Goal: Transaction & Acquisition: Purchase product/service

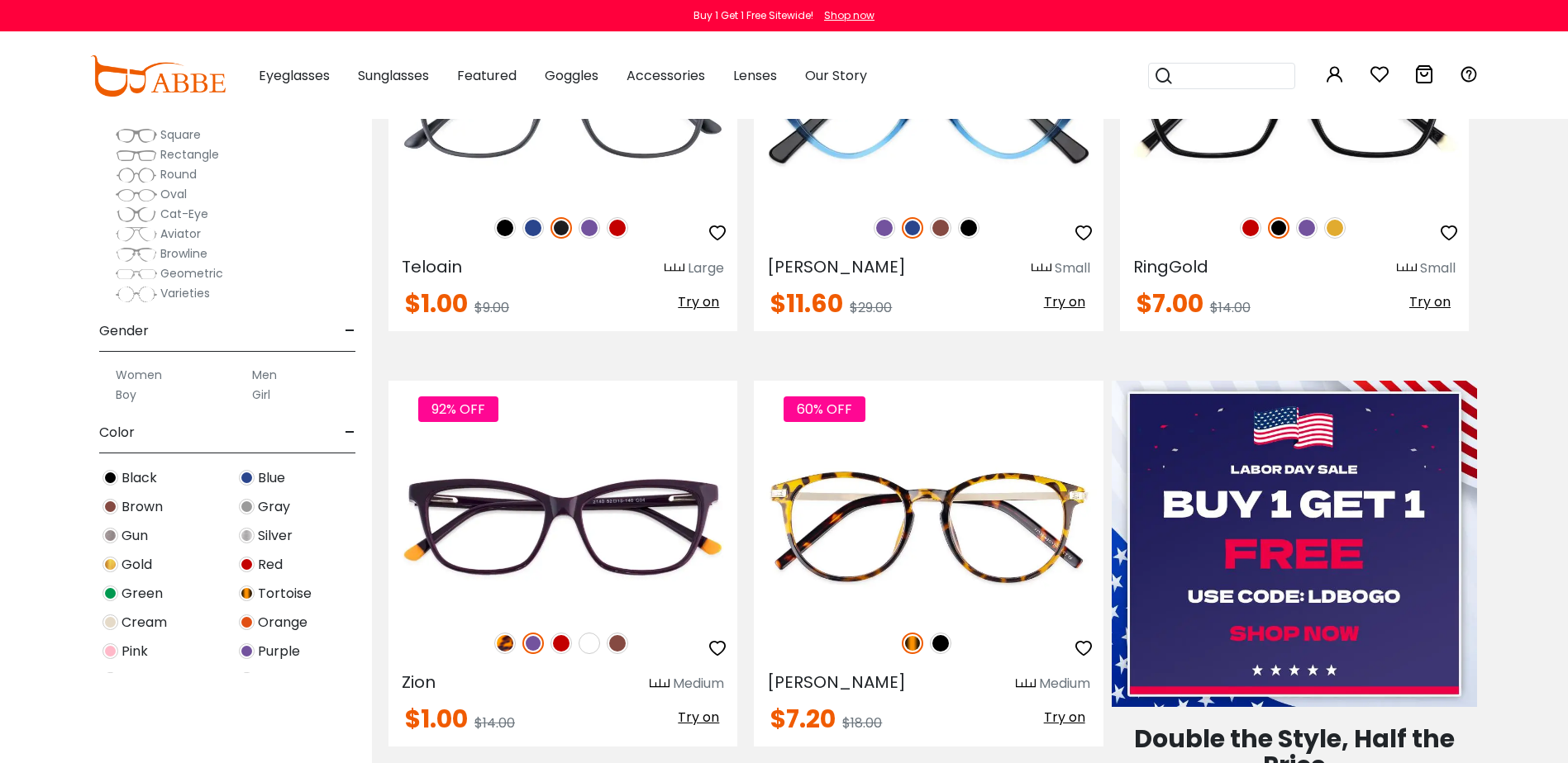
scroll to position [578, 0]
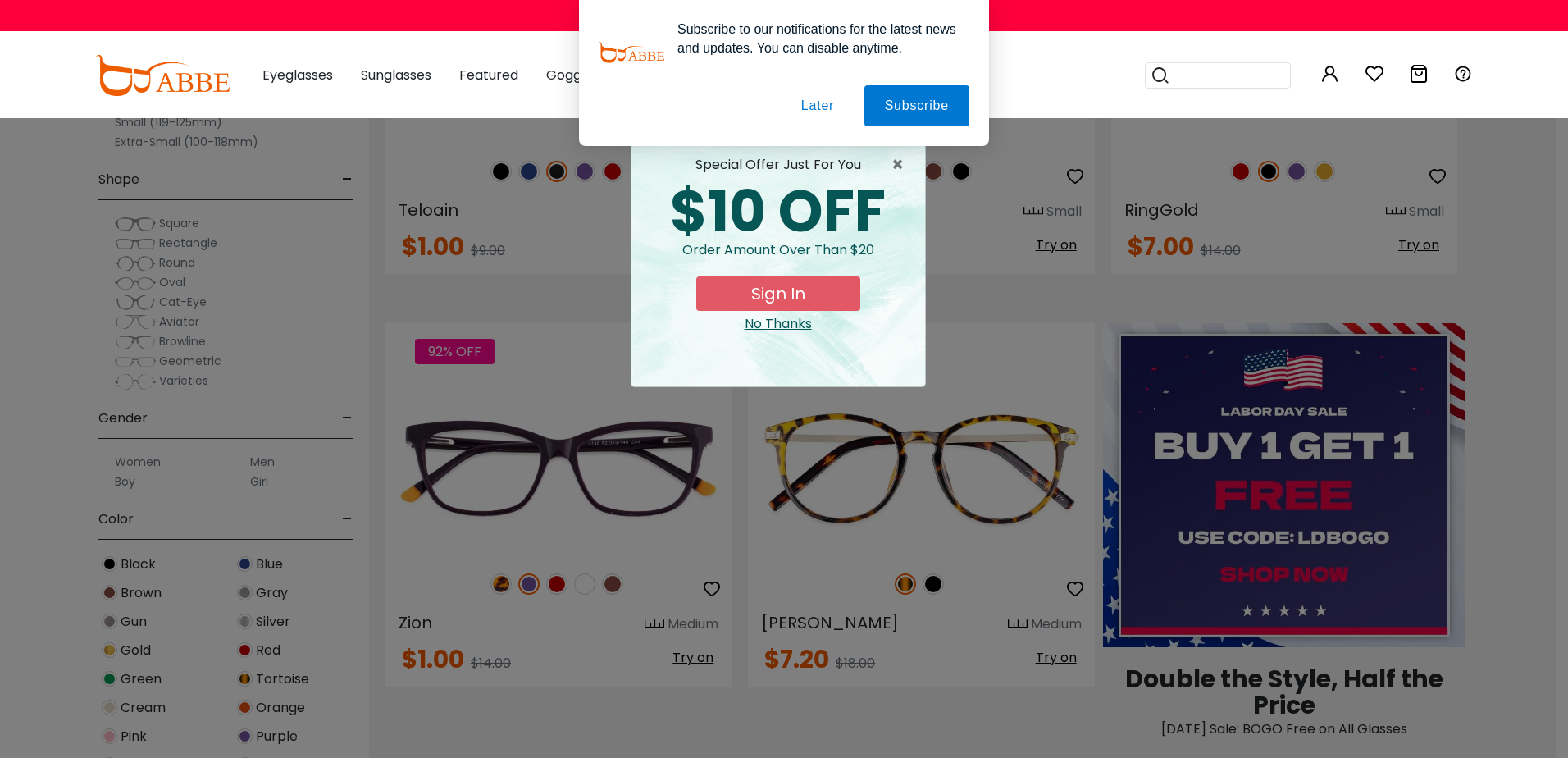
type input "**********"
click at [765, 329] on div "No Thanks" at bounding box center [778, 324] width 267 height 20
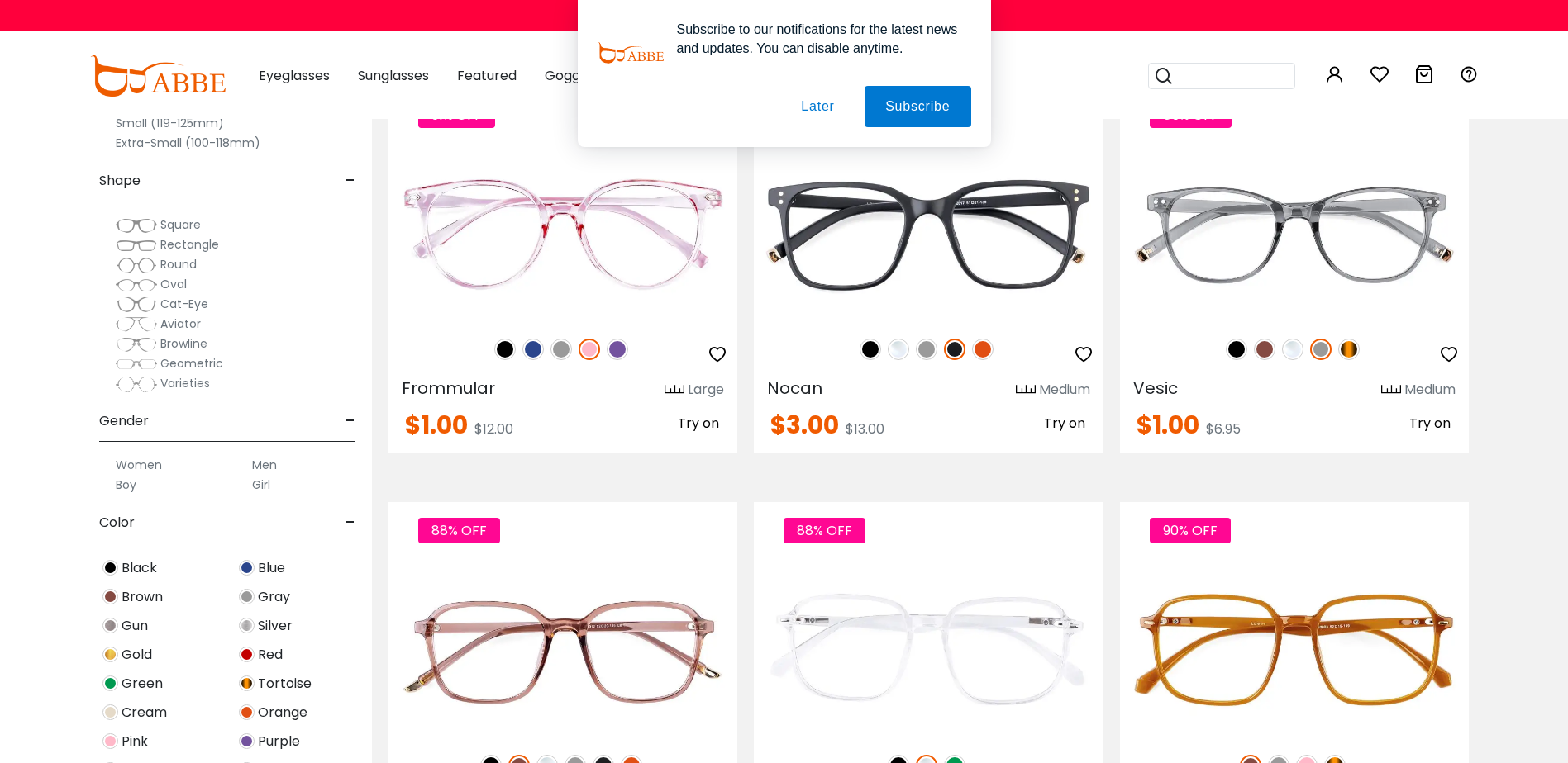
scroll to position [3716, 0]
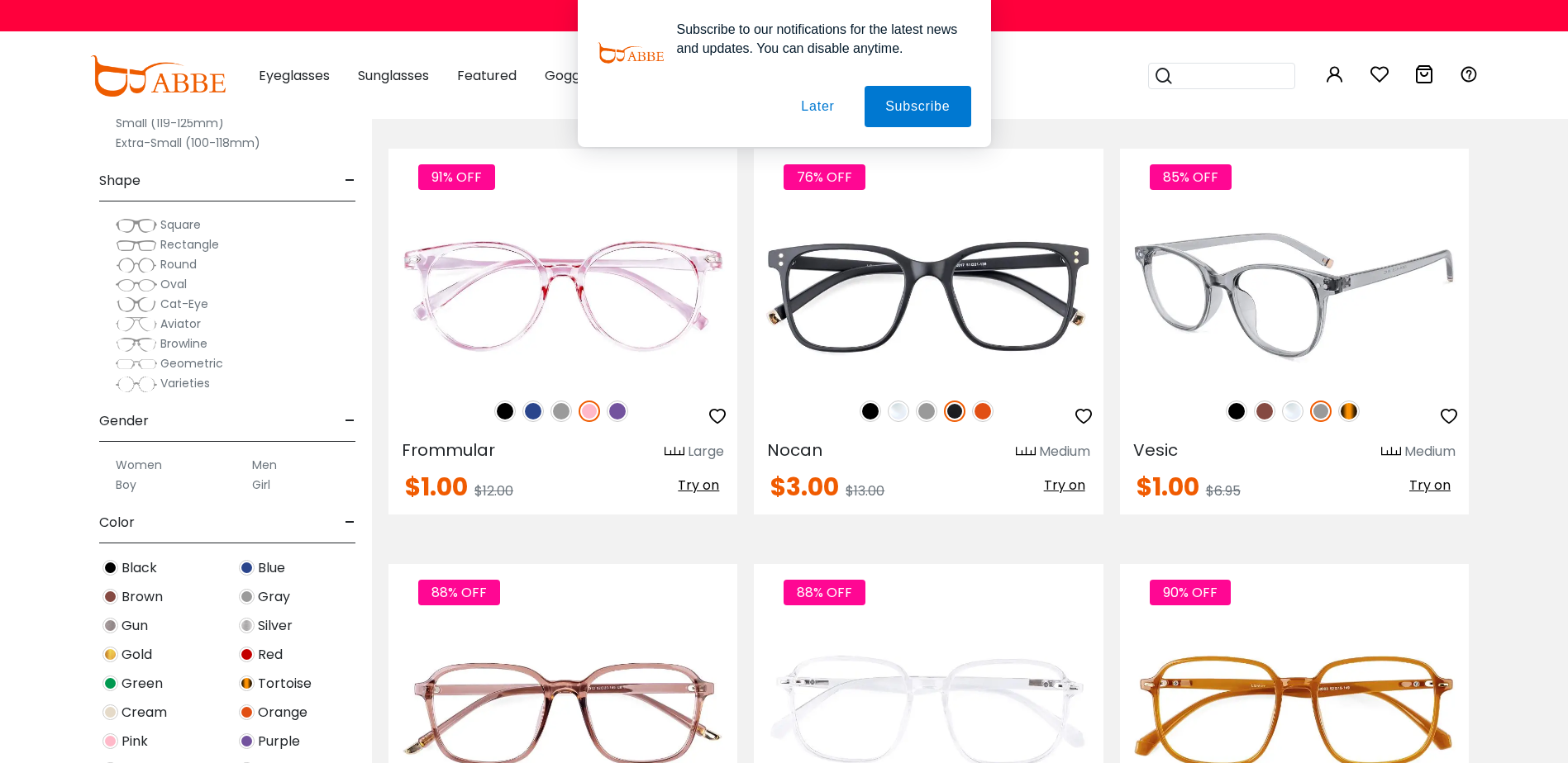
click at [1348, 413] on img at bounding box center [1348, 411] width 22 height 22
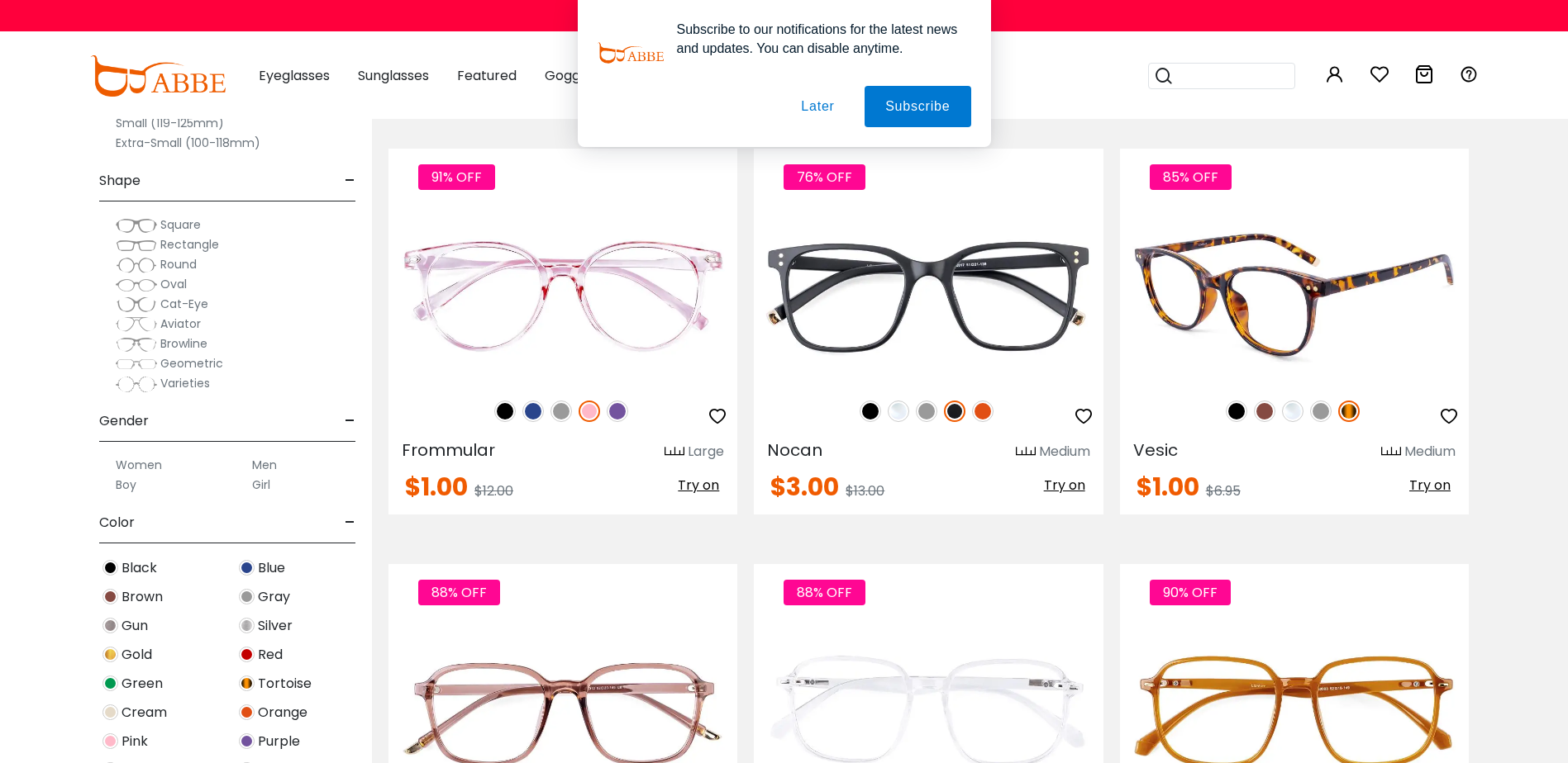
click at [1314, 408] on img at bounding box center [1321, 411] width 22 height 22
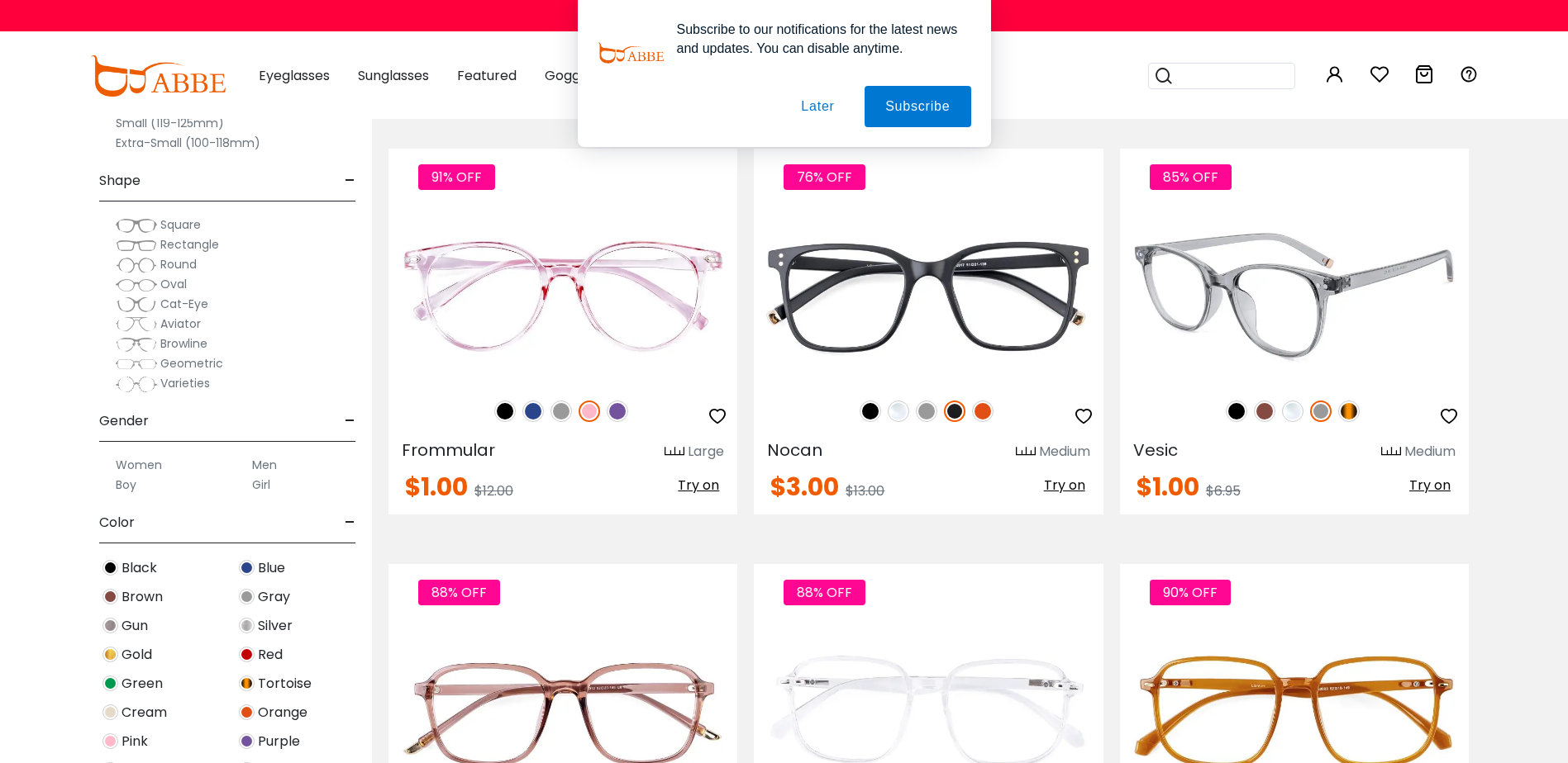
click at [1273, 412] on img at bounding box center [1265, 411] width 22 height 22
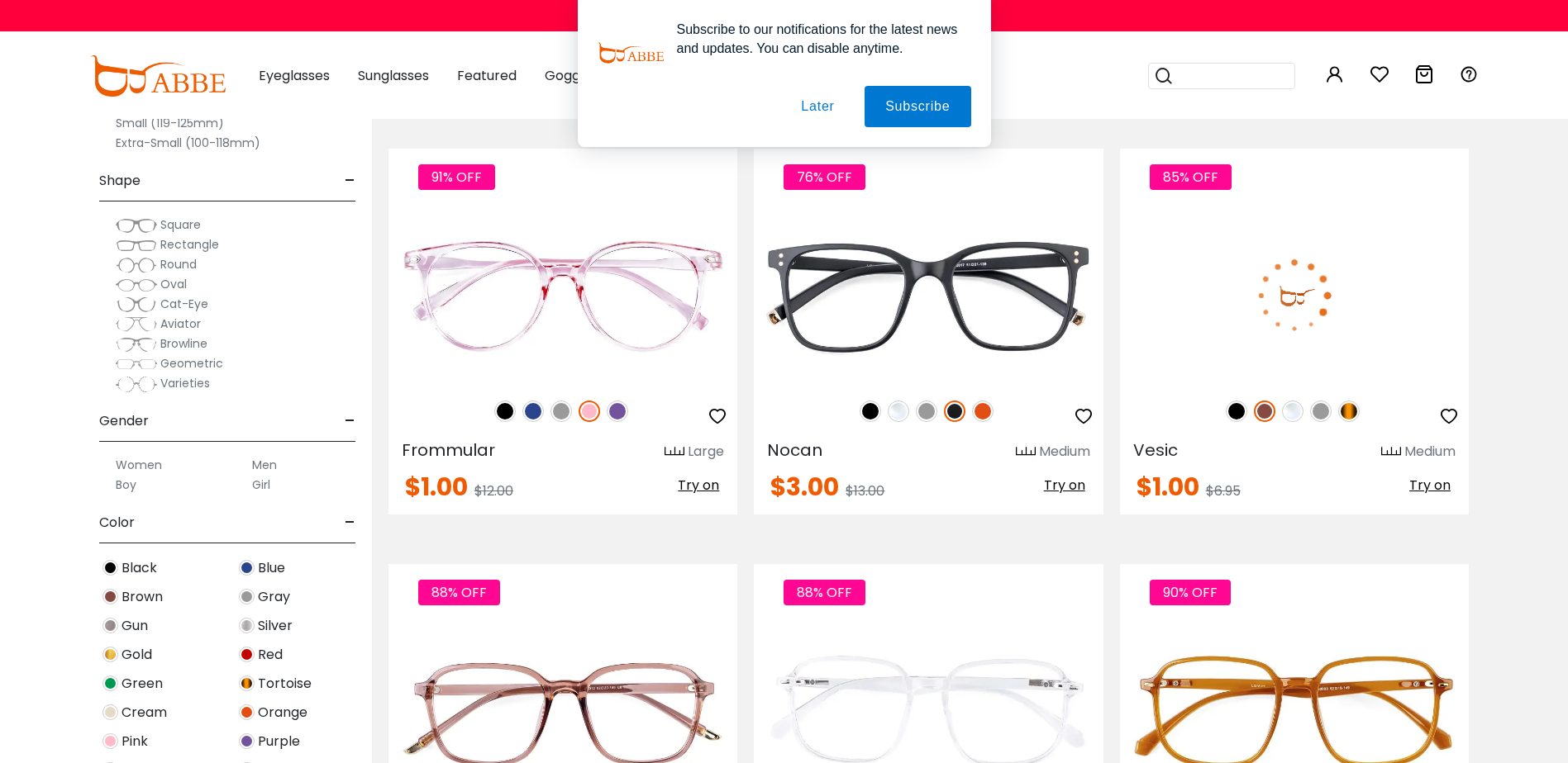
click at [1261, 411] on img at bounding box center [1265, 411] width 22 height 22
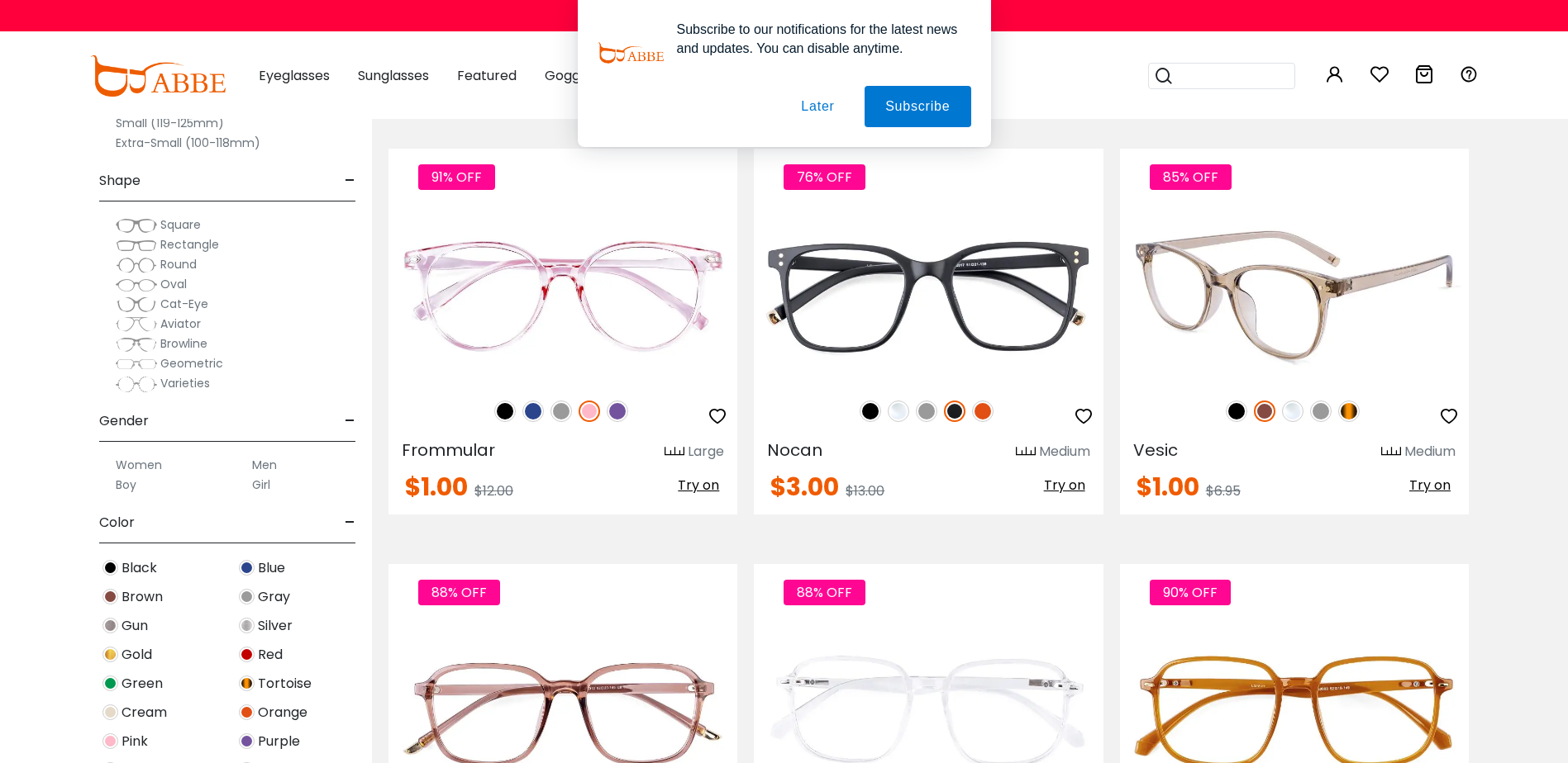
drag, startPoint x: 1247, startPoint y: 413, endPoint x: 1237, endPoint y: 404, distance: 13.5
click at [1245, 413] on div "85% OFF" at bounding box center [1293, 412] width 349 height 35
click at [1292, 413] on img at bounding box center [1293, 411] width 22 height 22
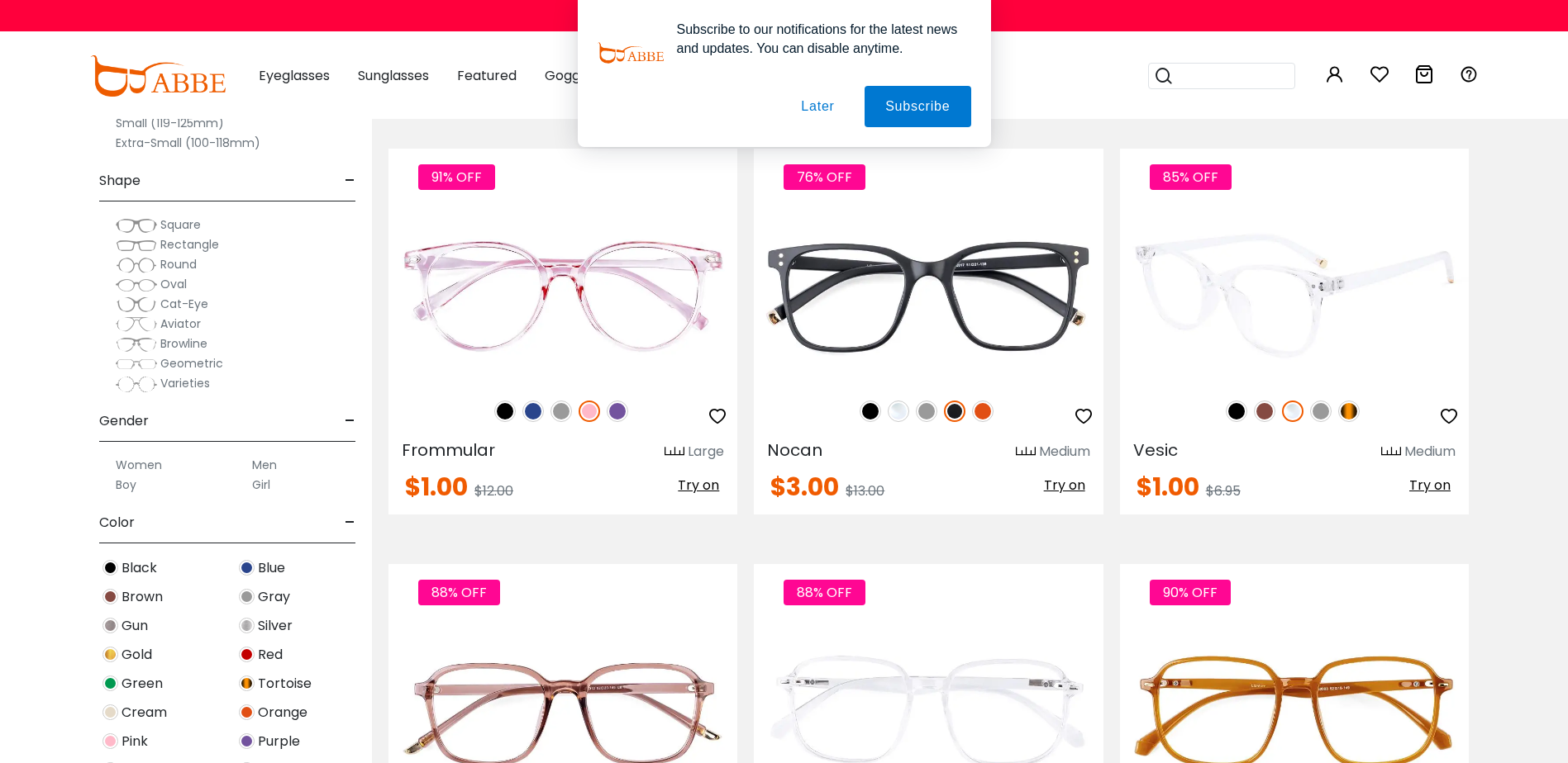
click at [1258, 409] on img at bounding box center [1265, 411] width 22 height 22
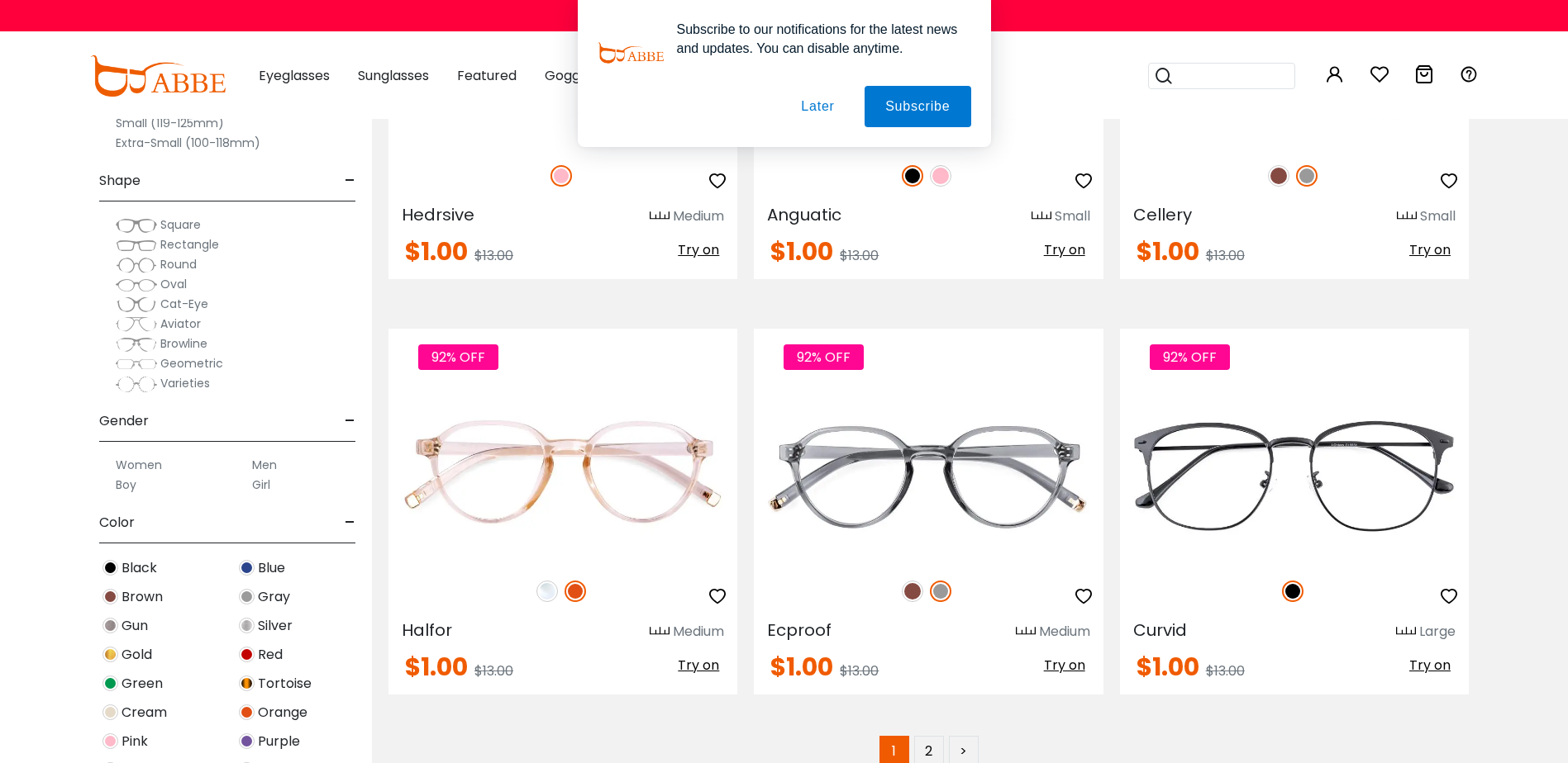
scroll to position [8259, 0]
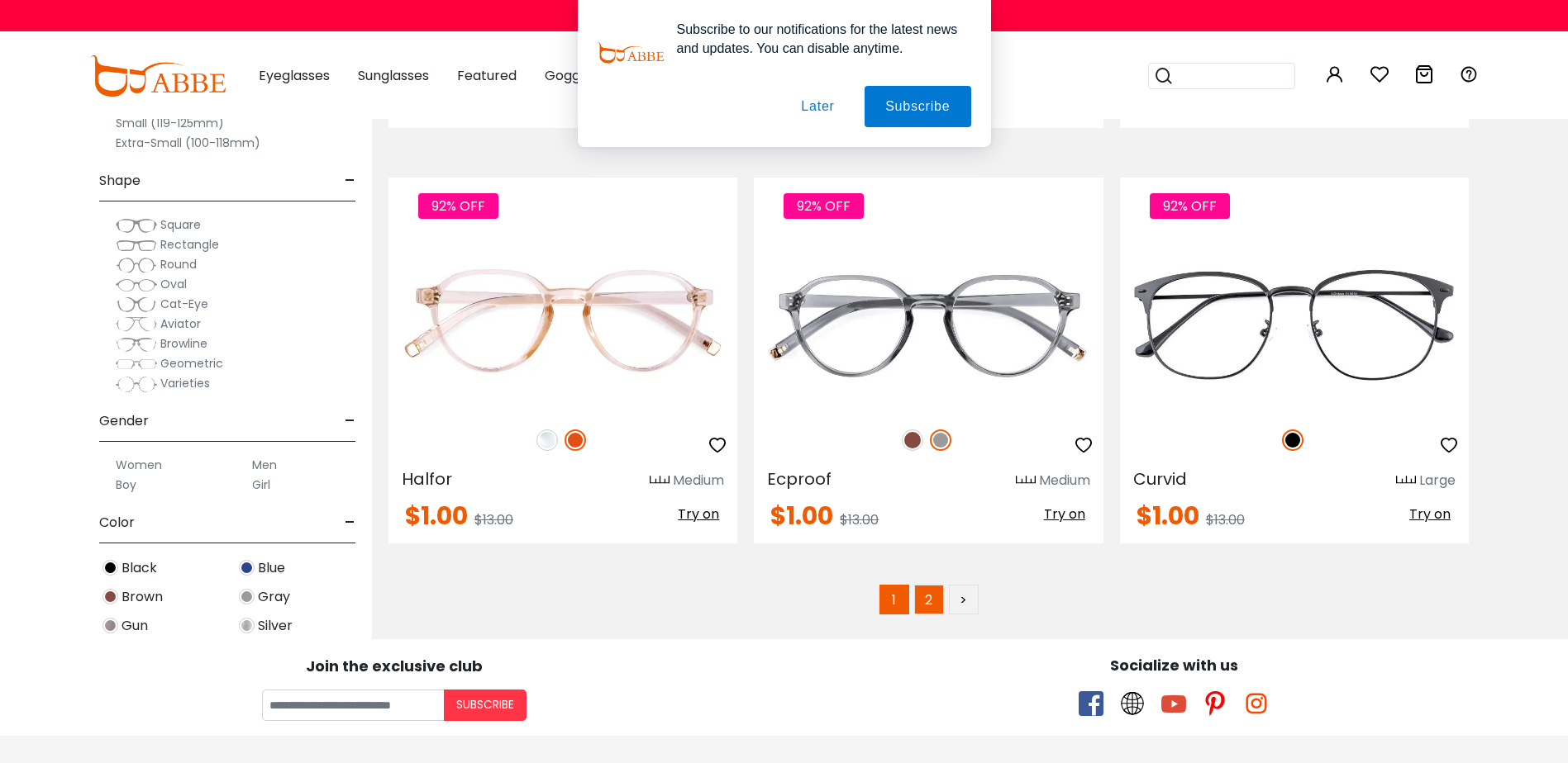
click at [937, 594] on link "2" at bounding box center [929, 600] width 30 height 30
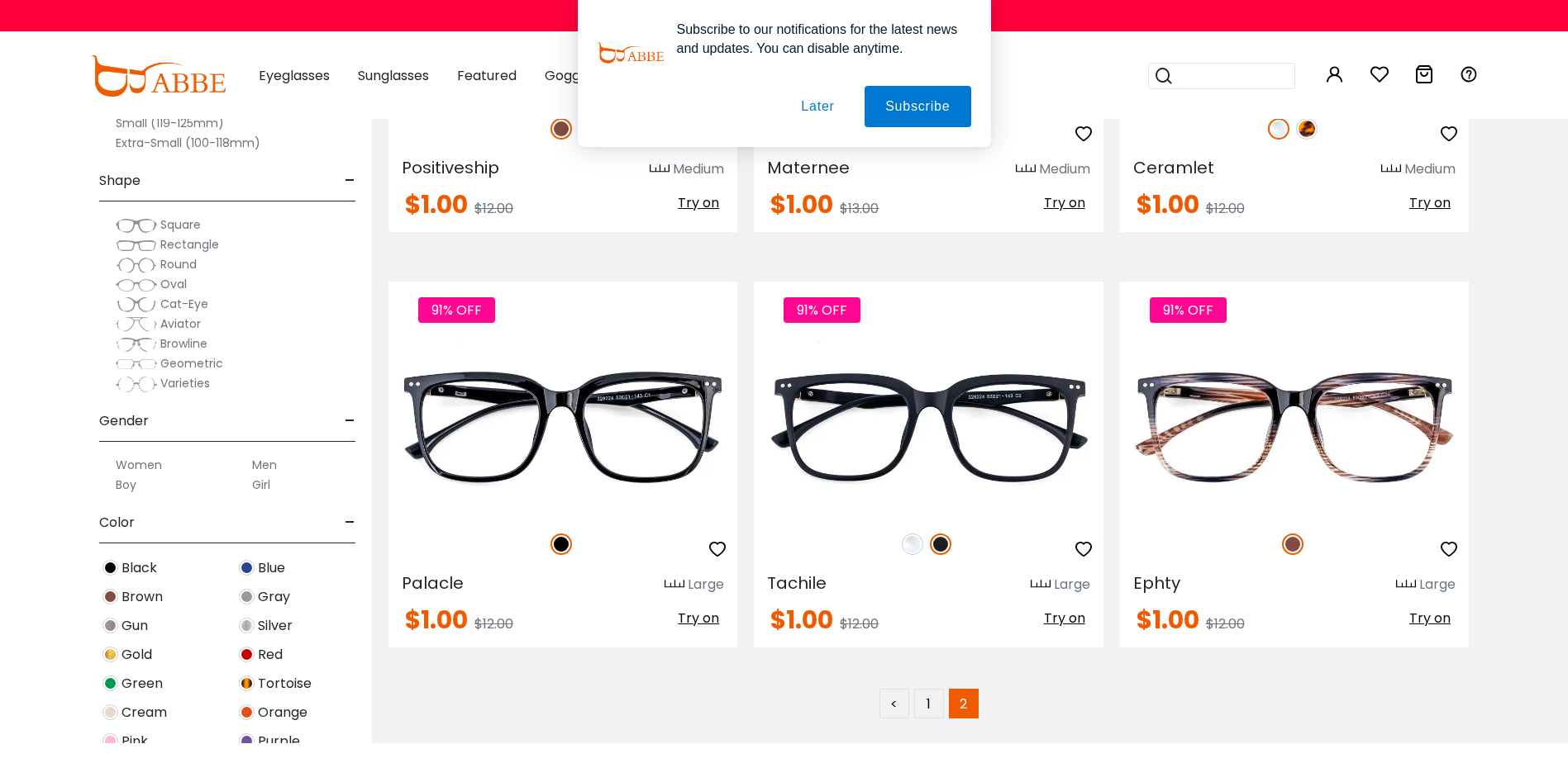
scroll to position [2230, 0]
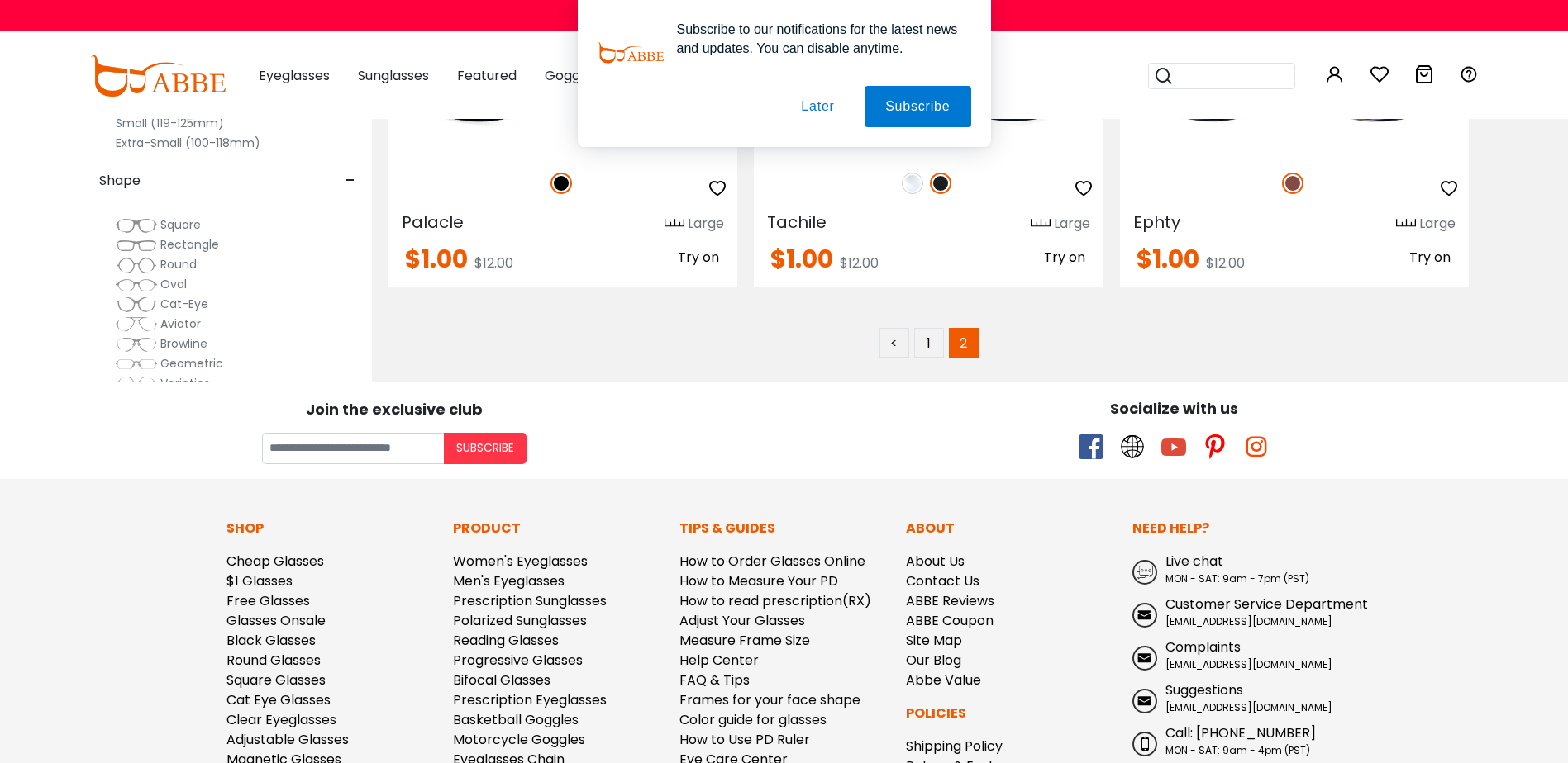
type input "**********"
click at [896, 344] on link "<" at bounding box center [894, 343] width 30 height 30
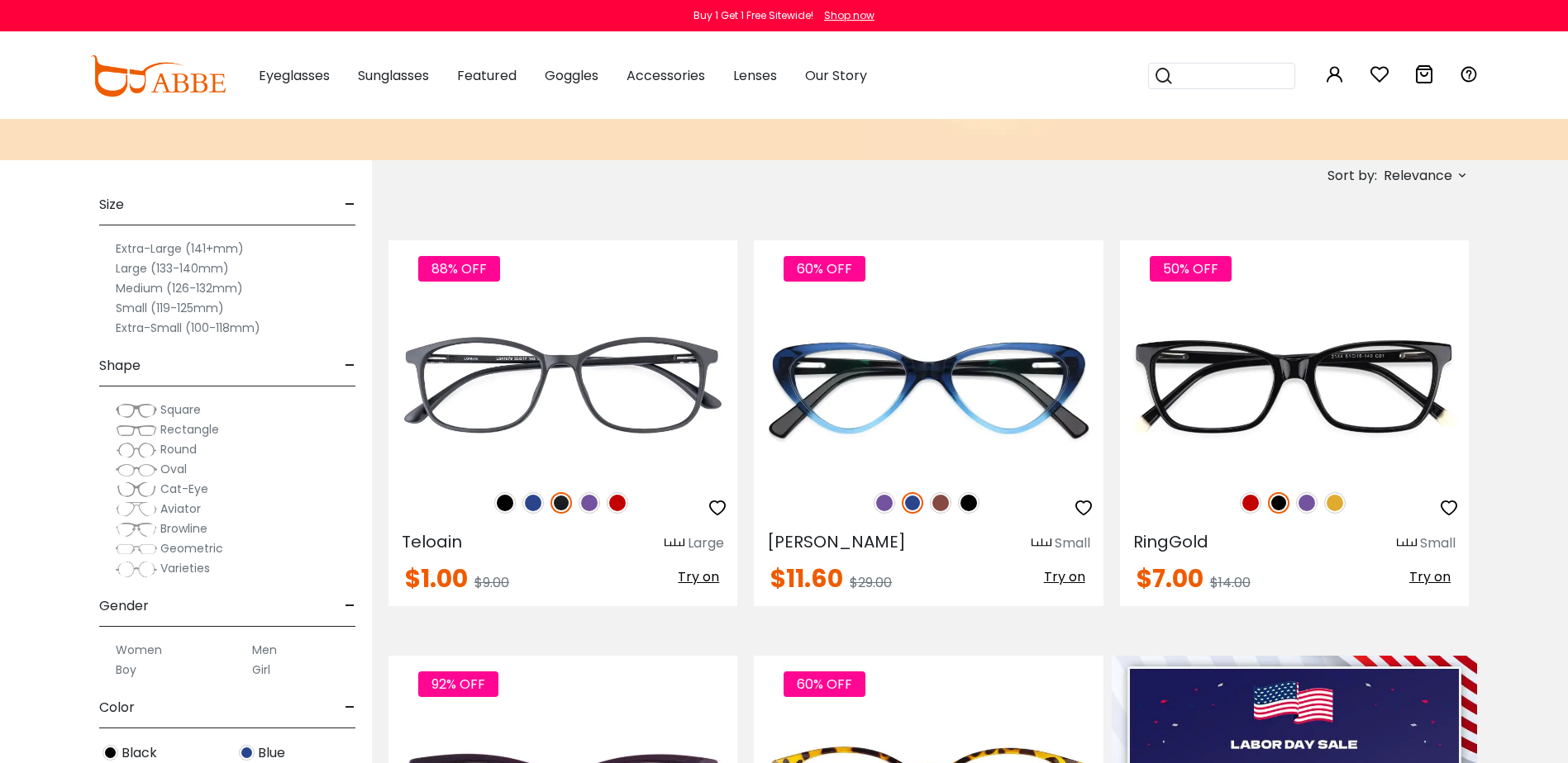
scroll to position [661, 0]
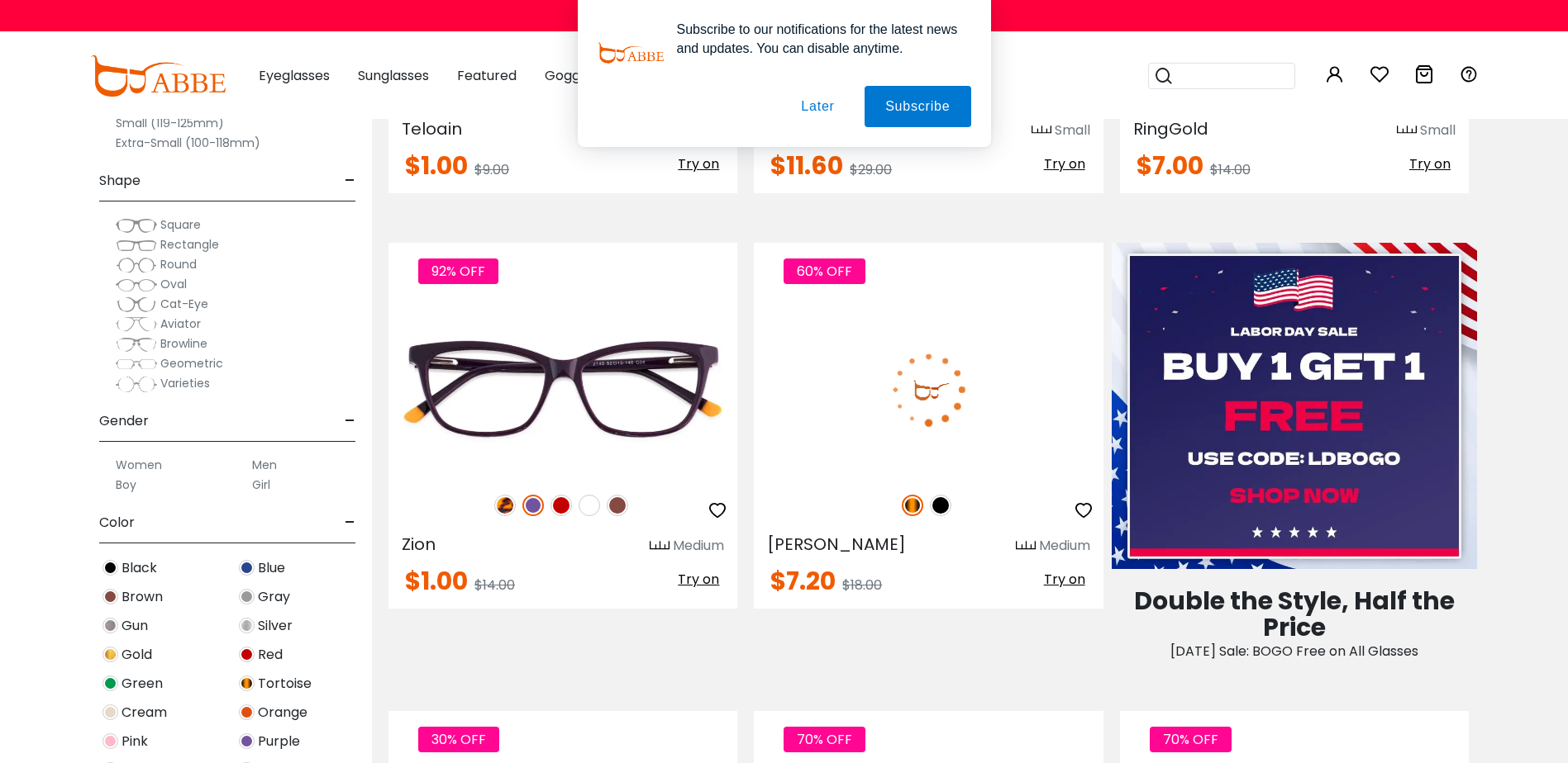
type input "**********"
click at [944, 505] on img at bounding box center [940, 505] width 22 height 22
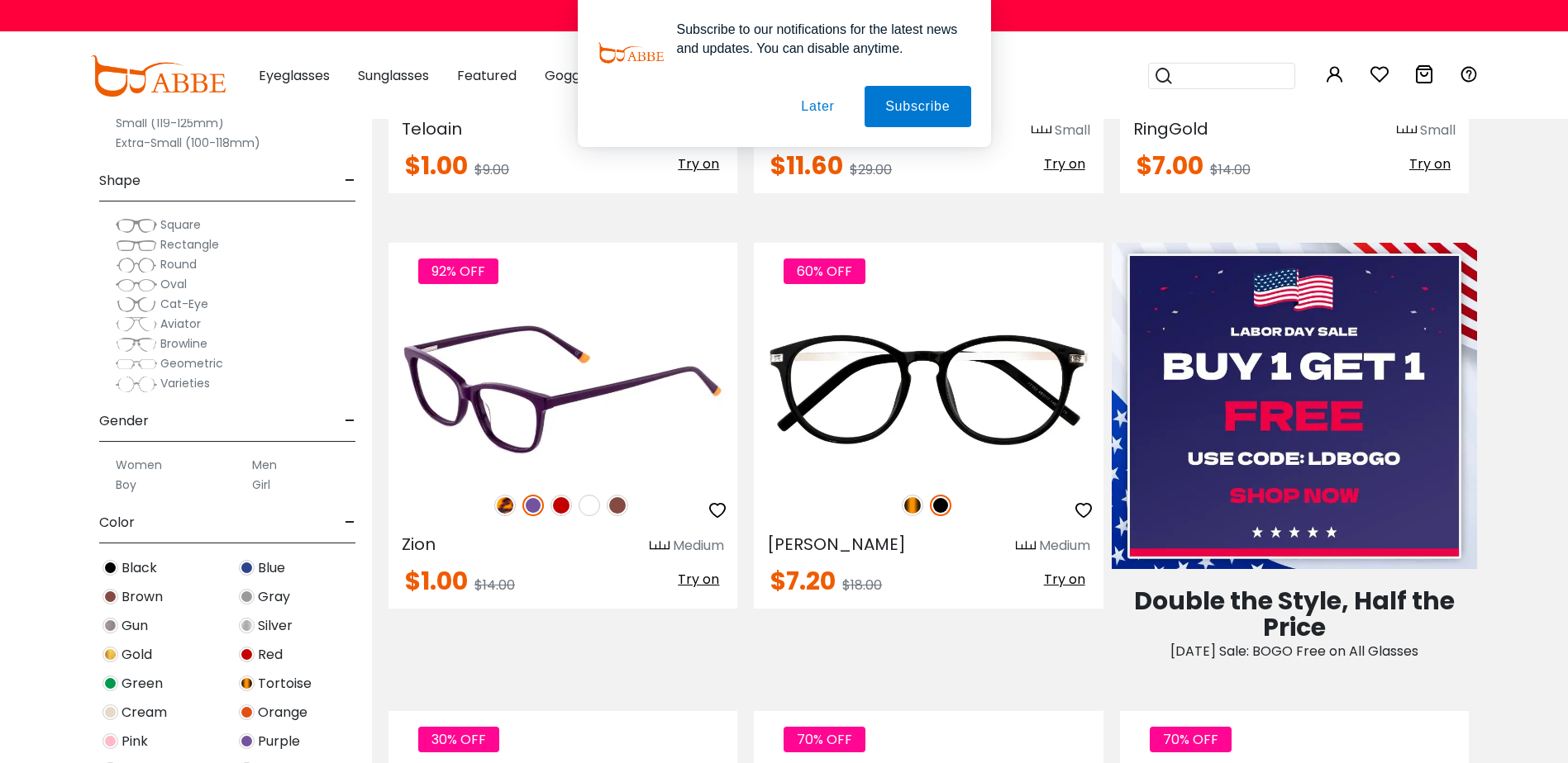
click at [561, 503] on img at bounding box center [561, 505] width 22 height 22
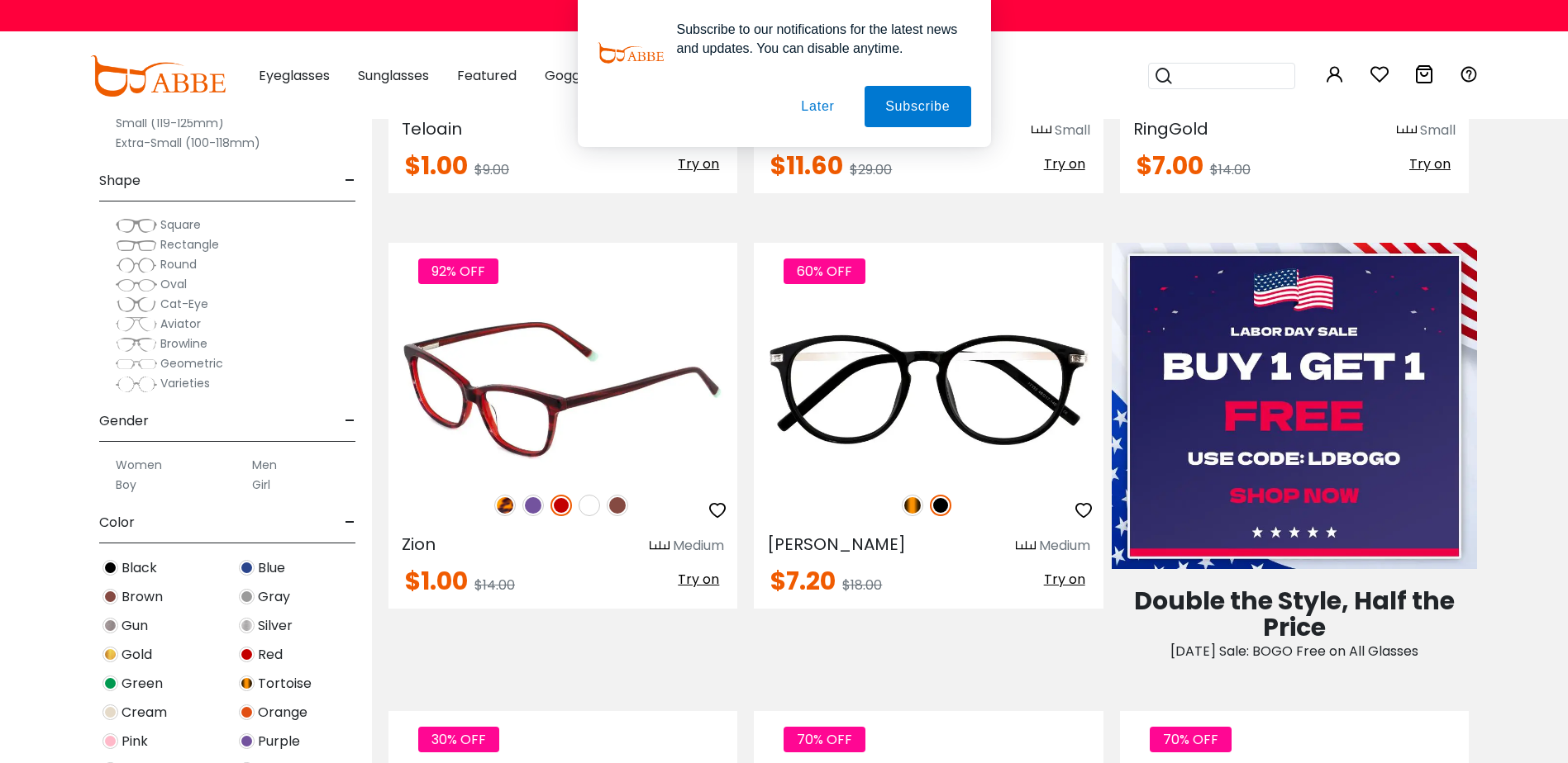
click at [505, 504] on img at bounding box center [505, 505] width 22 height 22
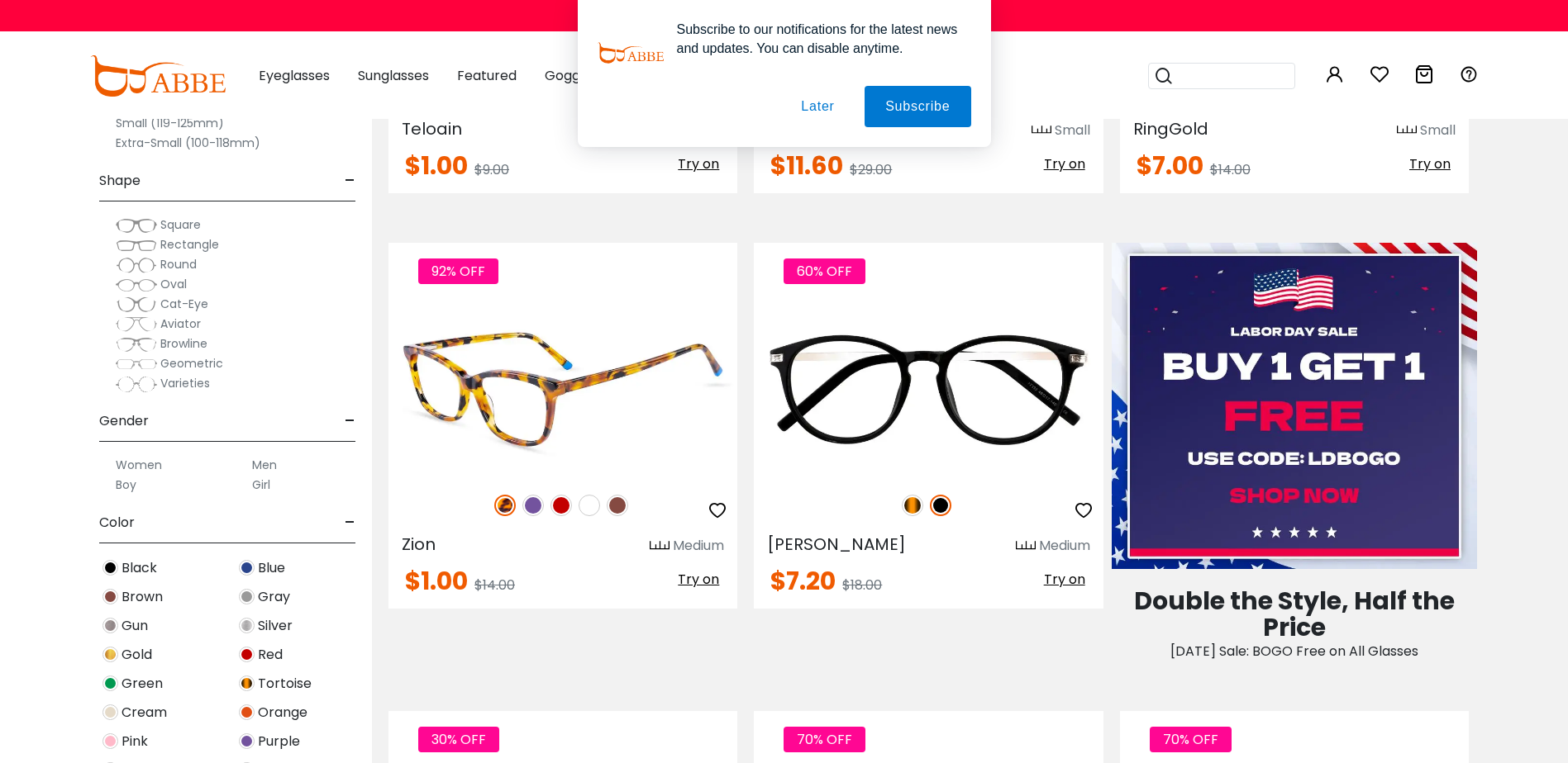
click at [603, 506] on div "92% OFF" at bounding box center [562, 505] width 349 height 35
click at [615, 503] on img at bounding box center [617, 505] width 22 height 22
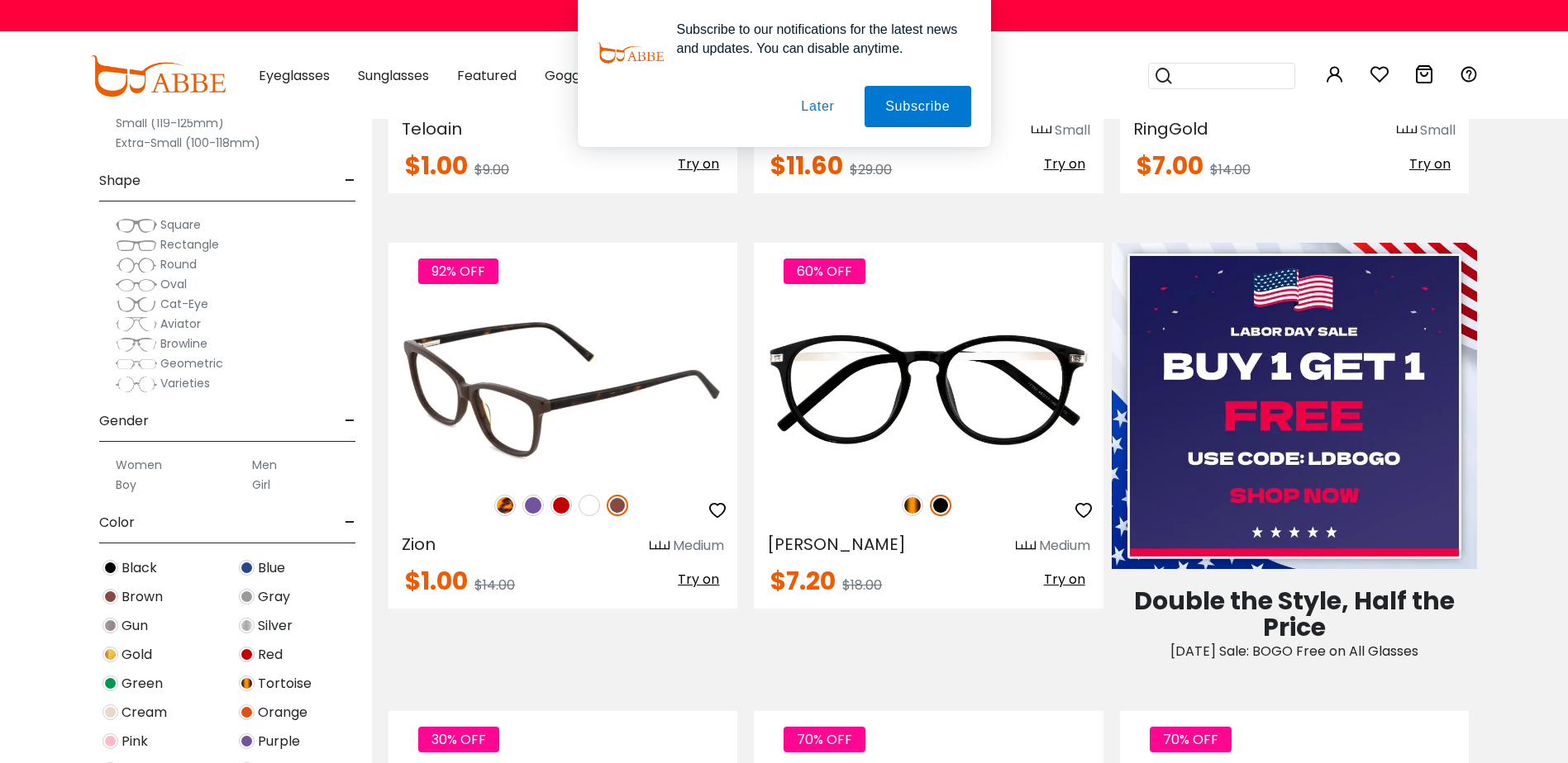
drag, startPoint x: 590, startPoint y: 506, endPoint x: 566, endPoint y: 503, distance: 24.2
click at [589, 506] on img at bounding box center [589, 505] width 22 height 22
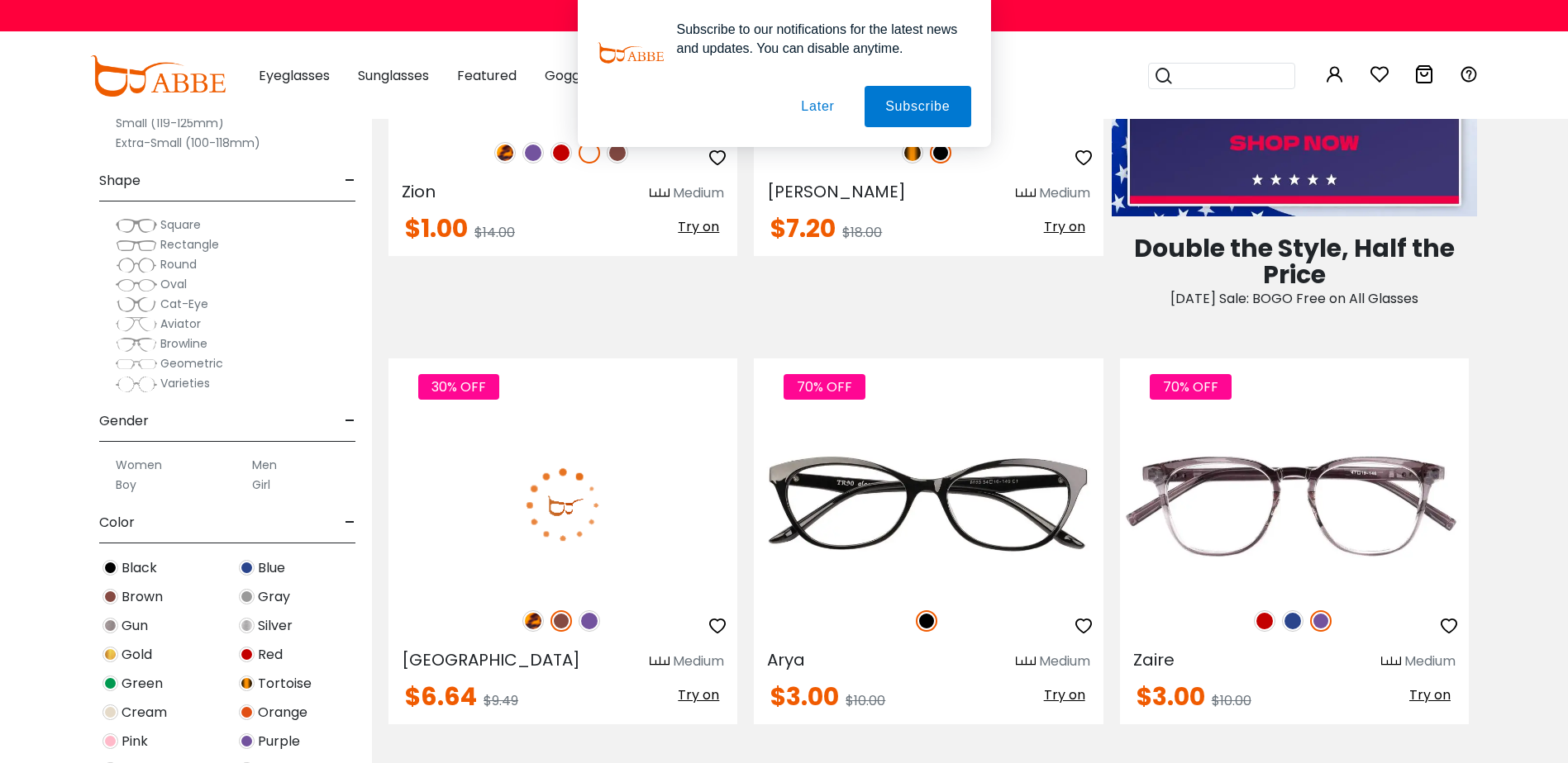
scroll to position [1073, 0]
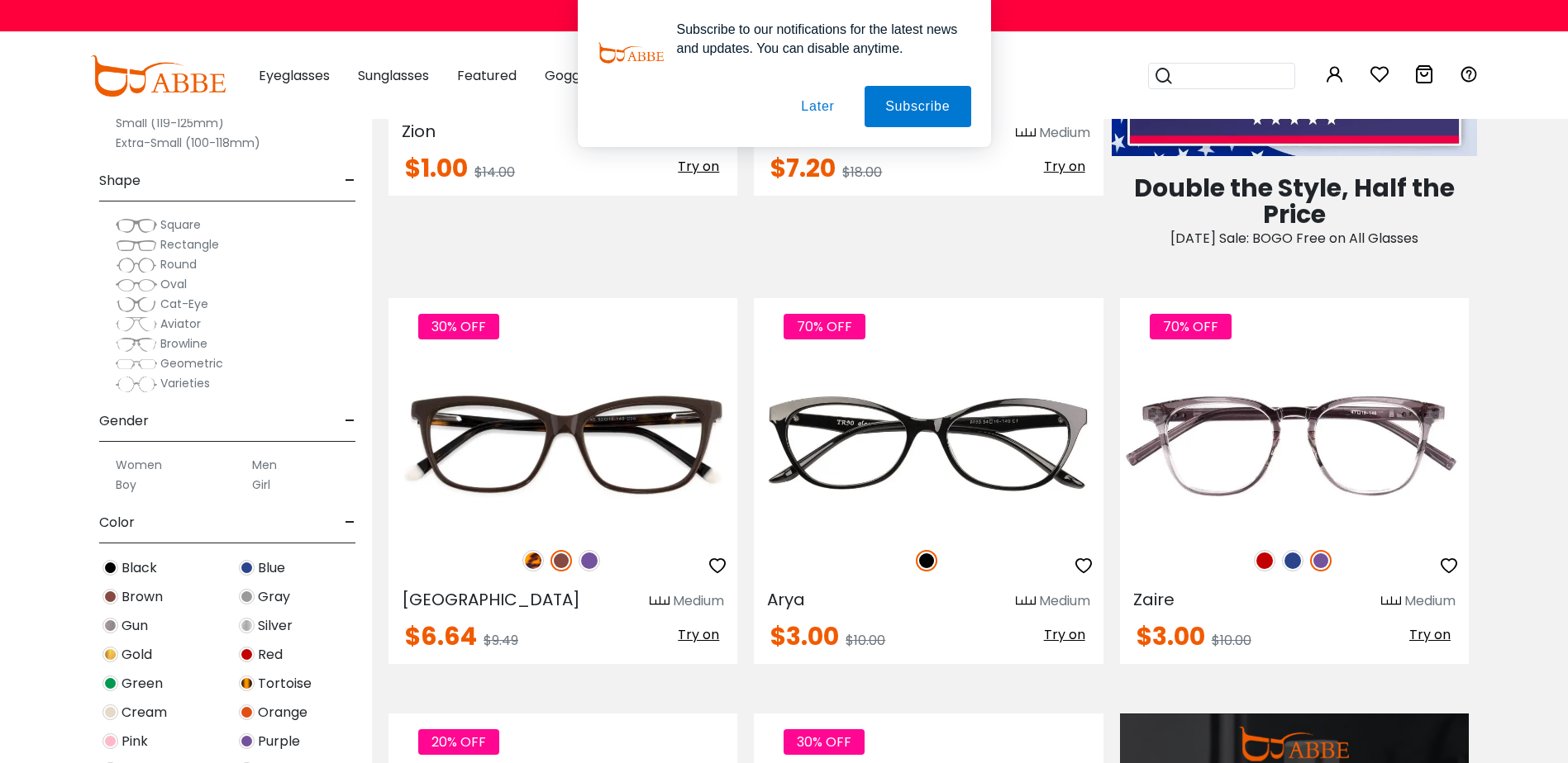
click at [1334, 67] on div "Subscribe to our notifications for the latest news and updates. You can disable…" at bounding box center [784, 73] width 1568 height 147
click at [1329, 73] on div "Subscribe to our notifications for the latest news and updates. You can disable…" at bounding box center [784, 73] width 1568 height 147
click at [0, 0] on button "Later" at bounding box center [0, 0] width 0 height 0
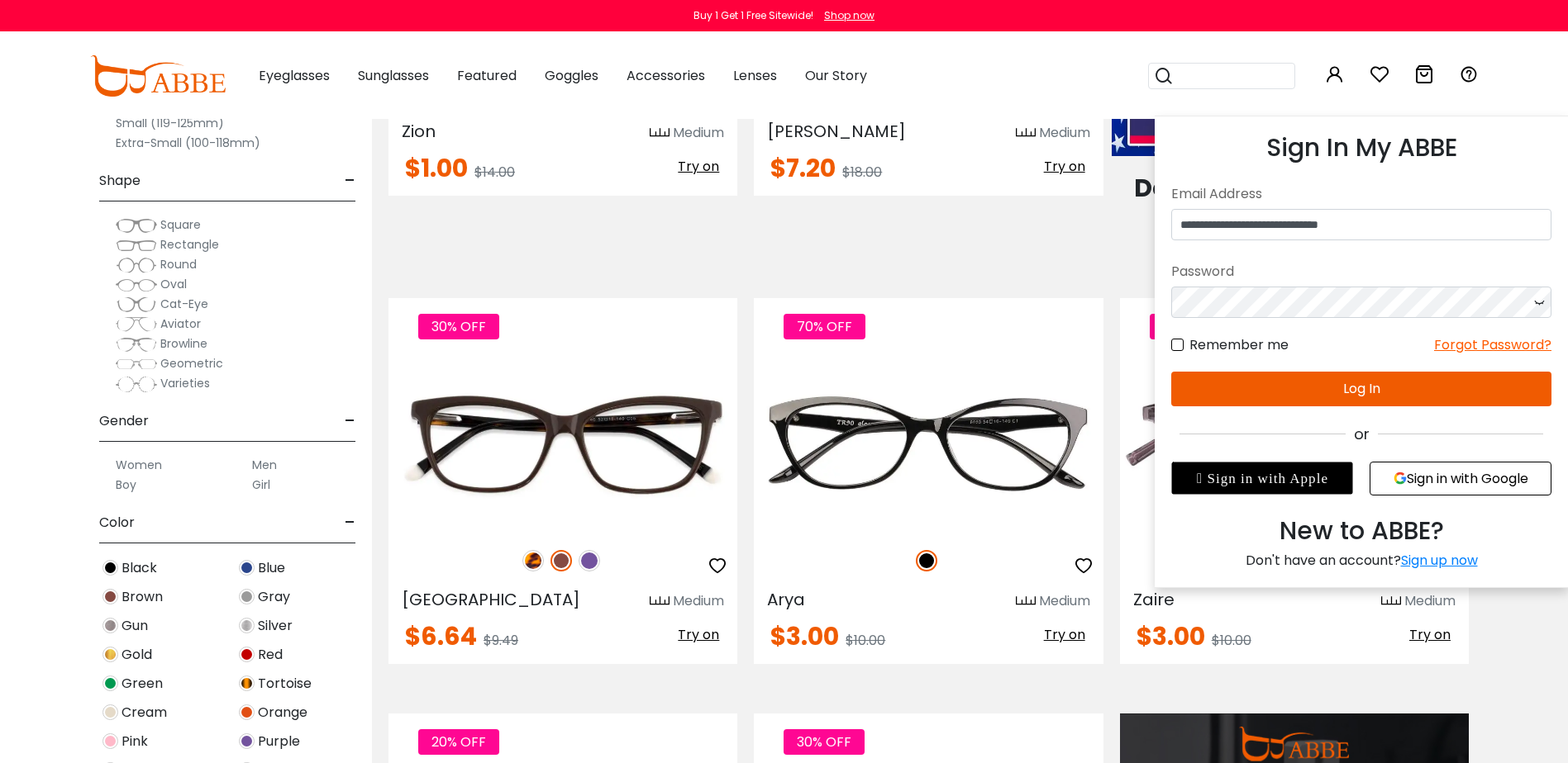
click at [1334, 85] on link at bounding box center [1335, 77] width 20 height 19
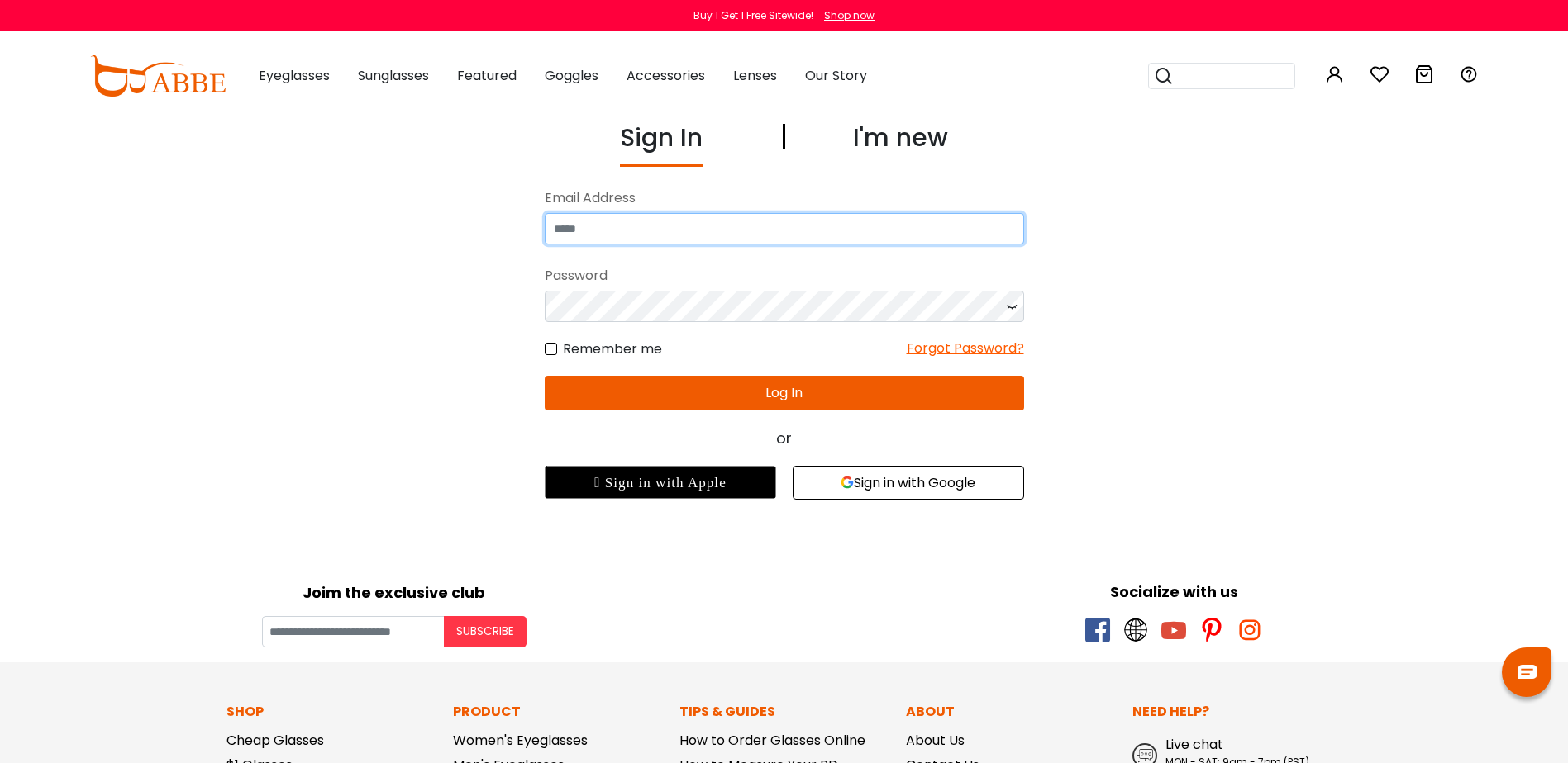
type input "**********"
click at [929, 395] on button "Log In" at bounding box center [784, 393] width 479 height 35
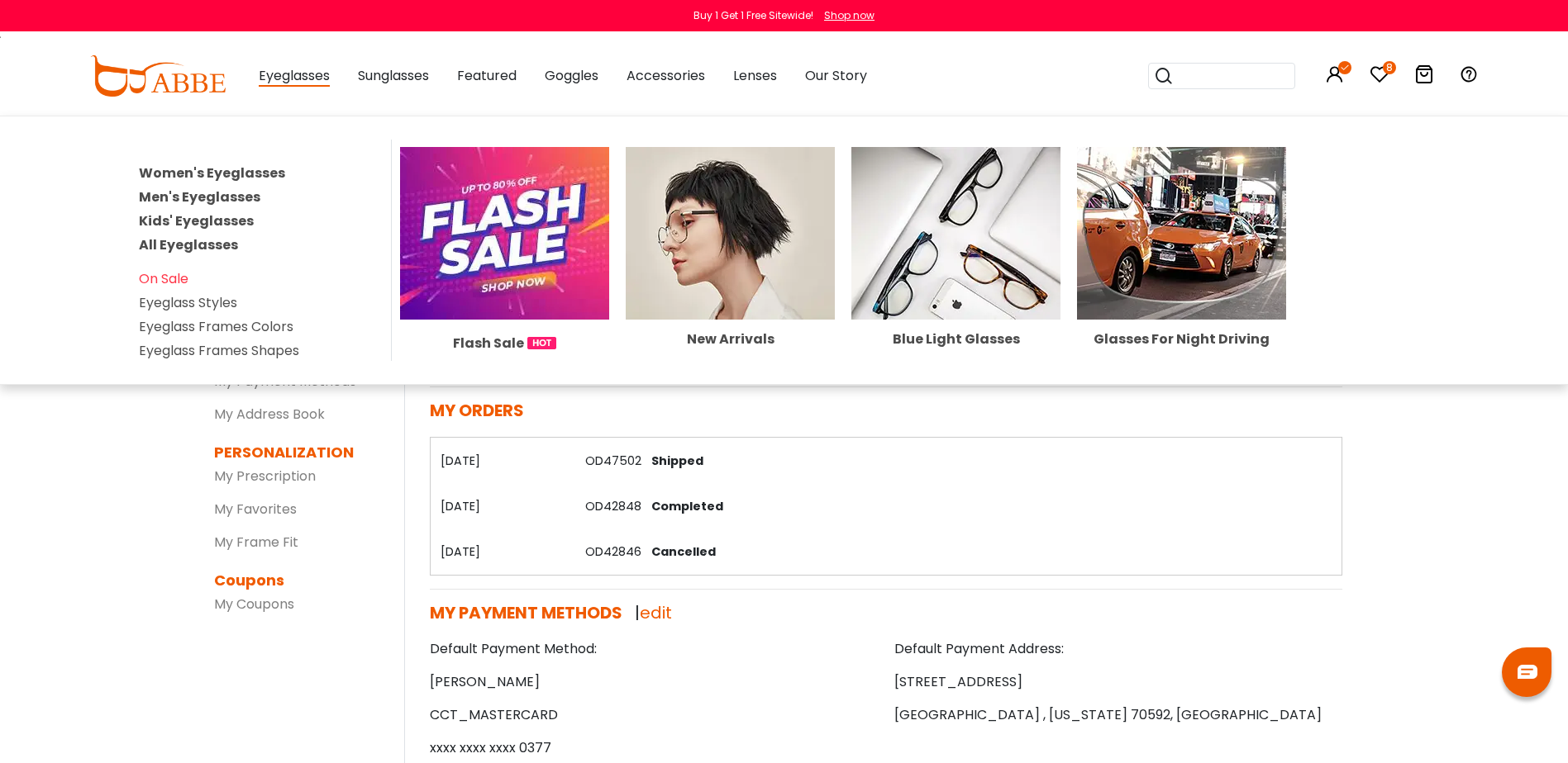
click at [539, 202] on img at bounding box center [504, 233] width 209 height 173
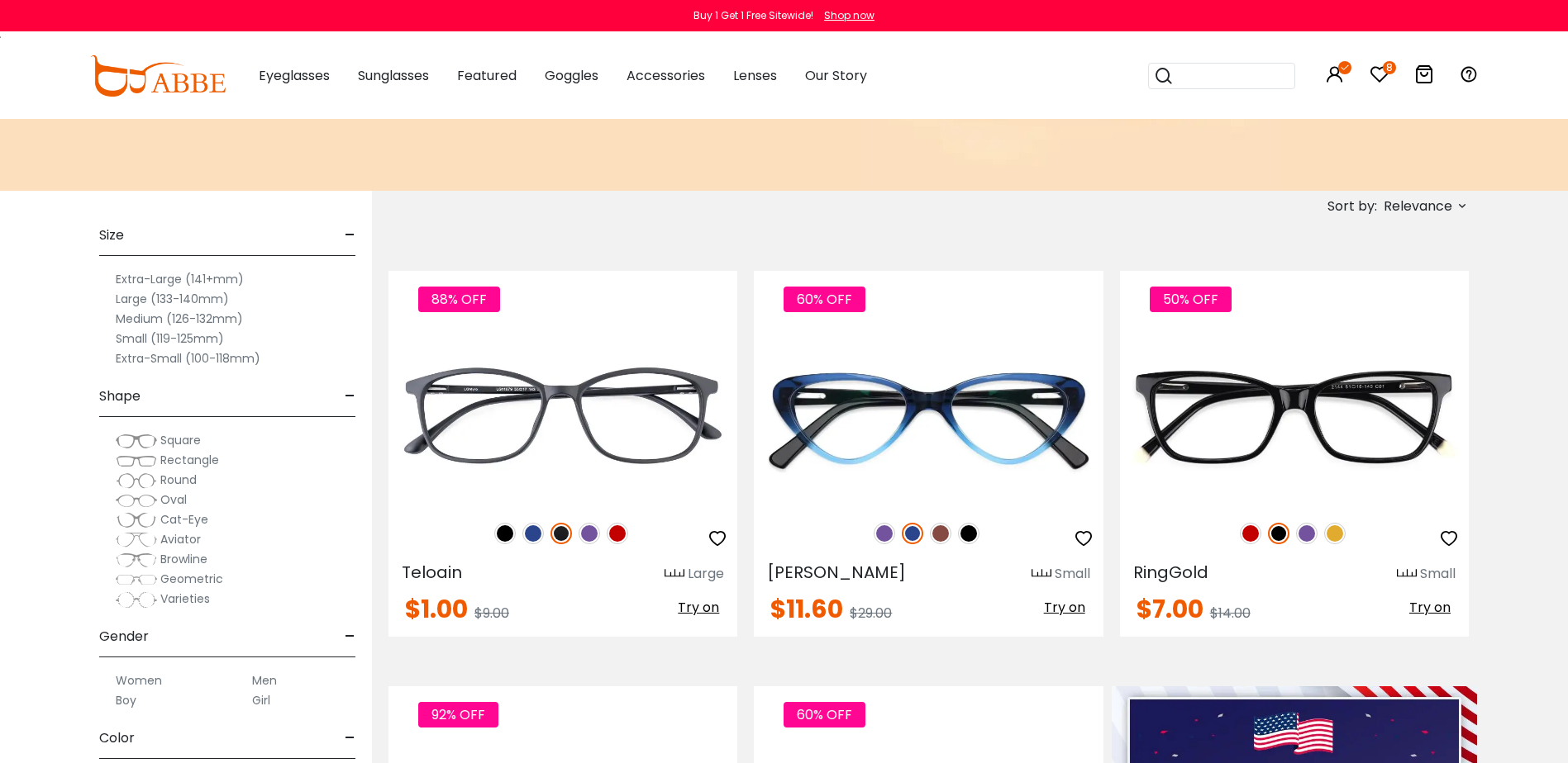
scroll to position [247, 0]
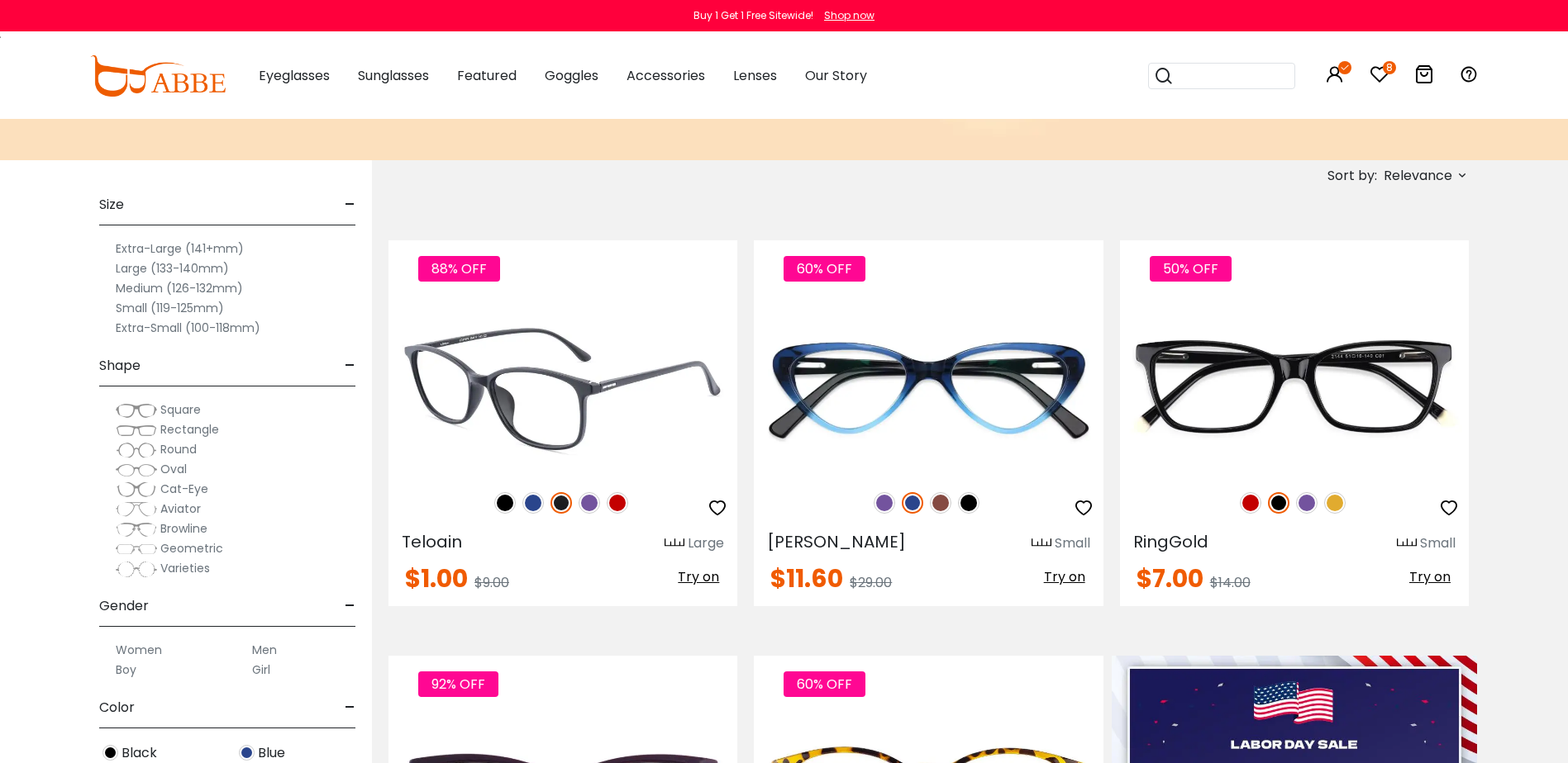
click at [533, 503] on img at bounding box center [533, 503] width 22 height 22
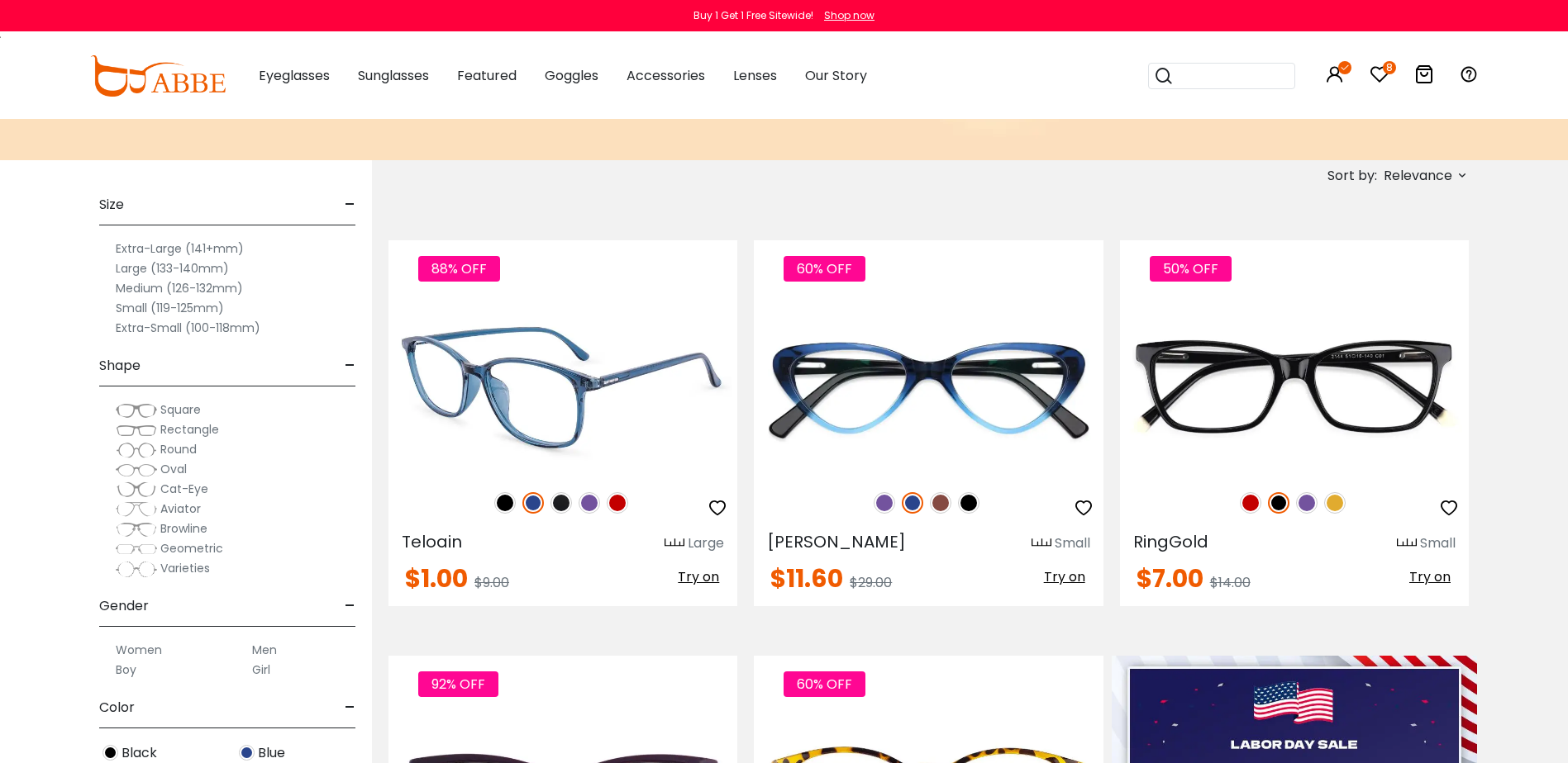
click at [624, 503] on img at bounding box center [617, 503] width 22 height 22
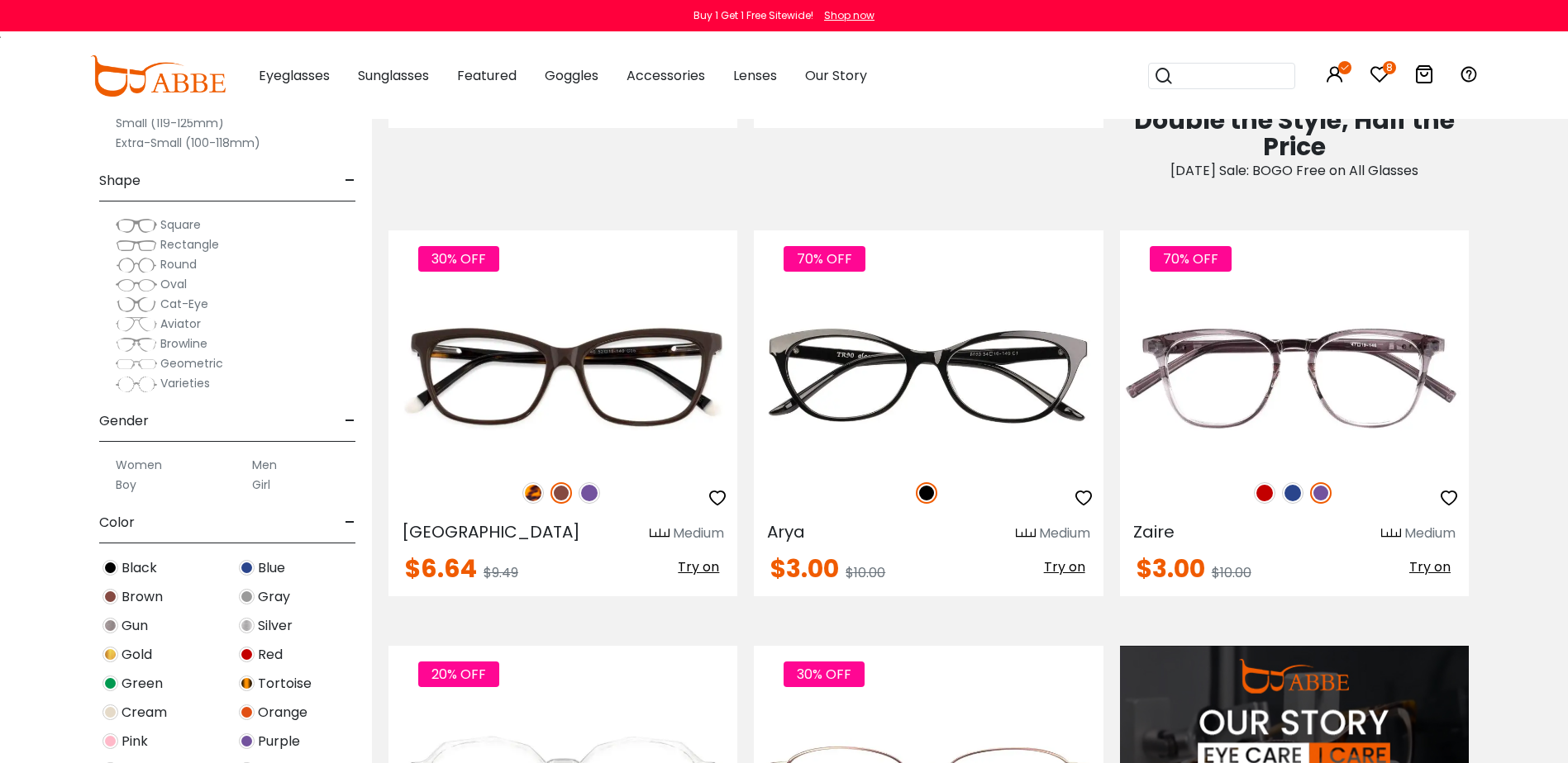
scroll to position [1156, 0]
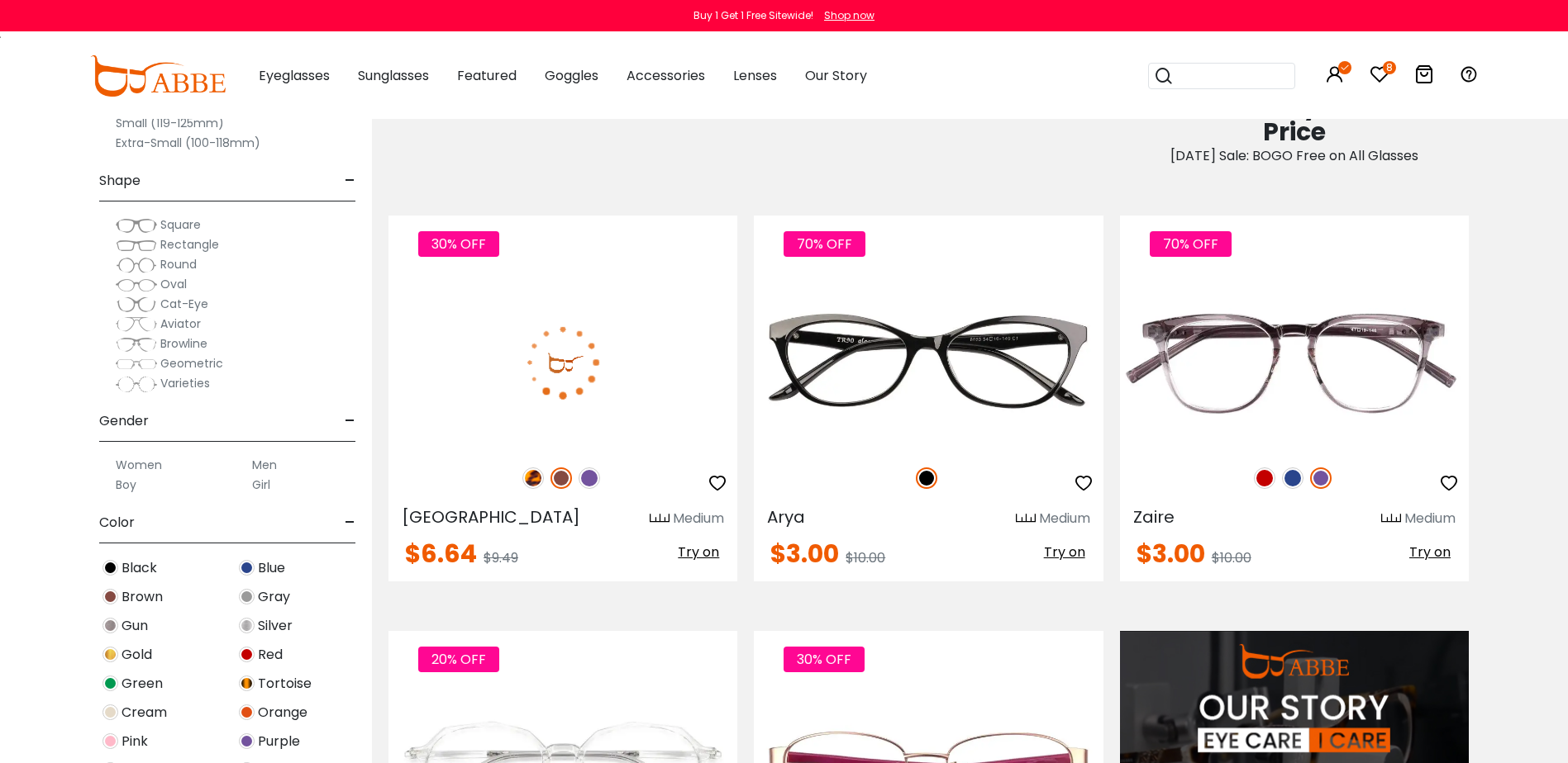
click at [531, 487] on img at bounding box center [533, 478] width 22 height 22
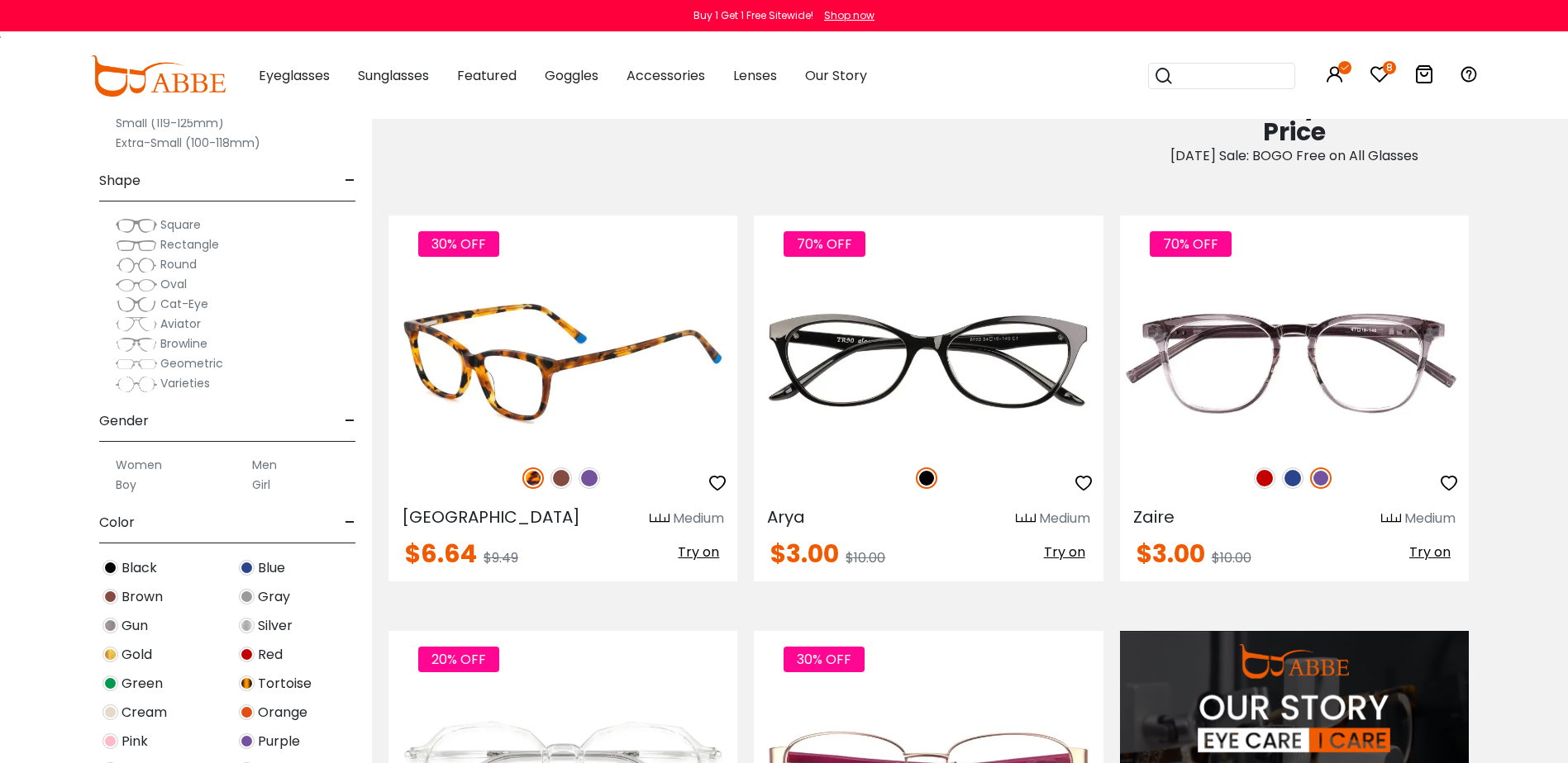
click at [590, 476] on img at bounding box center [589, 478] width 22 height 22
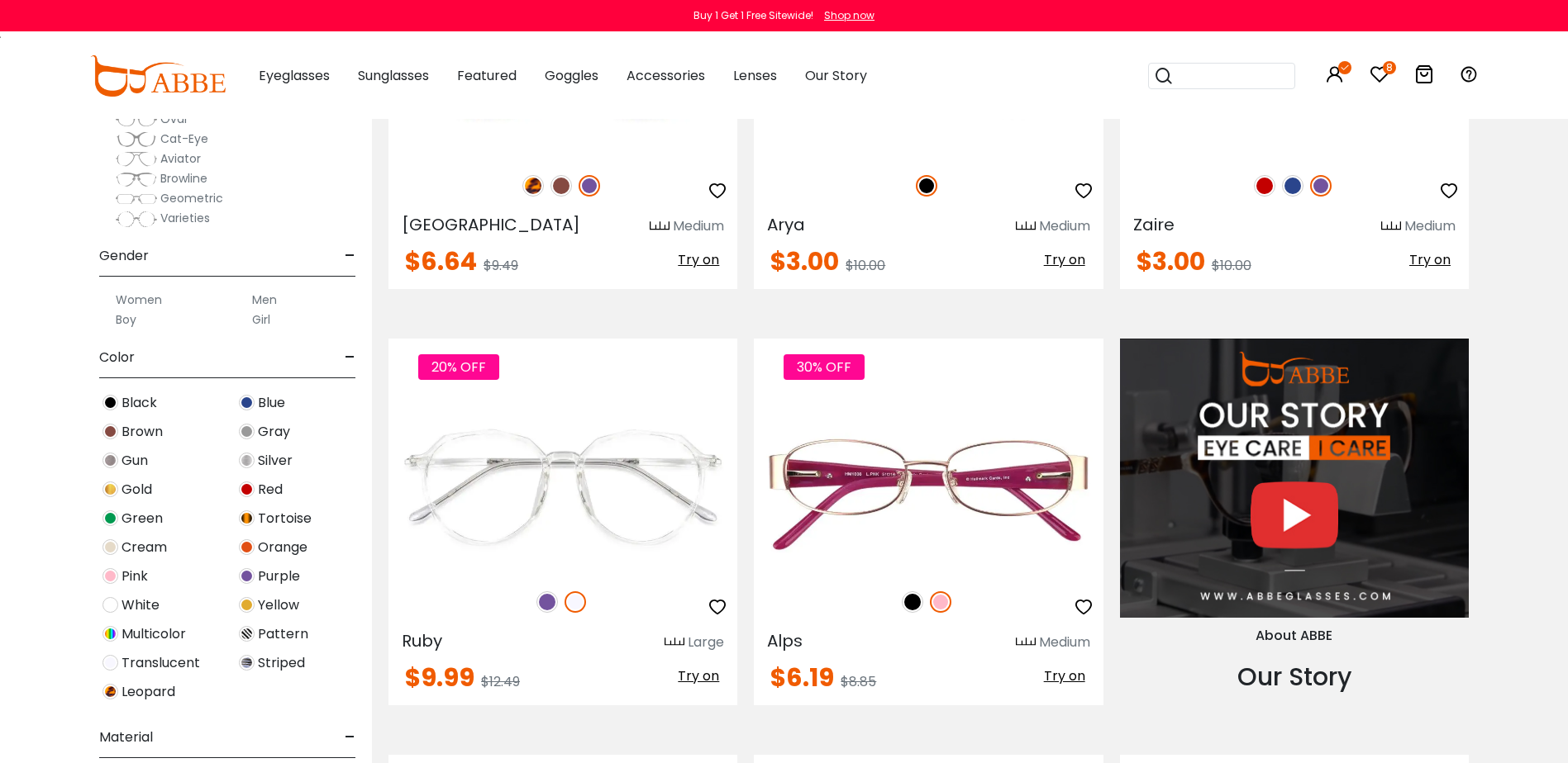
scroll to position [1404, 0]
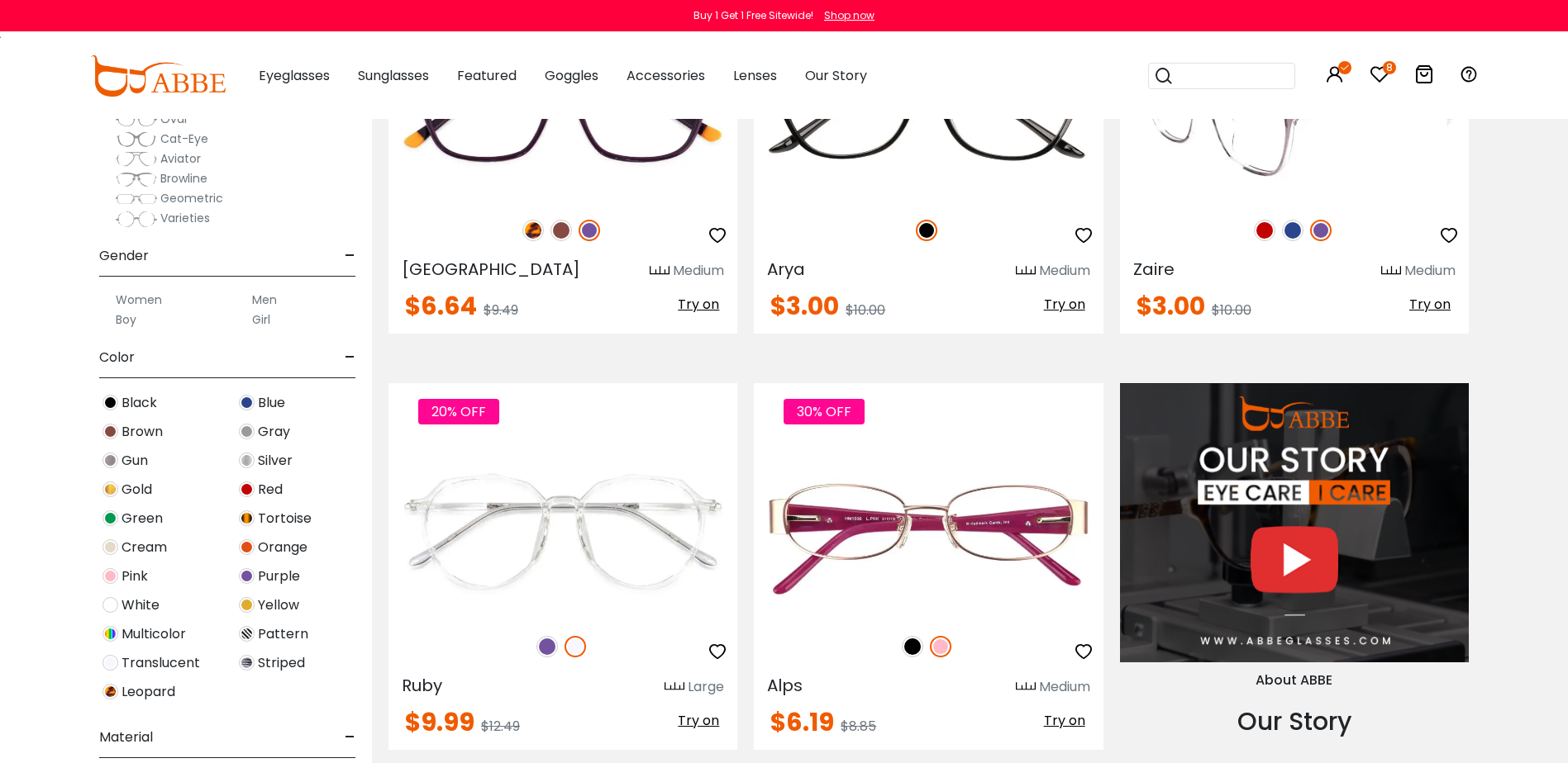
click at [1266, 233] on img at bounding box center [1265, 230] width 22 height 22
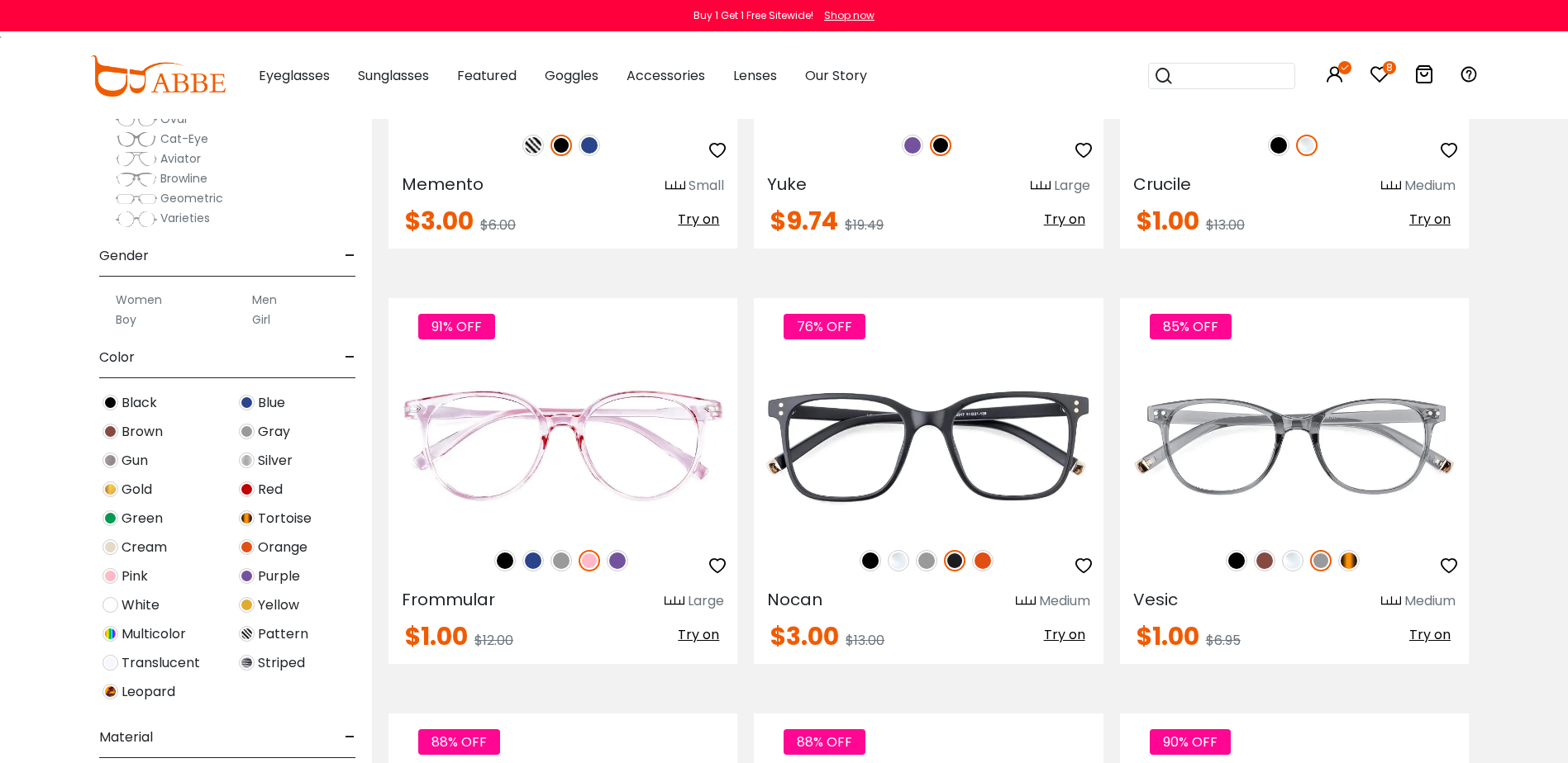
scroll to position [3799, 0]
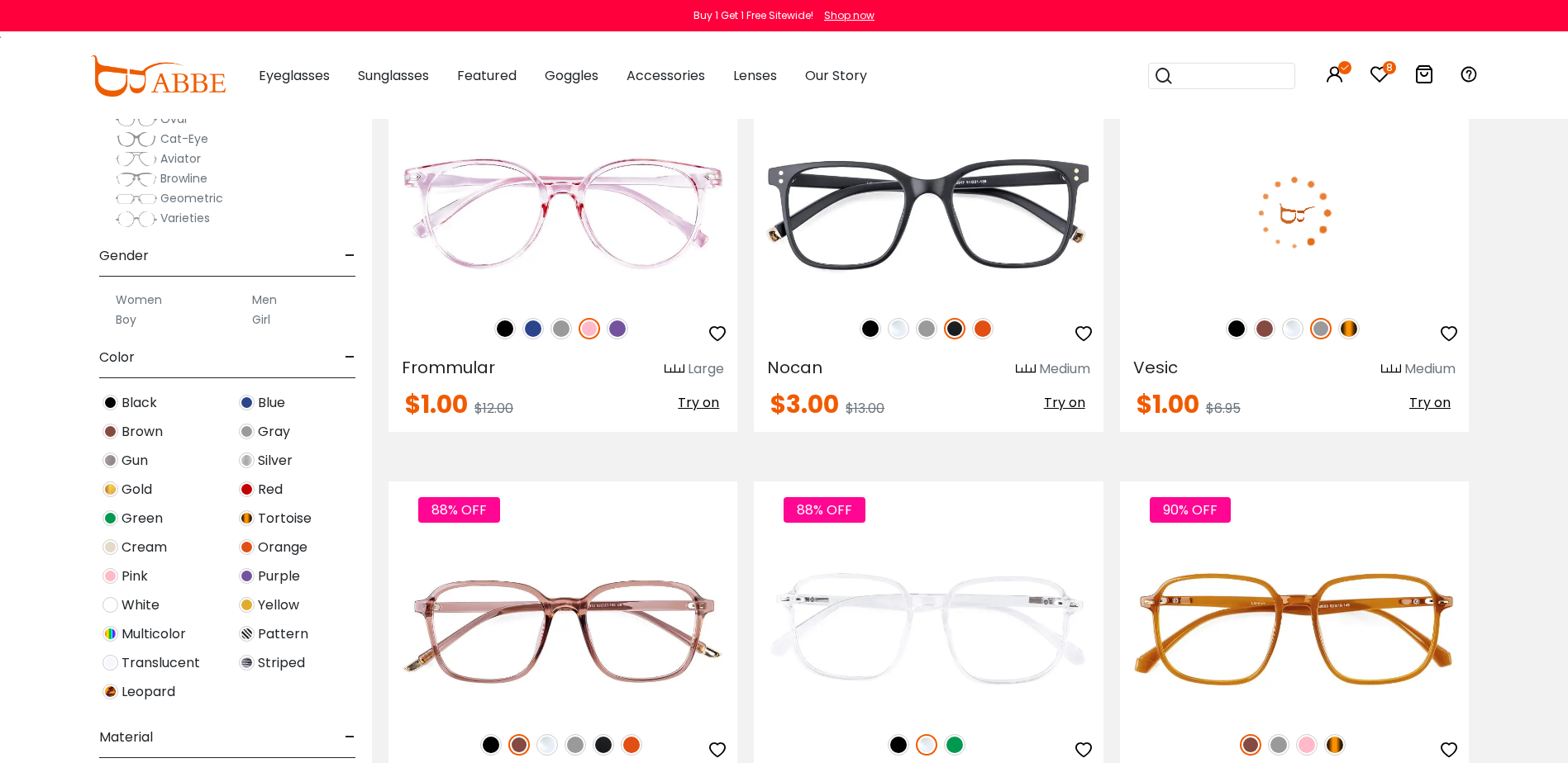
click at [1345, 332] on img at bounding box center [1348, 329] width 22 height 22
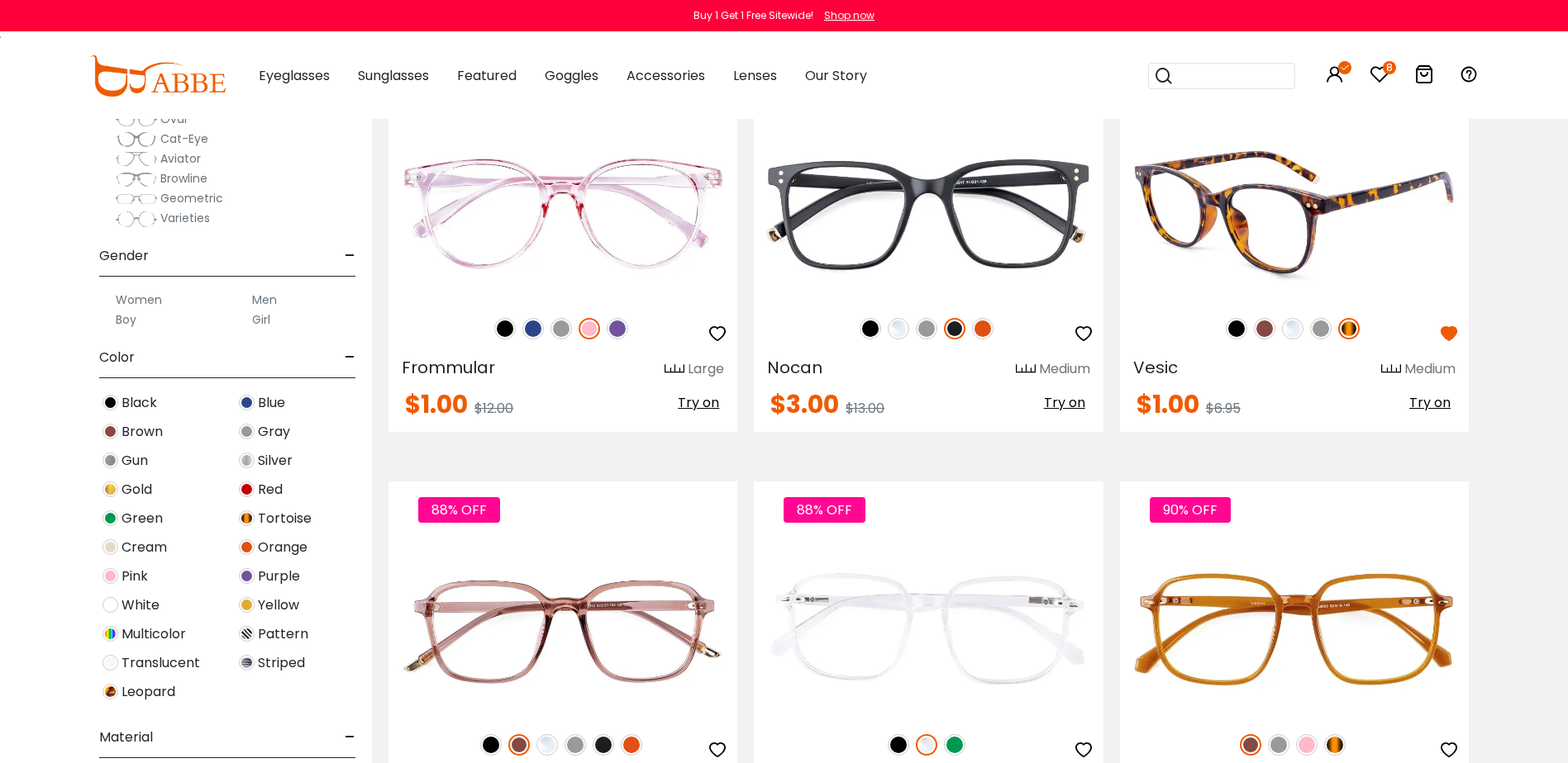
click at [1314, 328] on img at bounding box center [1321, 329] width 22 height 22
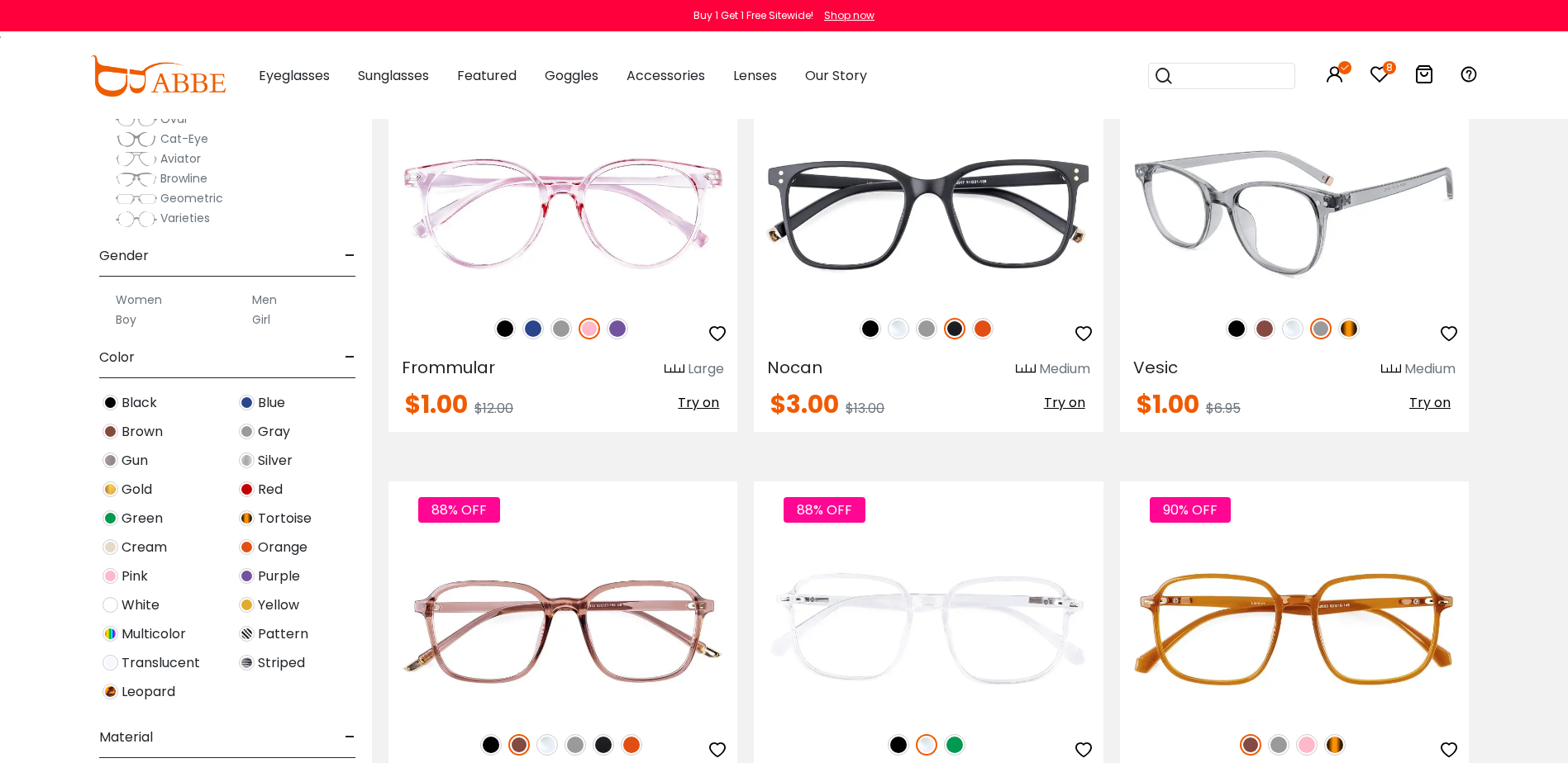
click at [1261, 323] on img at bounding box center [1265, 329] width 22 height 22
click at [1360, 225] on img at bounding box center [1293, 212] width 349 height 174
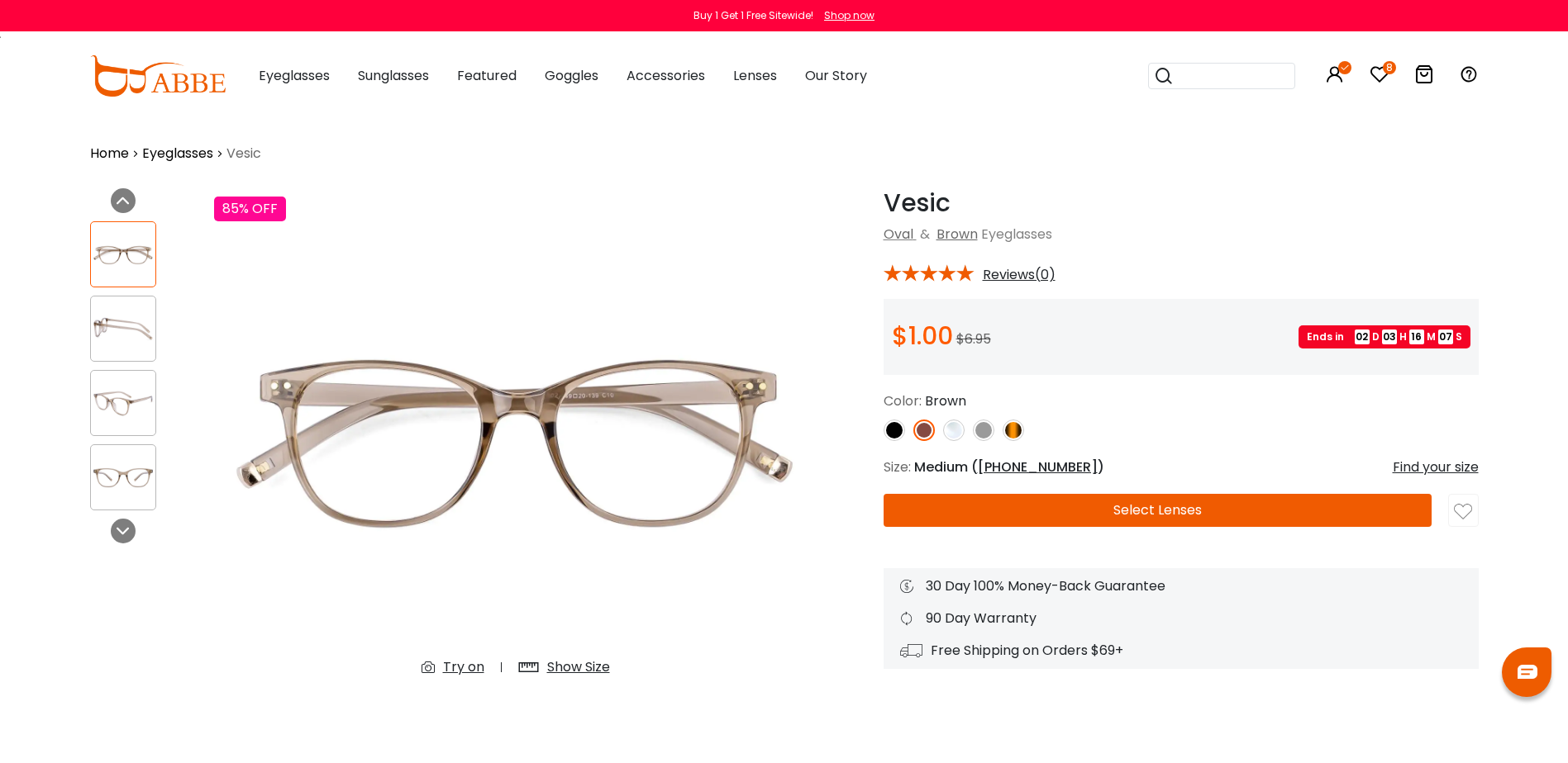
click at [1176, 506] on button "Select Lenses" at bounding box center [1157, 510] width 548 height 33
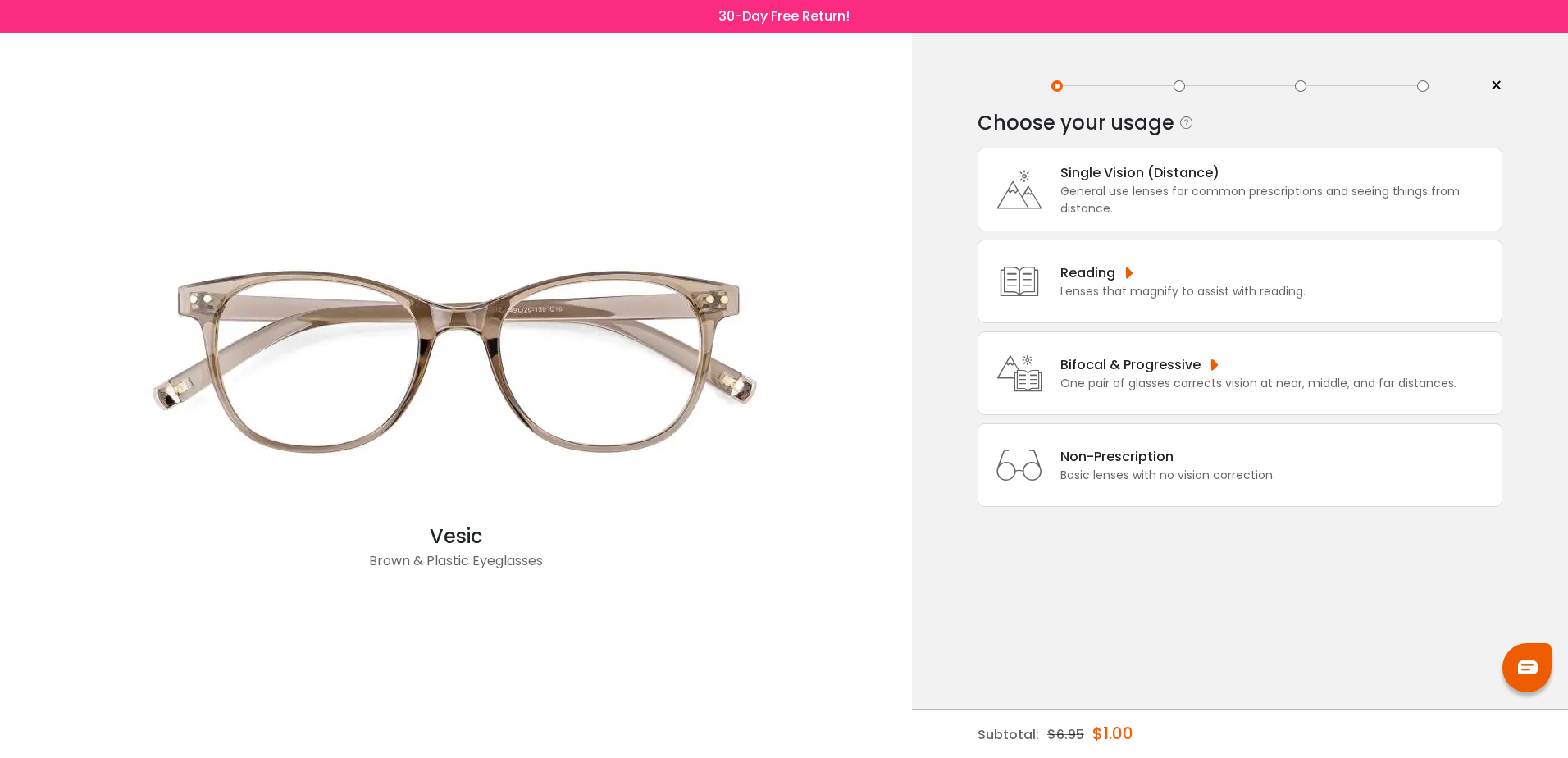
click at [1158, 178] on div "Single Vision (Distance)" at bounding box center [1276, 173] width 433 height 21
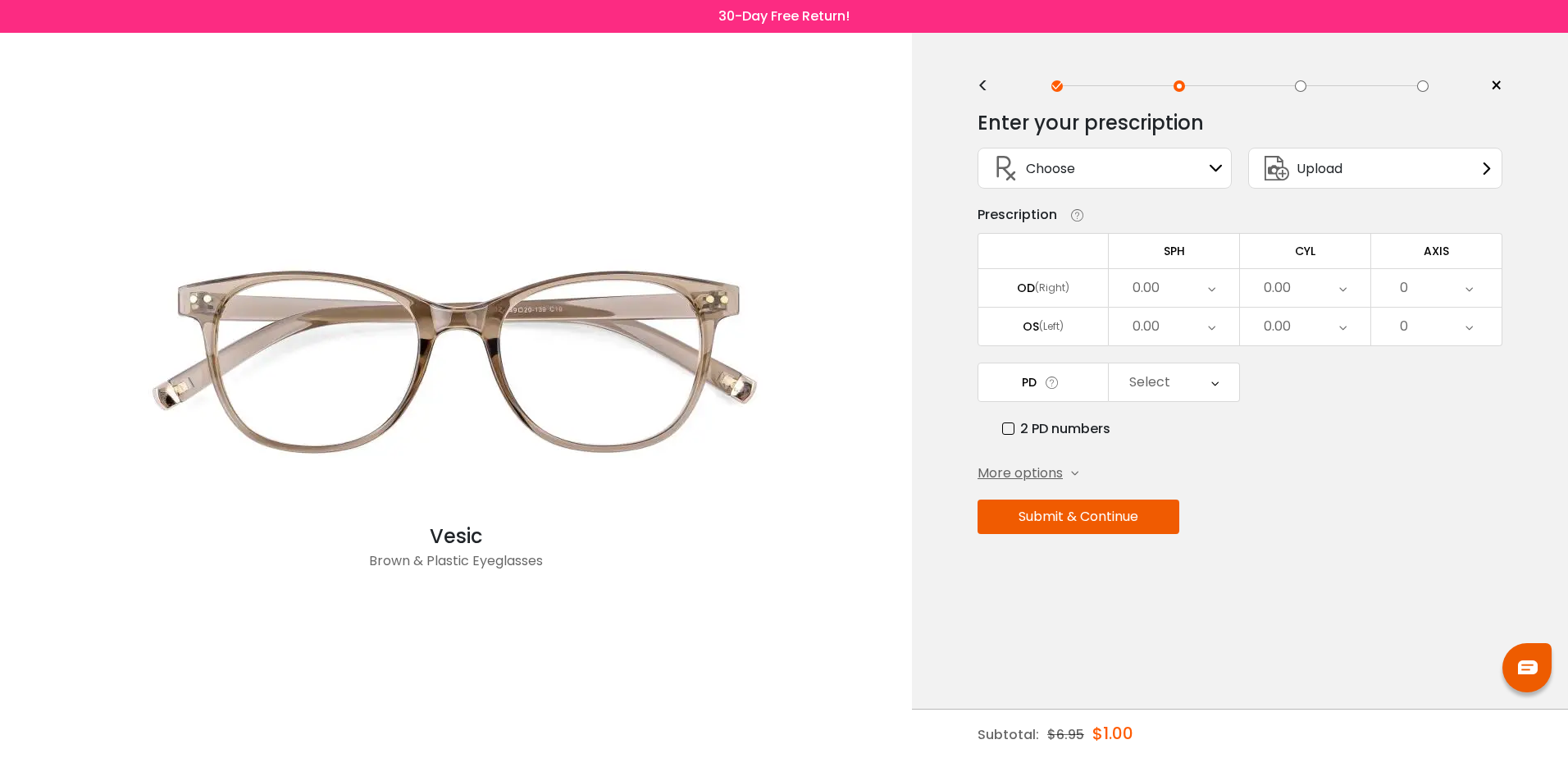
click at [1165, 166] on div "Choose Sign In" at bounding box center [1105, 168] width 236 height 39
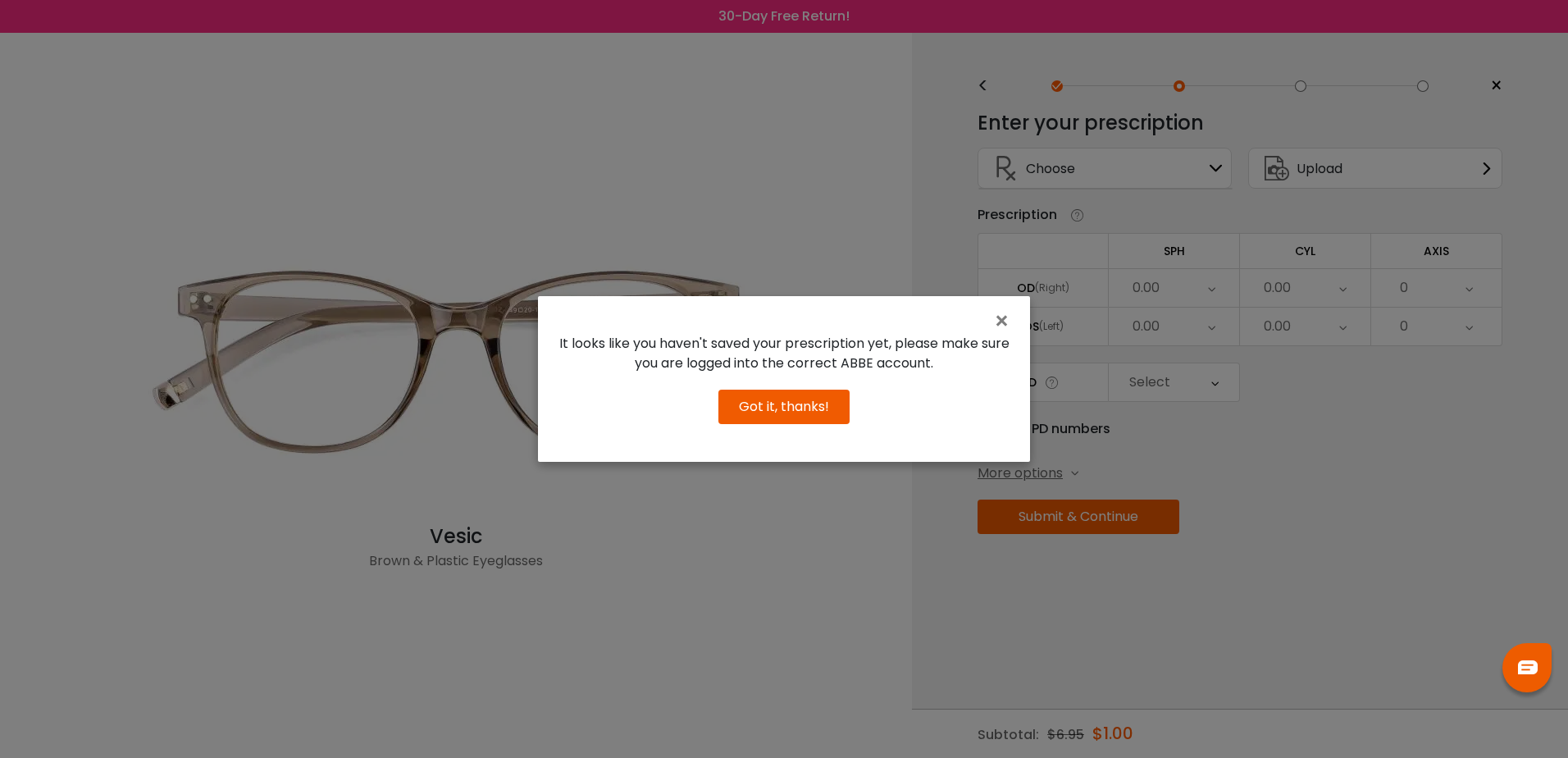
click at [788, 402] on button "Got it, thanks!" at bounding box center [784, 407] width 131 height 35
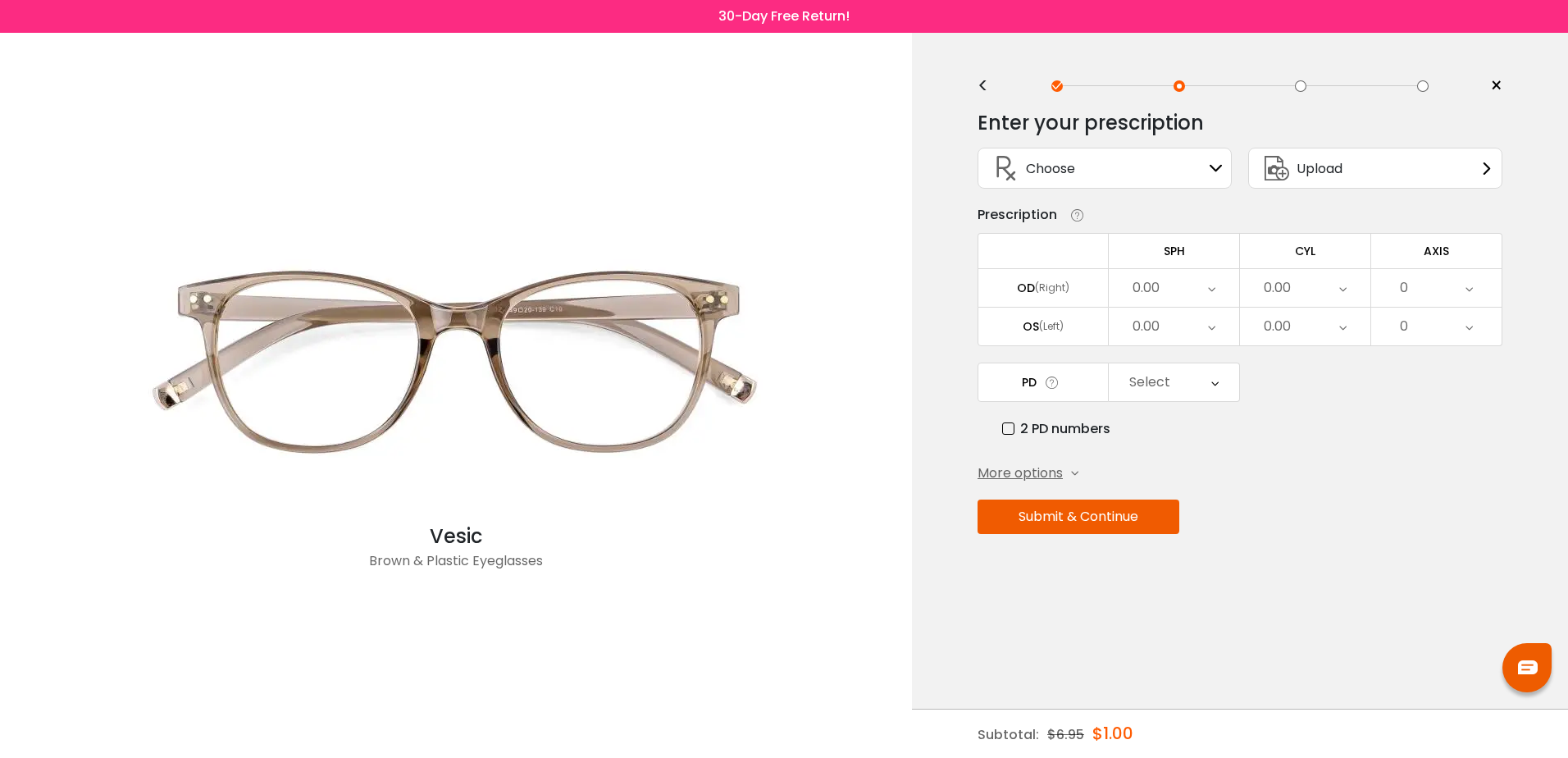
click at [1493, 85] on span "×" at bounding box center [1496, 86] width 12 height 24
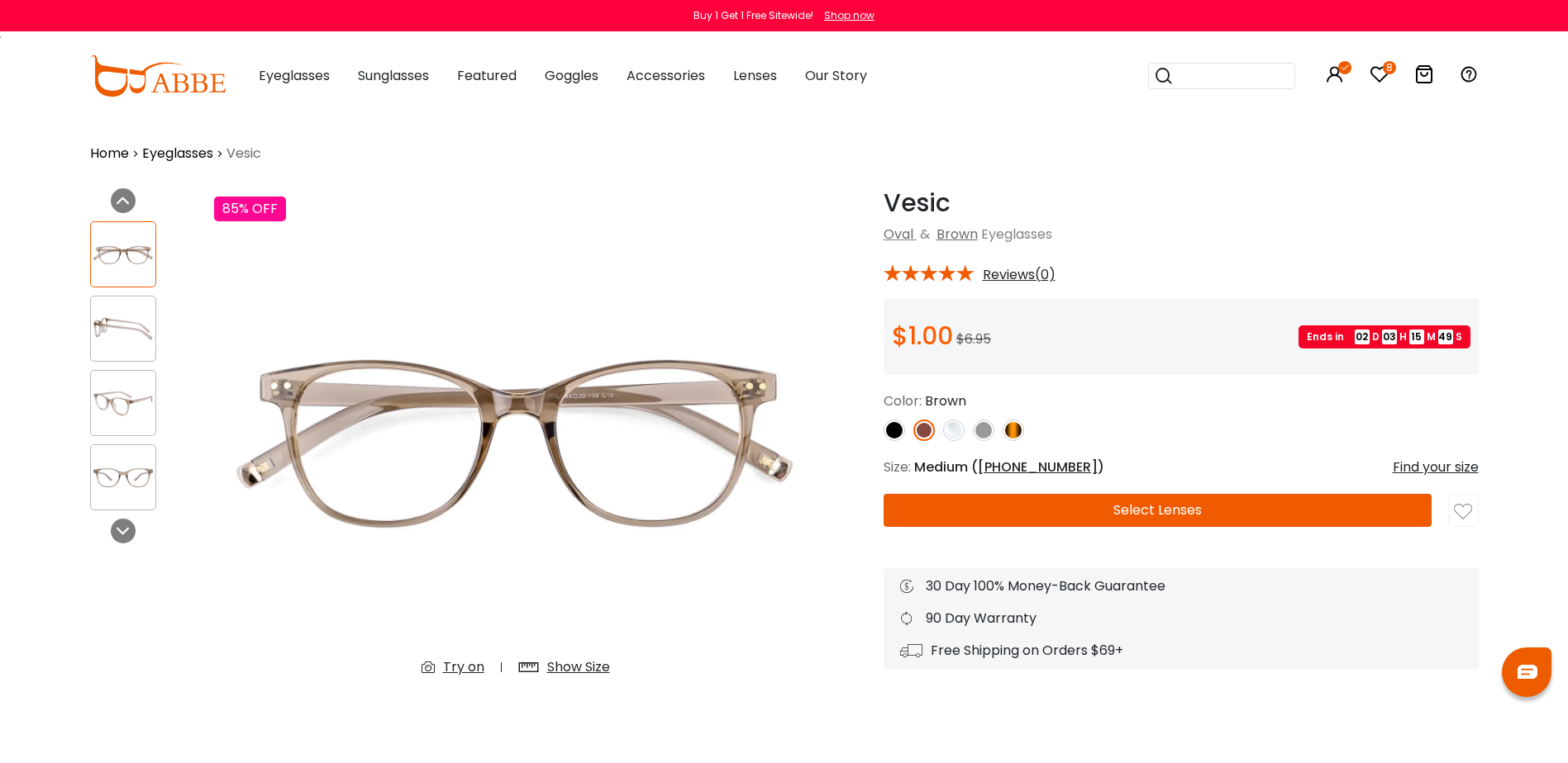
click at [1390, 75] on div "Popular Searches round Sunglasses aviator clear tortoise cat Recommended Laya $…" at bounding box center [1300, 76] width 355 height 86
click at [1375, 69] on icon at bounding box center [1379, 74] width 20 height 20
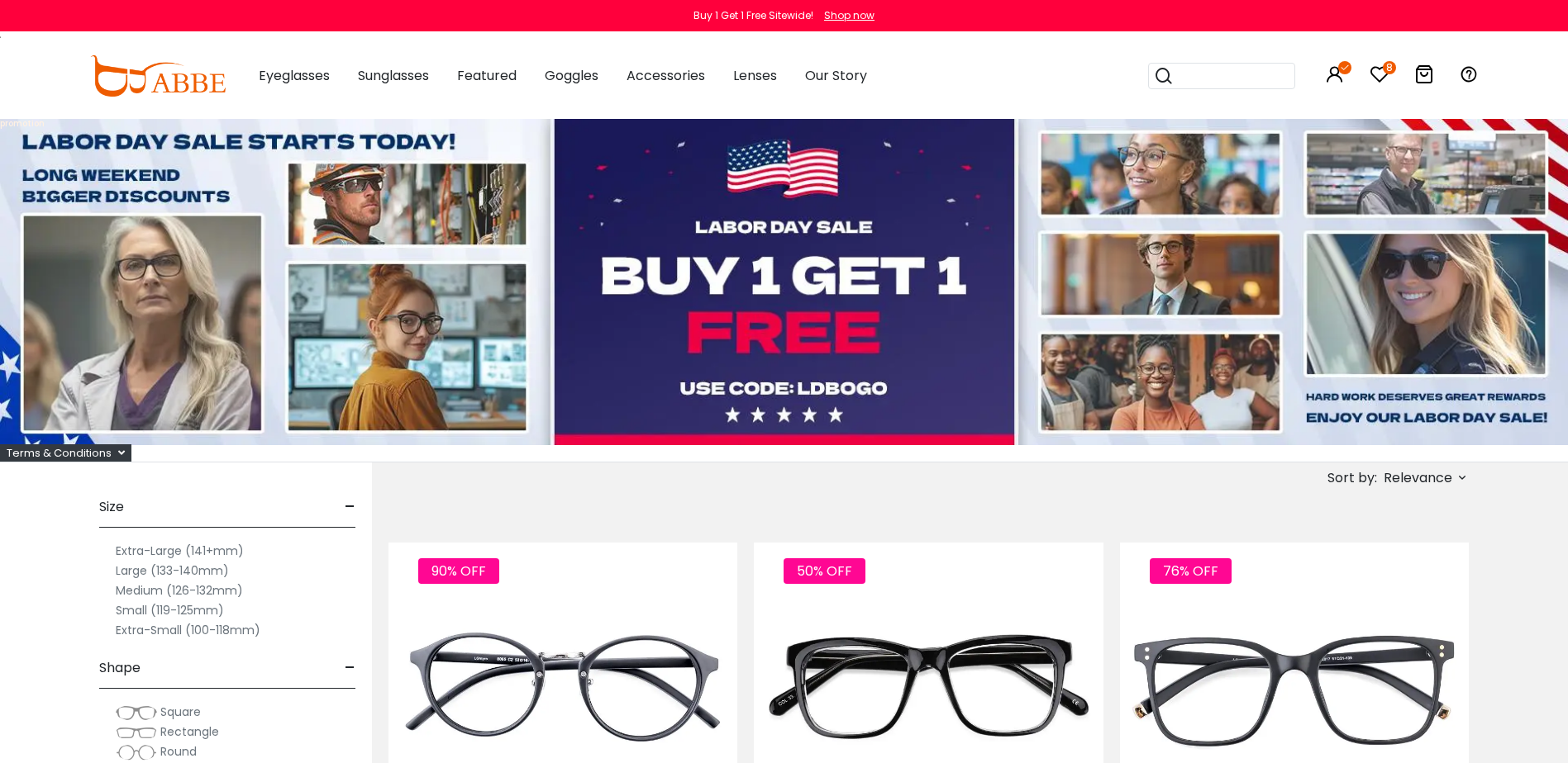
drag, startPoint x: 0, startPoint y: 0, endPoint x: 1529, endPoint y: 513, distance: 1612.8
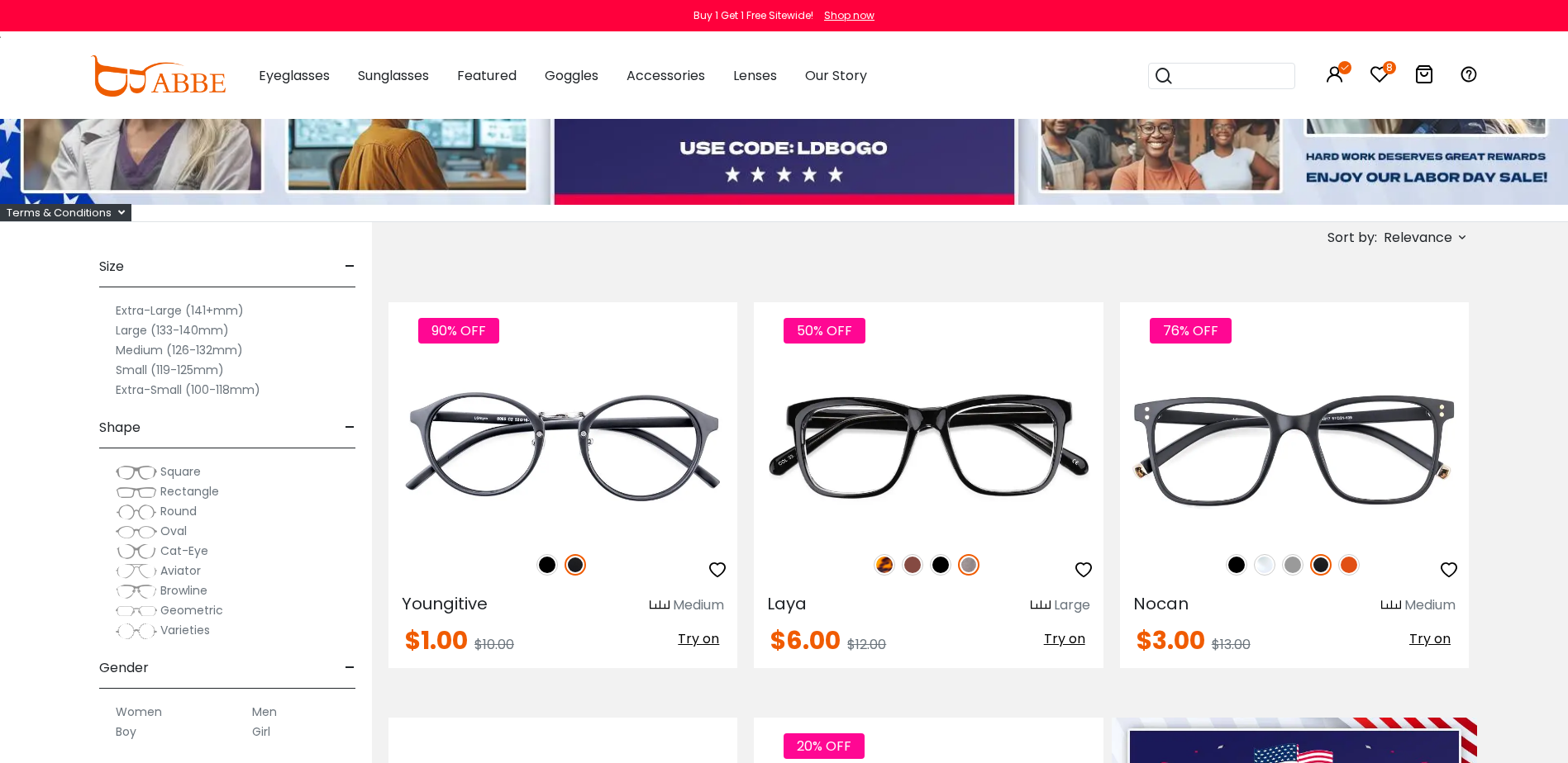
scroll to position [247, 0]
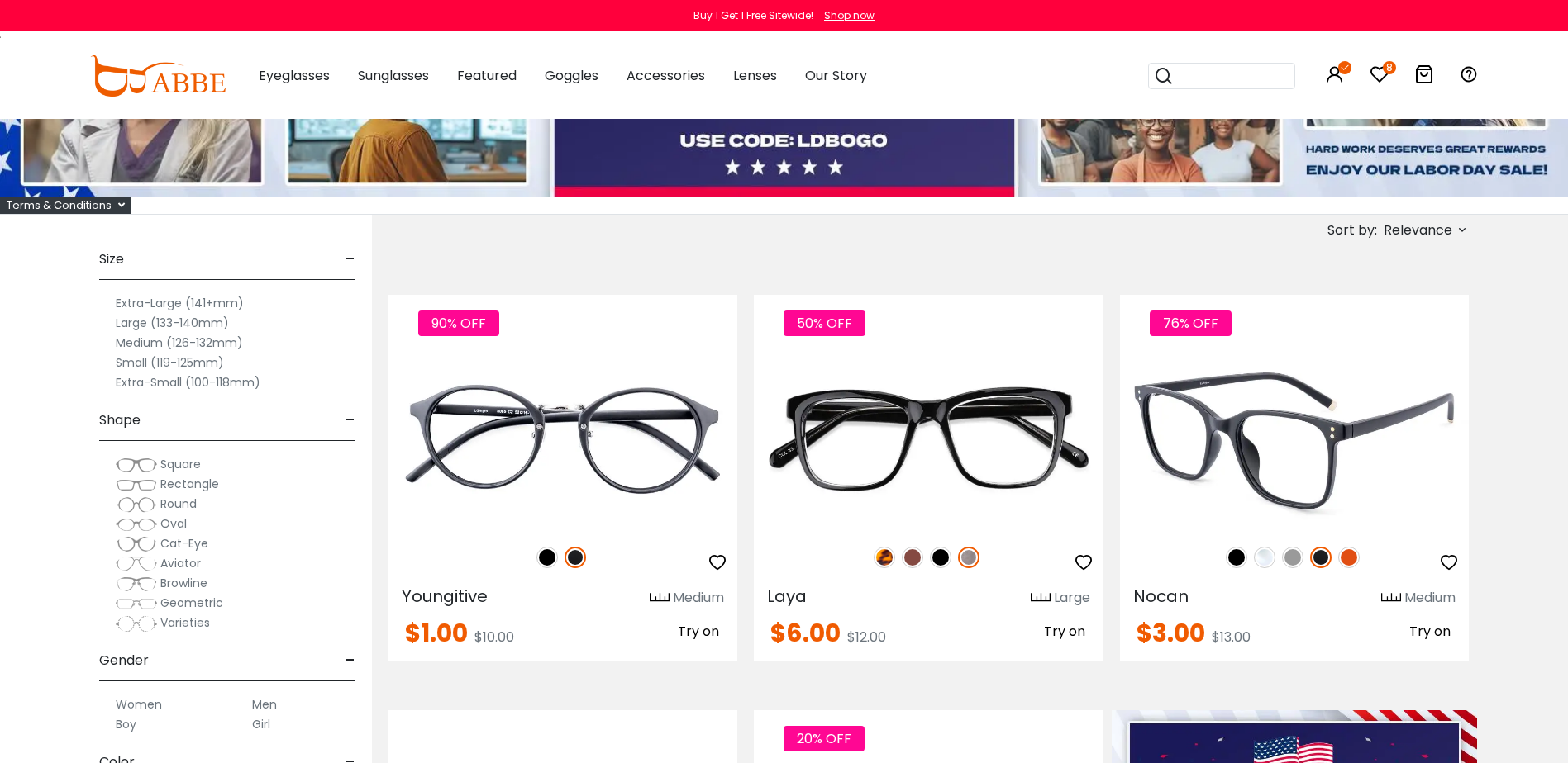
click at [1295, 560] on img at bounding box center [1293, 558] width 22 height 22
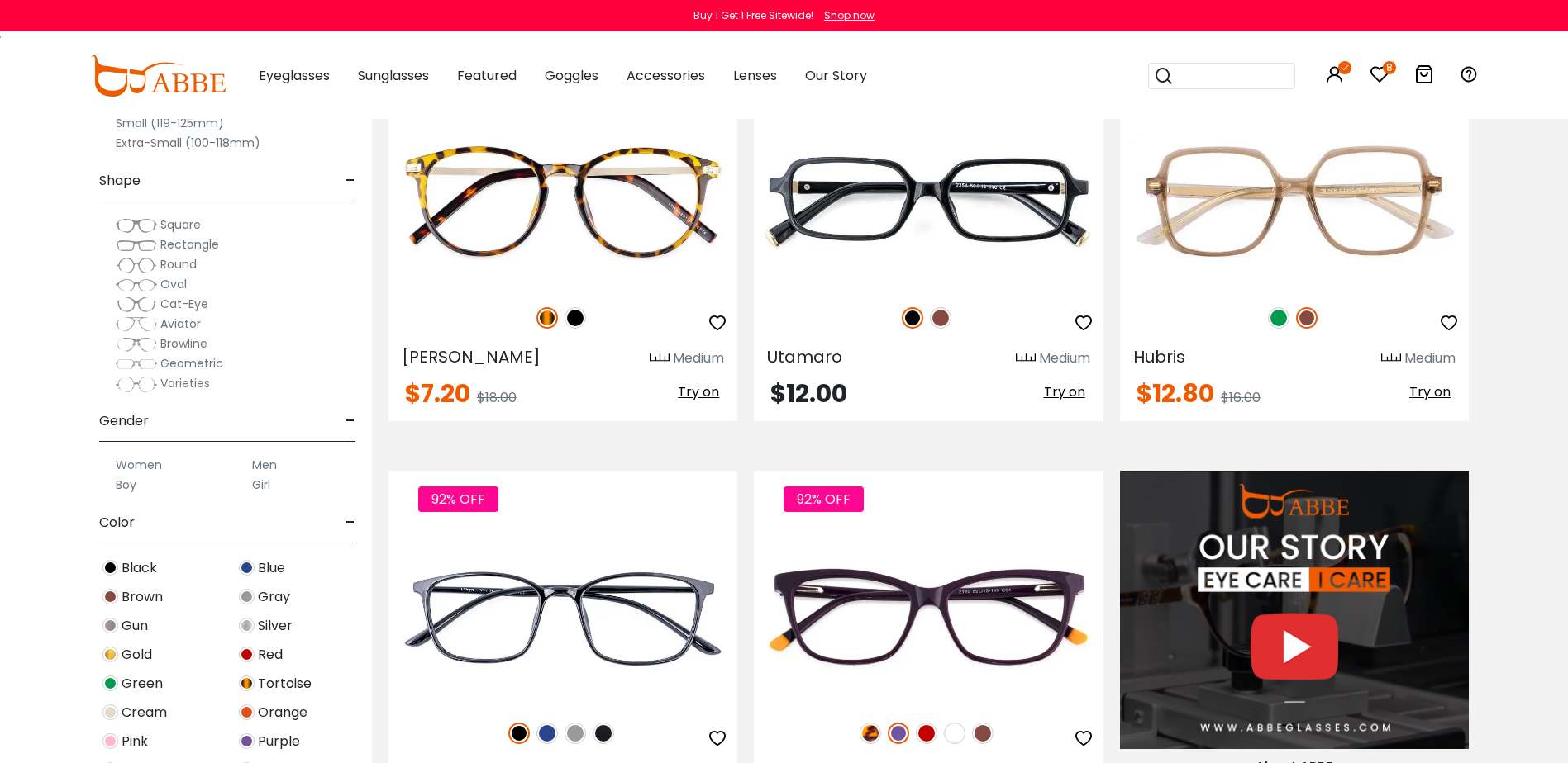
scroll to position [1569, 0]
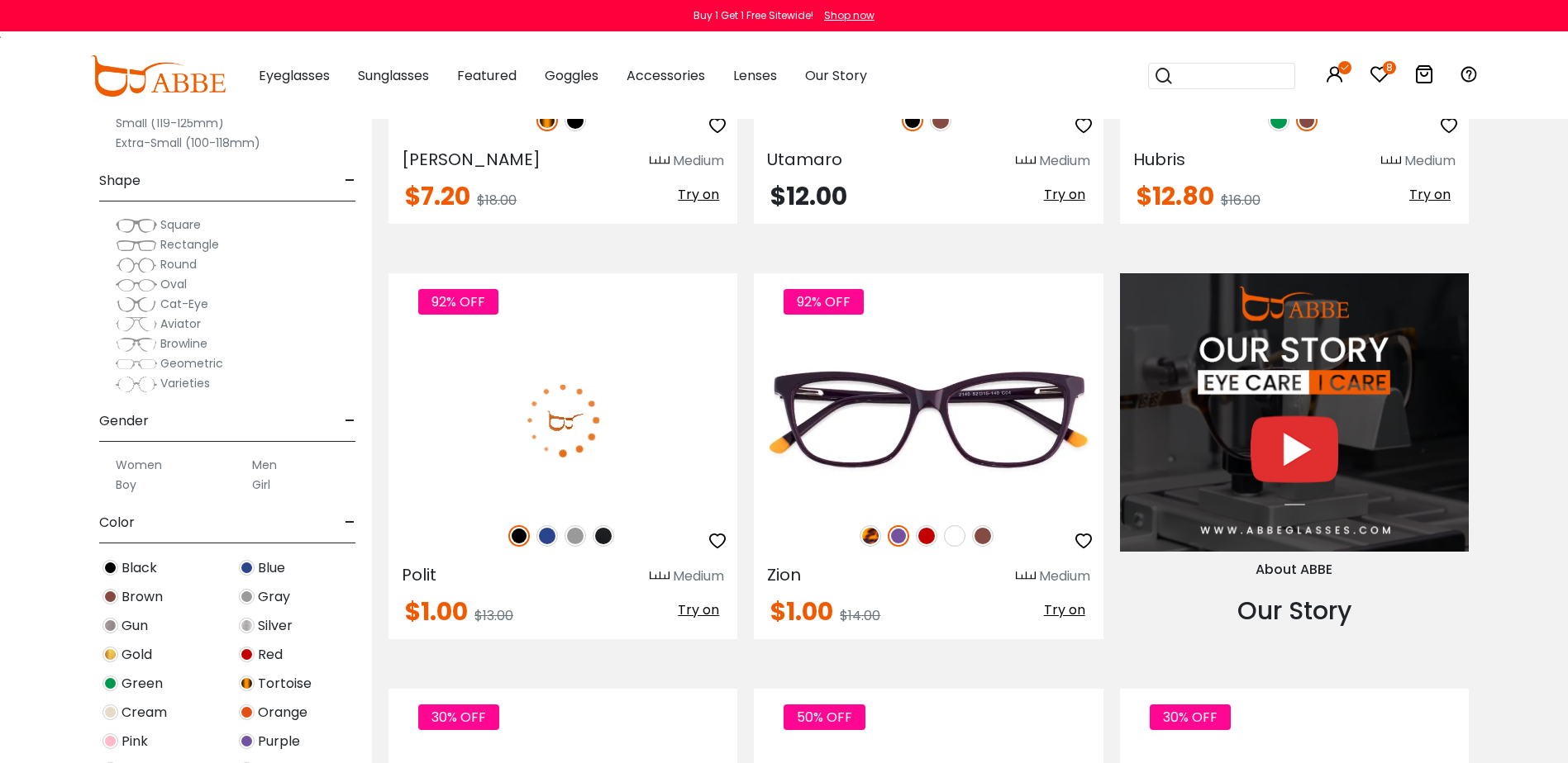
click at [538, 536] on img at bounding box center [547, 536] width 22 height 22
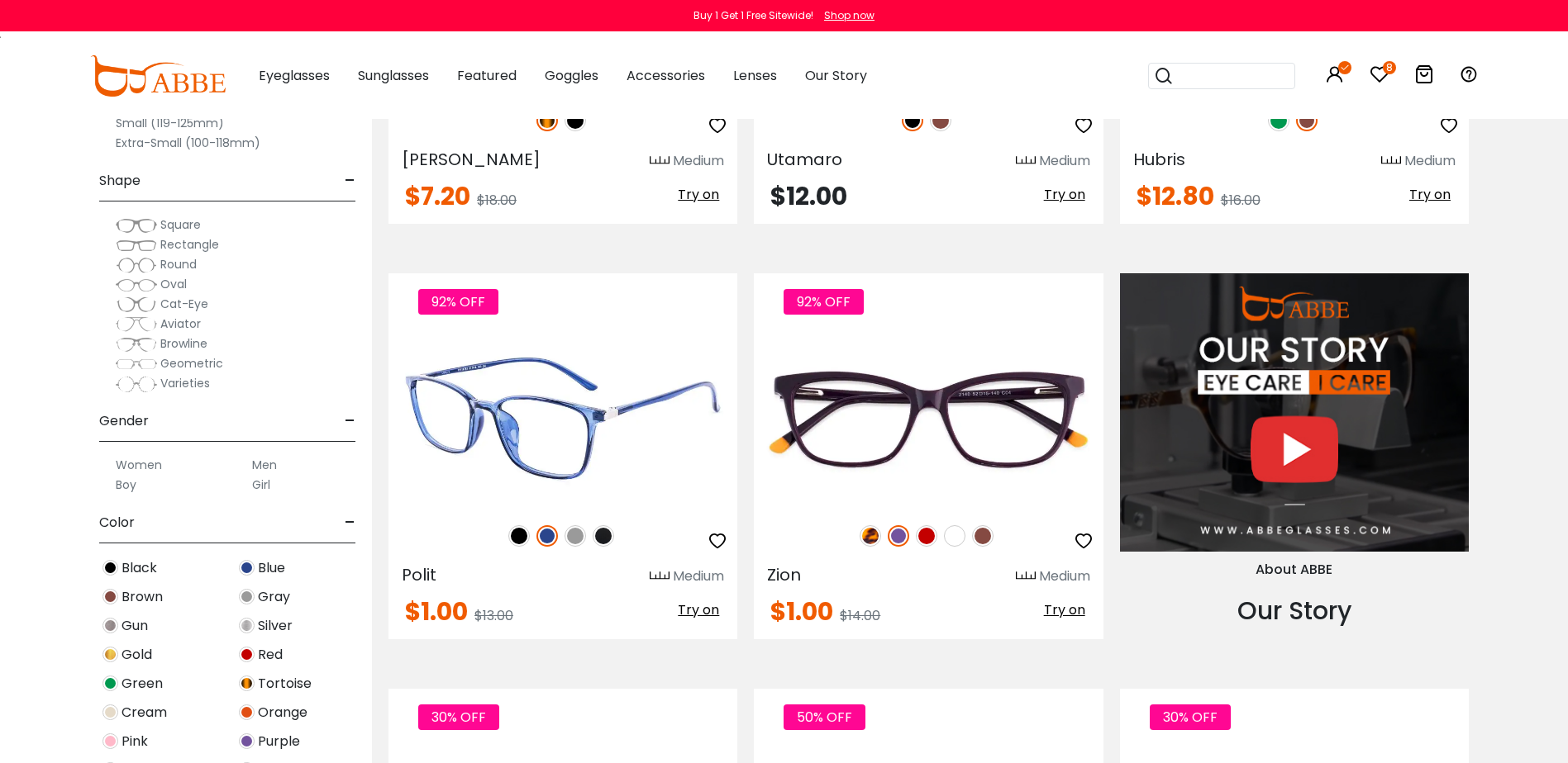
click at [574, 539] on img at bounding box center [575, 536] width 22 height 22
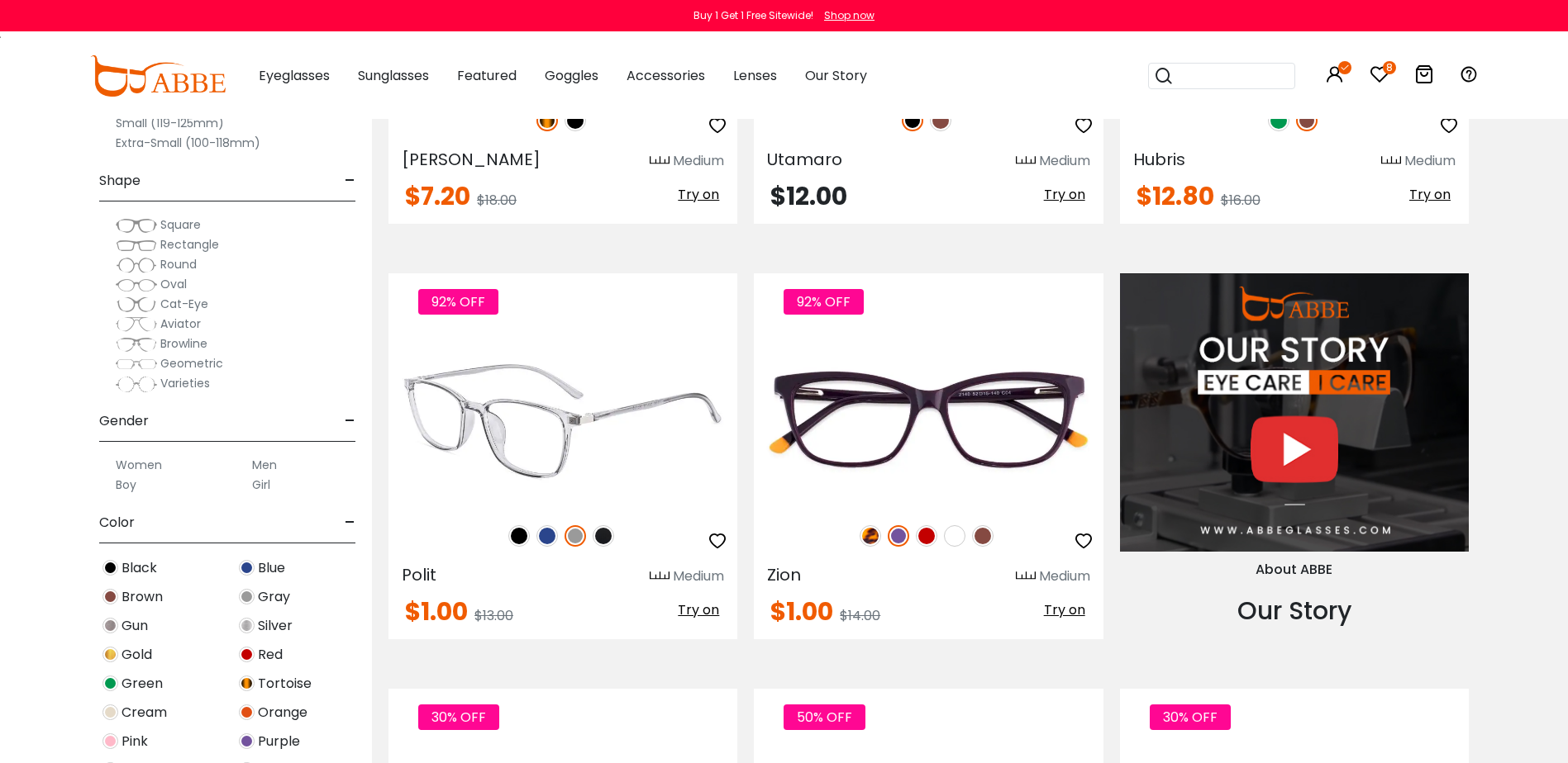
click at [601, 534] on img at bounding box center [603, 536] width 22 height 22
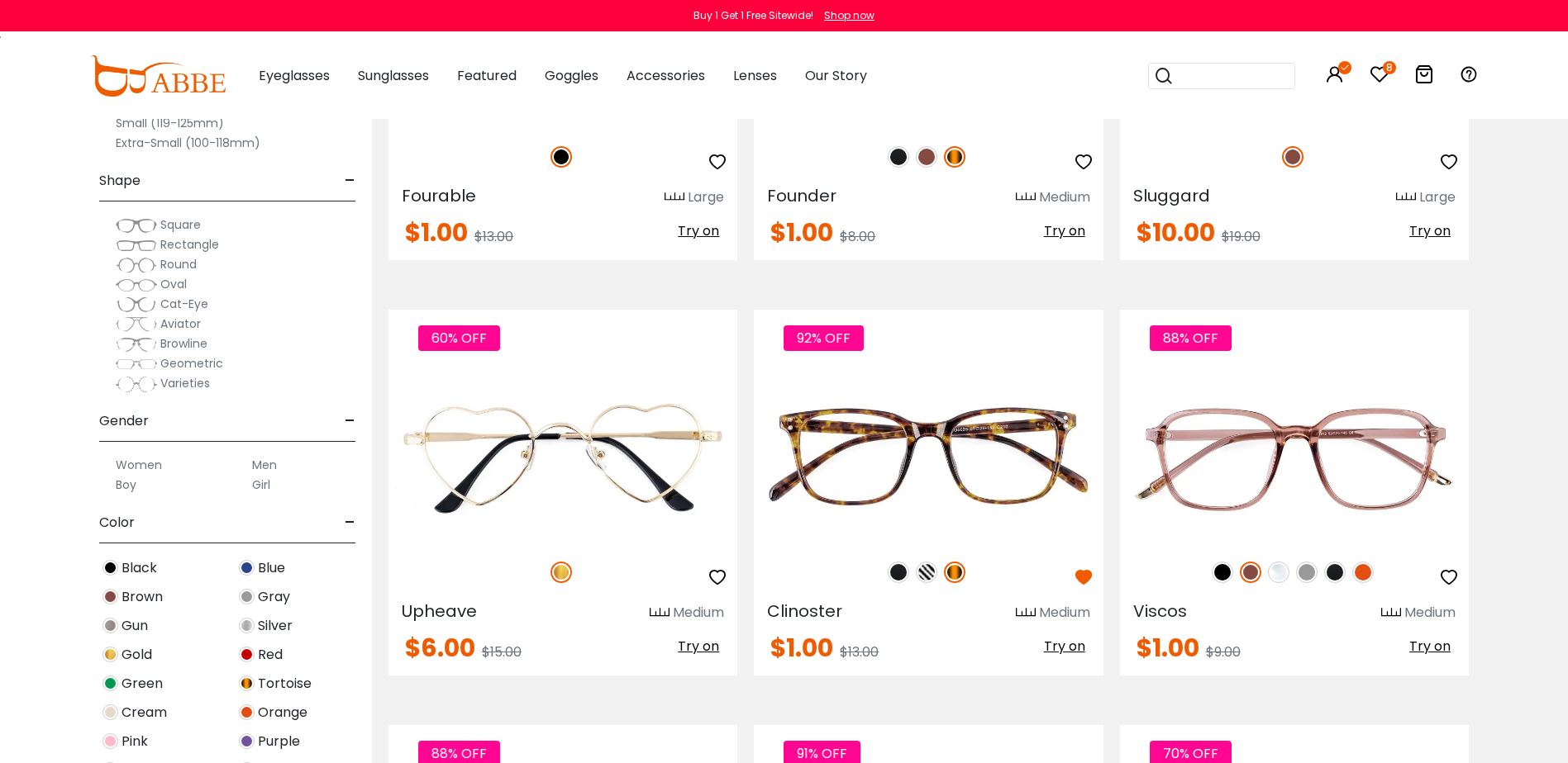
scroll to position [2808, 0]
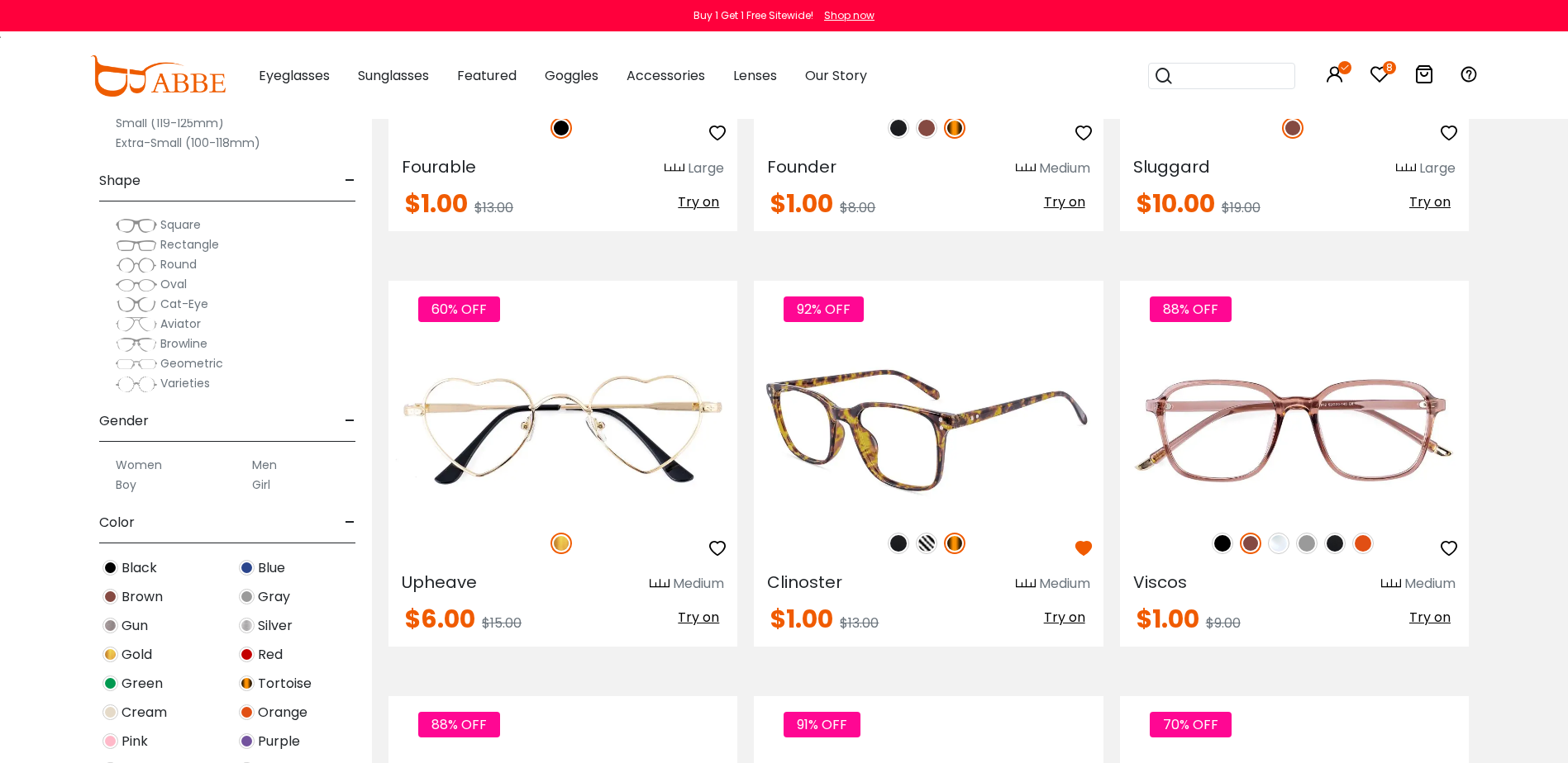
click at [926, 545] on img at bounding box center [926, 544] width 22 height 22
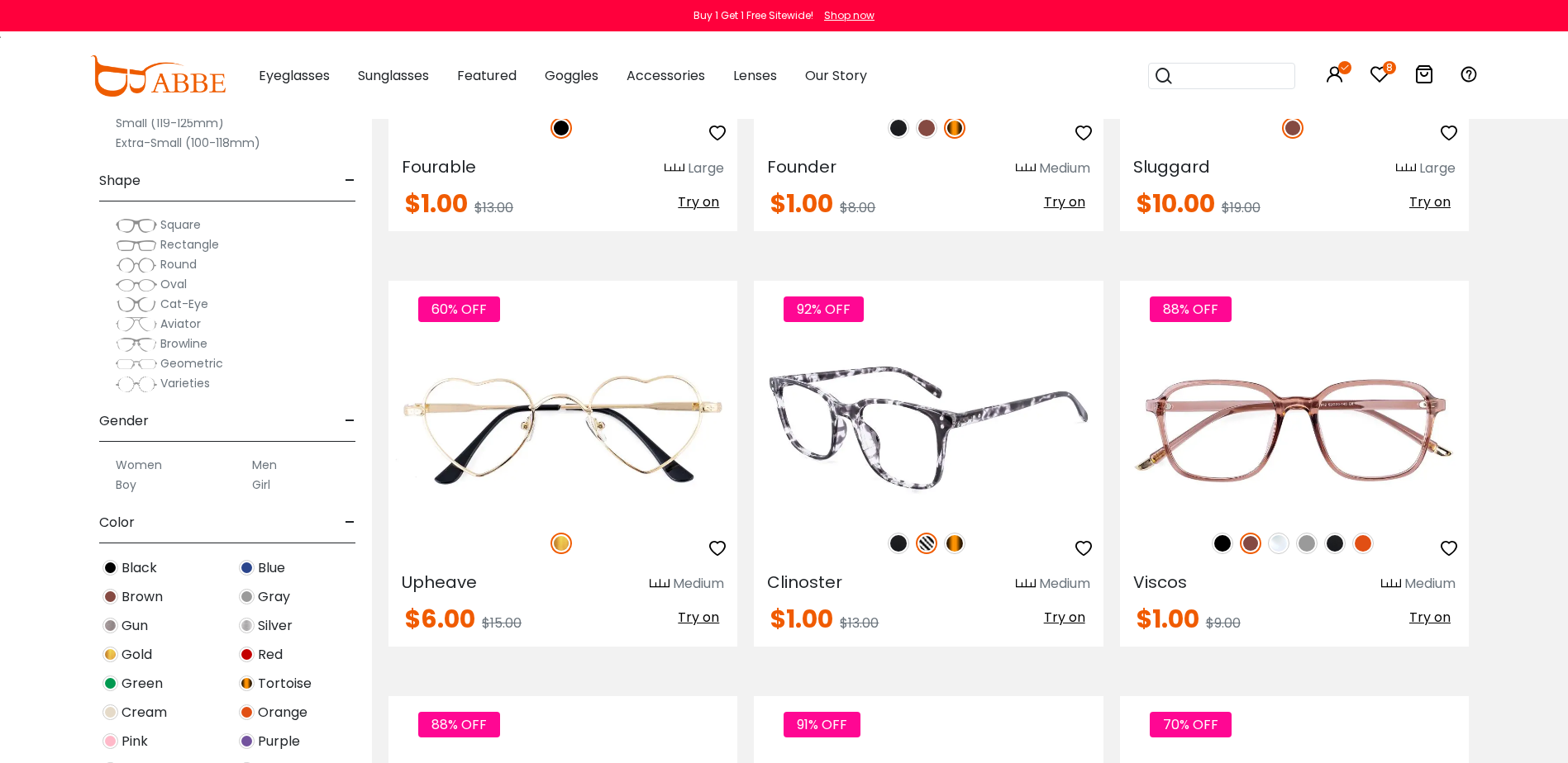
click at [894, 545] on img at bounding box center [898, 544] width 22 height 22
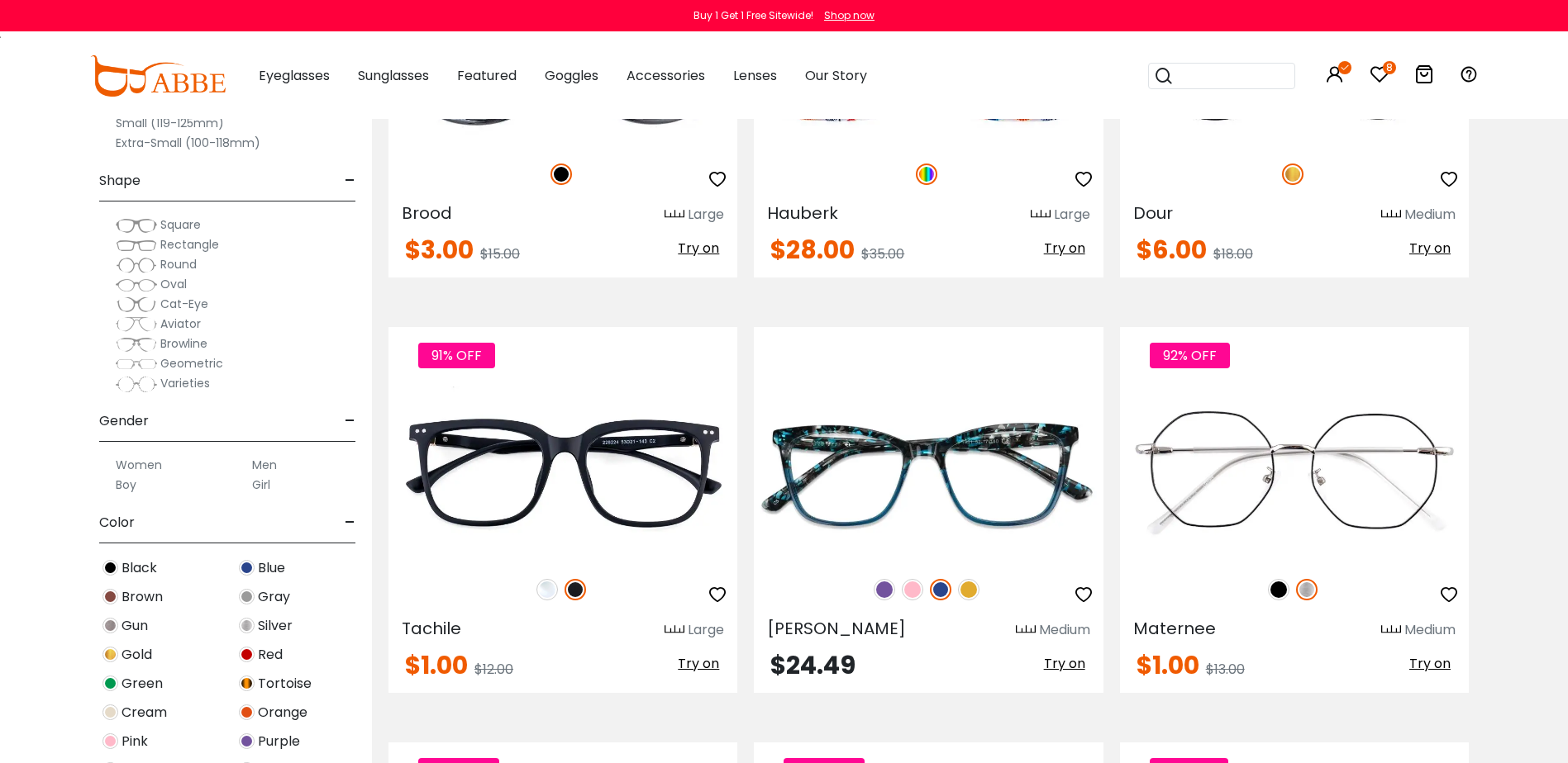
scroll to position [4047, 0]
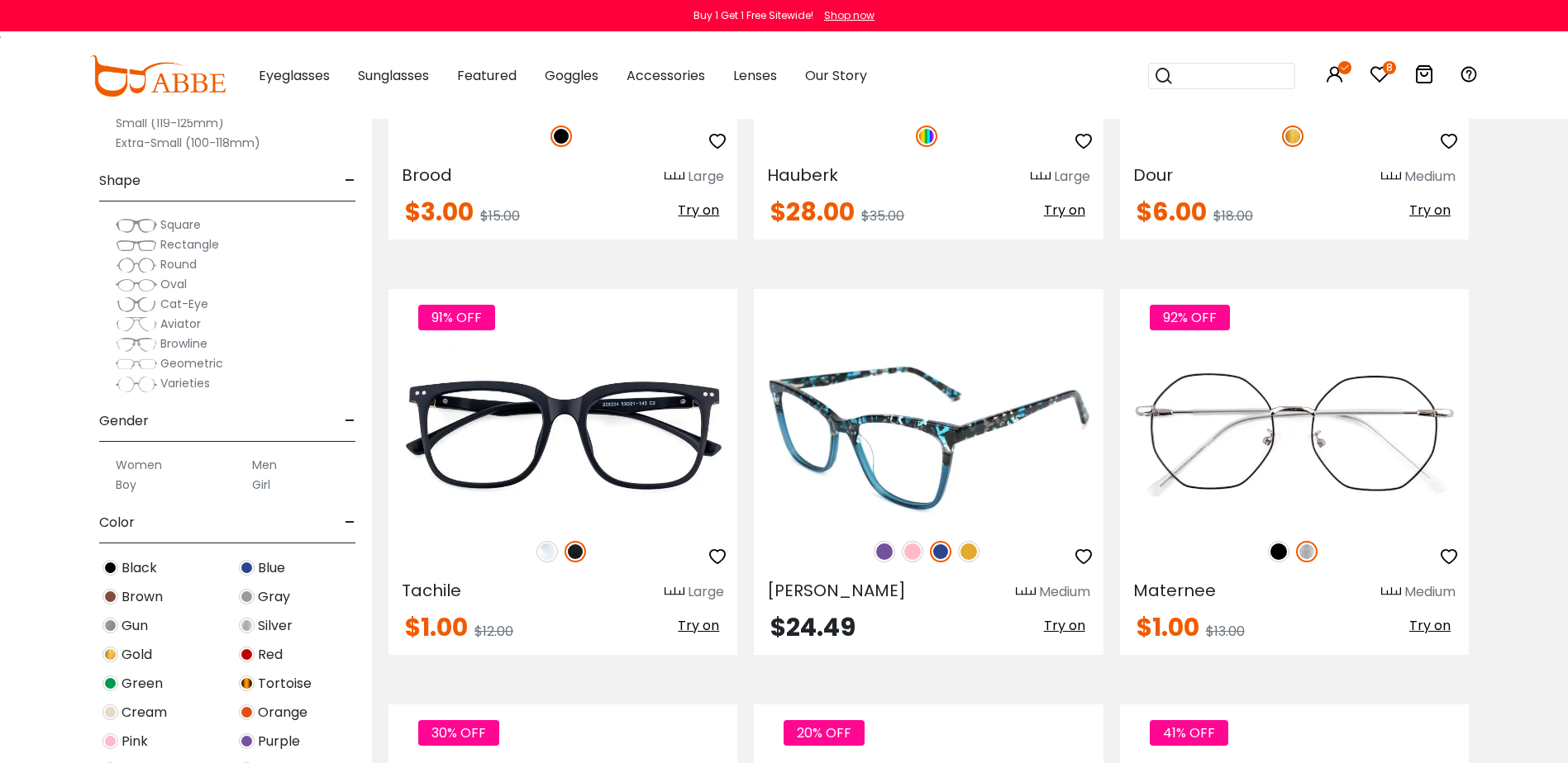
click at [884, 556] on img at bounding box center [884, 551] width 22 height 22
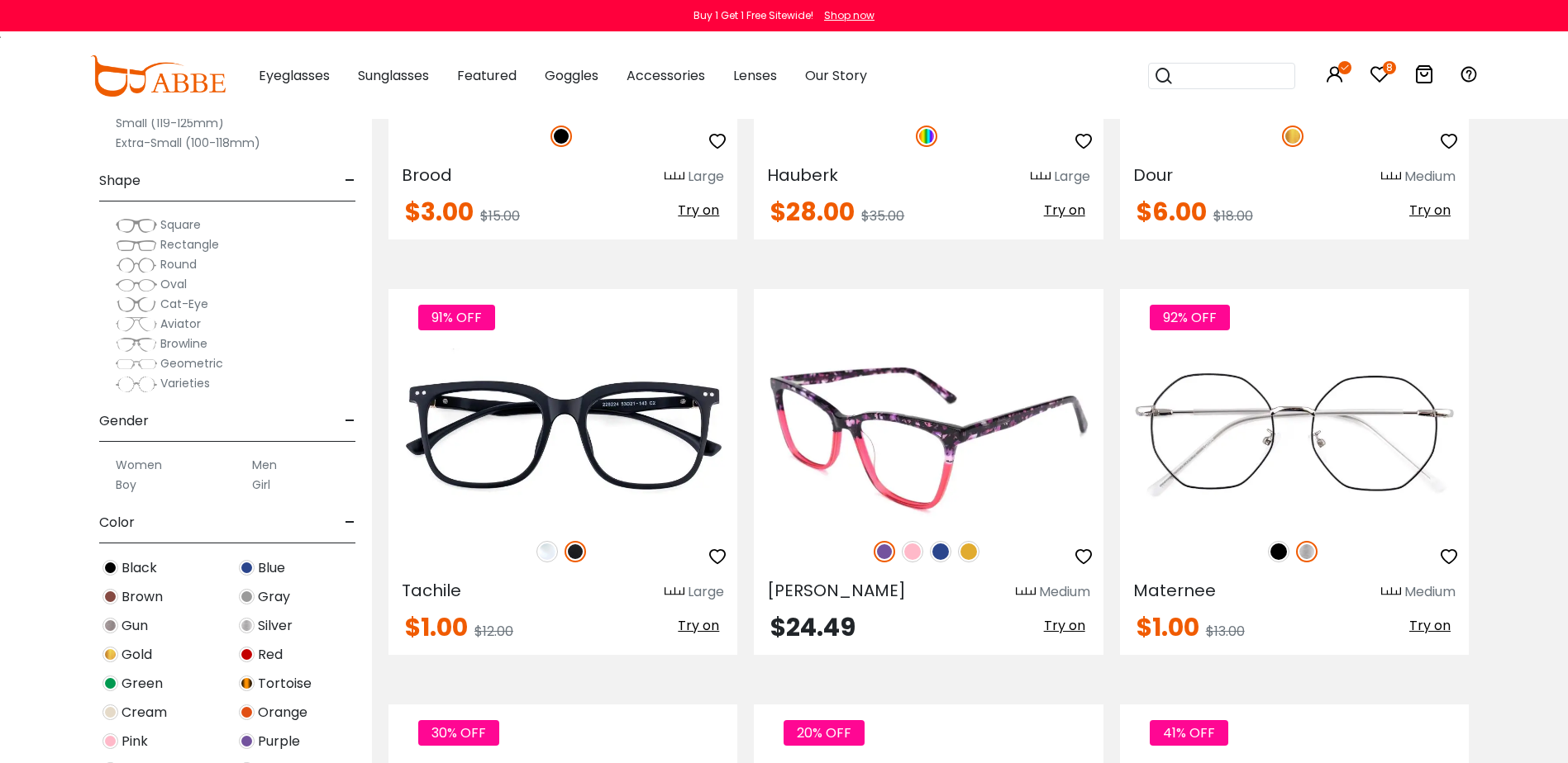
click at [960, 553] on img at bounding box center [968, 551] width 22 height 22
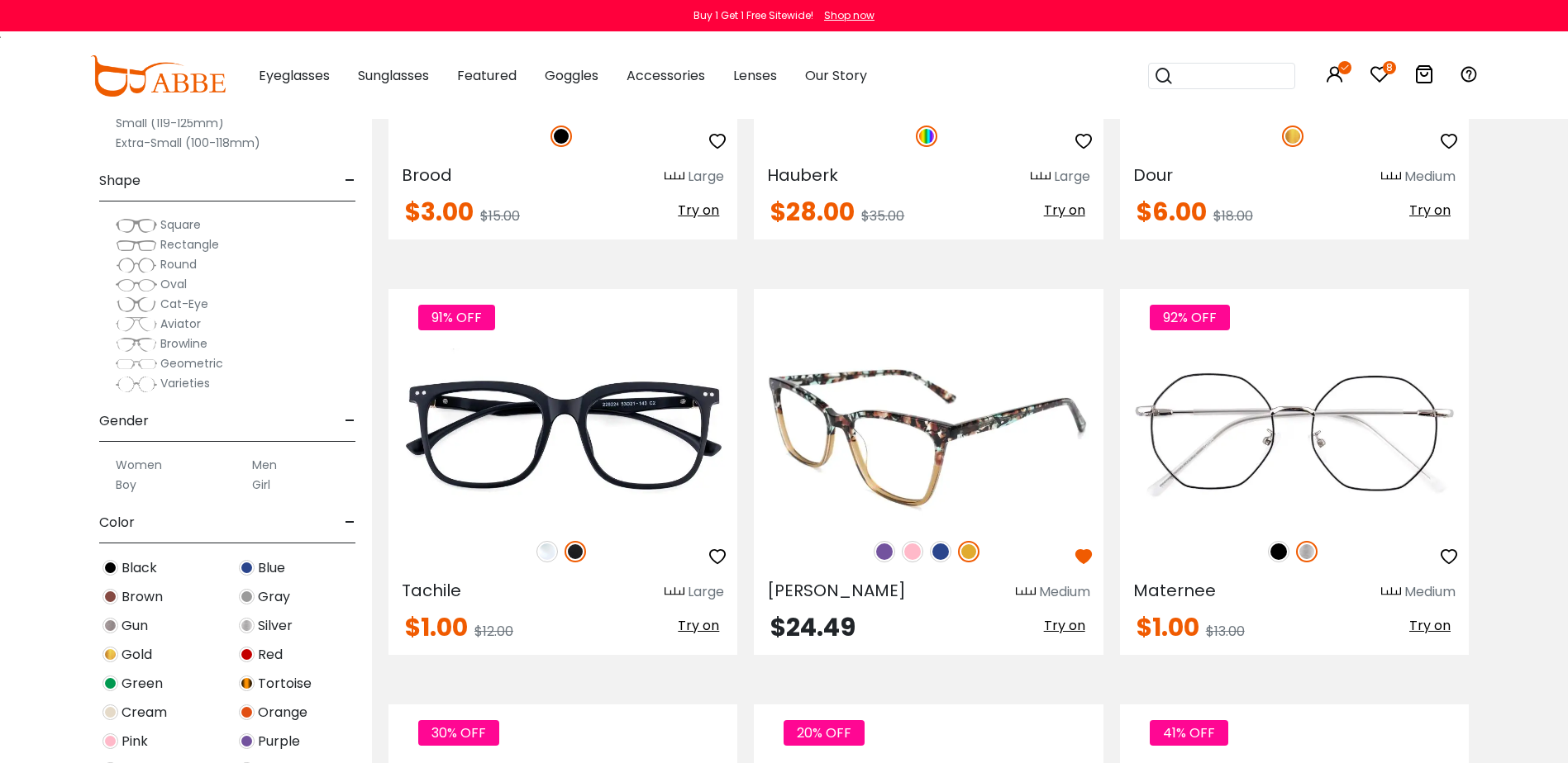
click at [907, 556] on img at bounding box center [912, 551] width 22 height 22
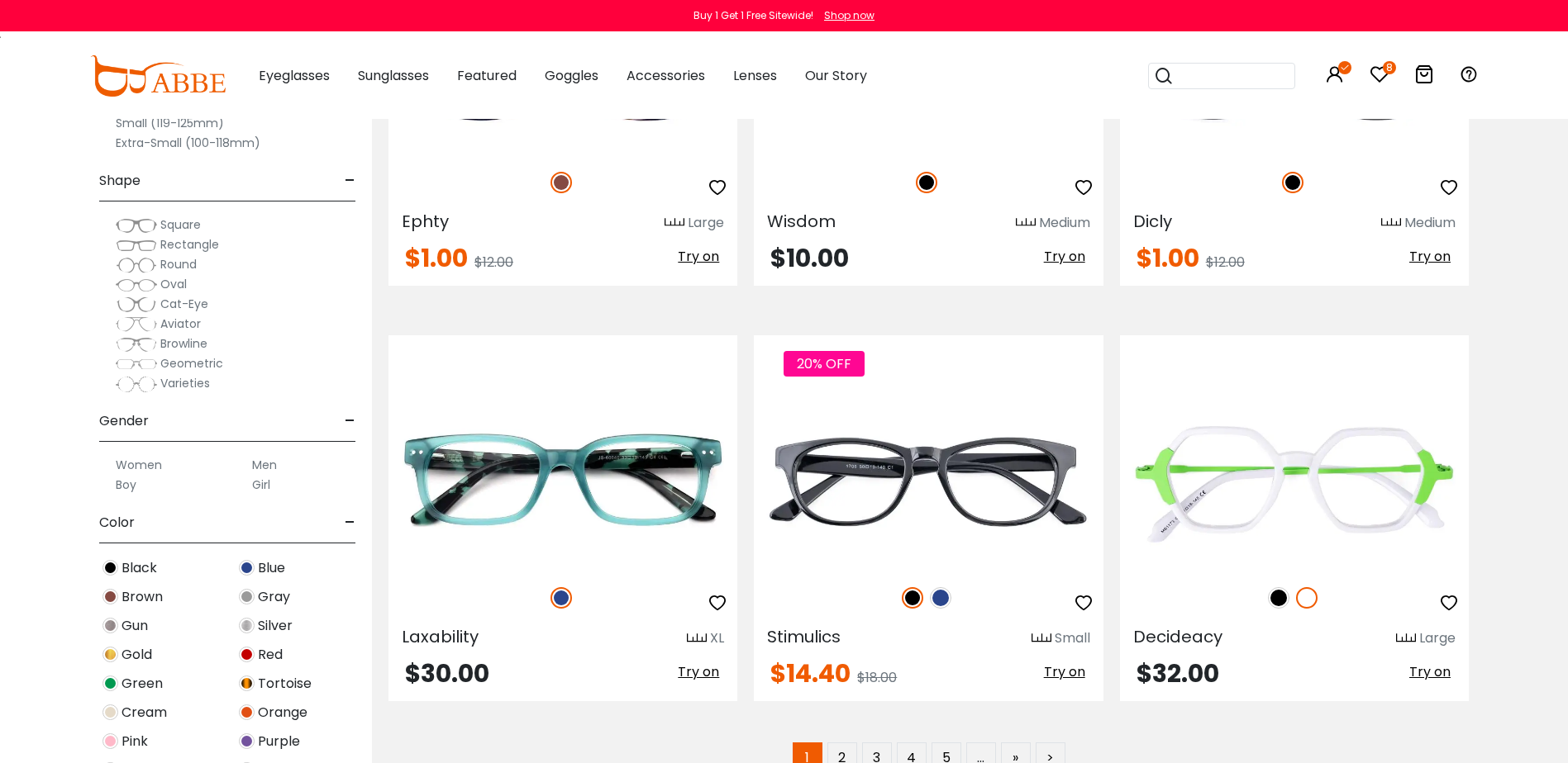
scroll to position [8259, 0]
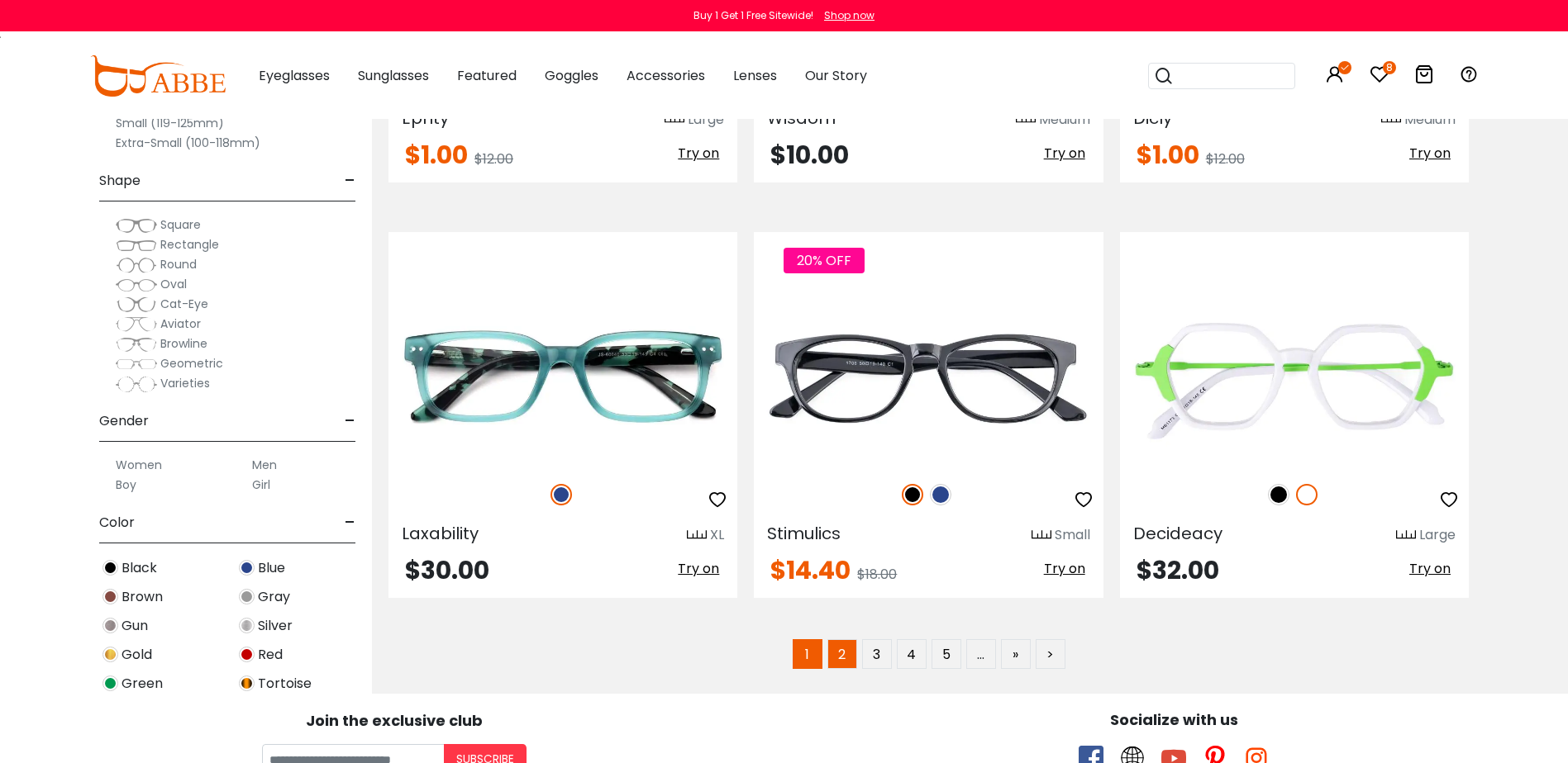
click at [850, 651] on link "2" at bounding box center [842, 654] width 30 height 30
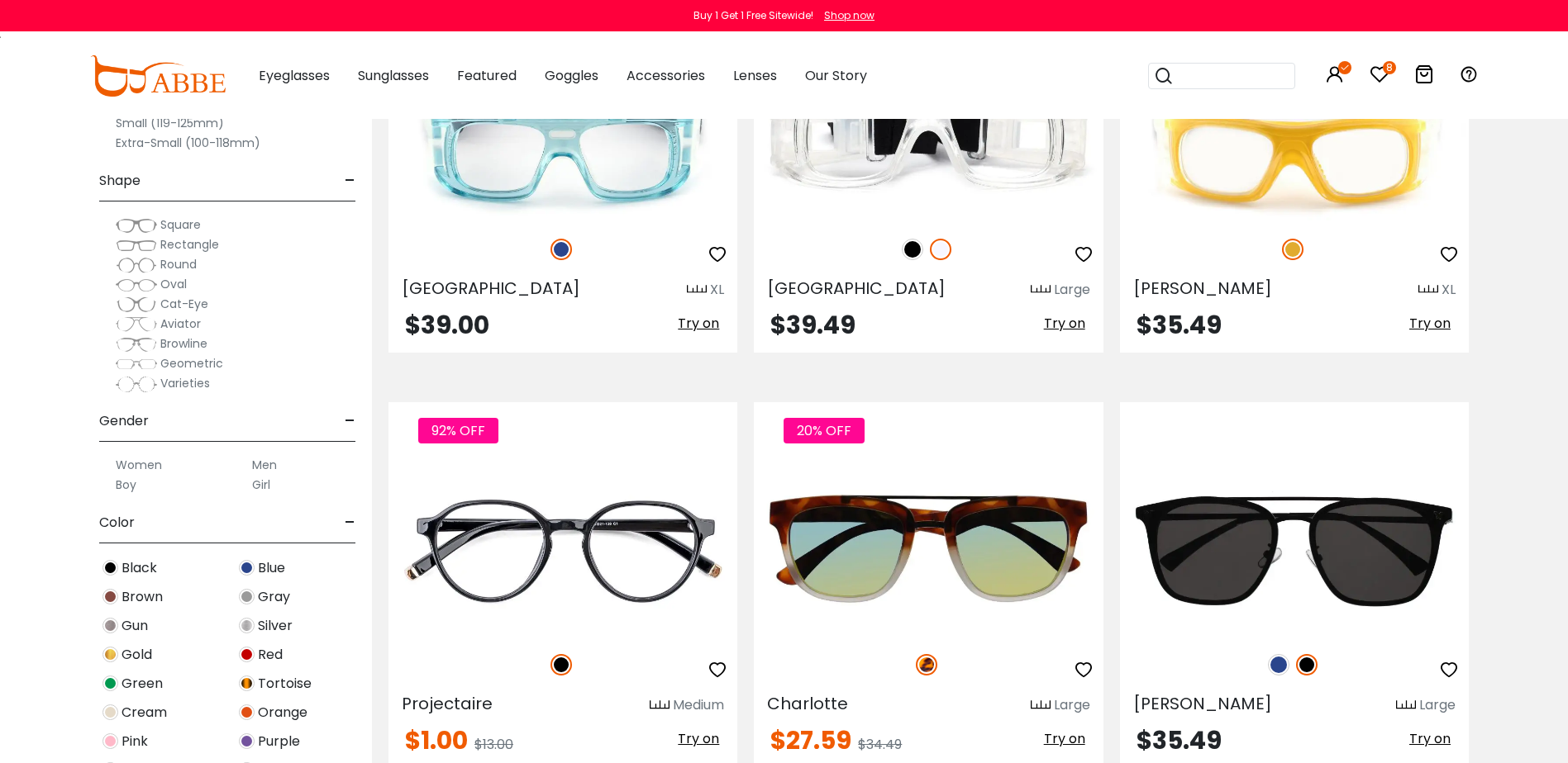
scroll to position [8176, 0]
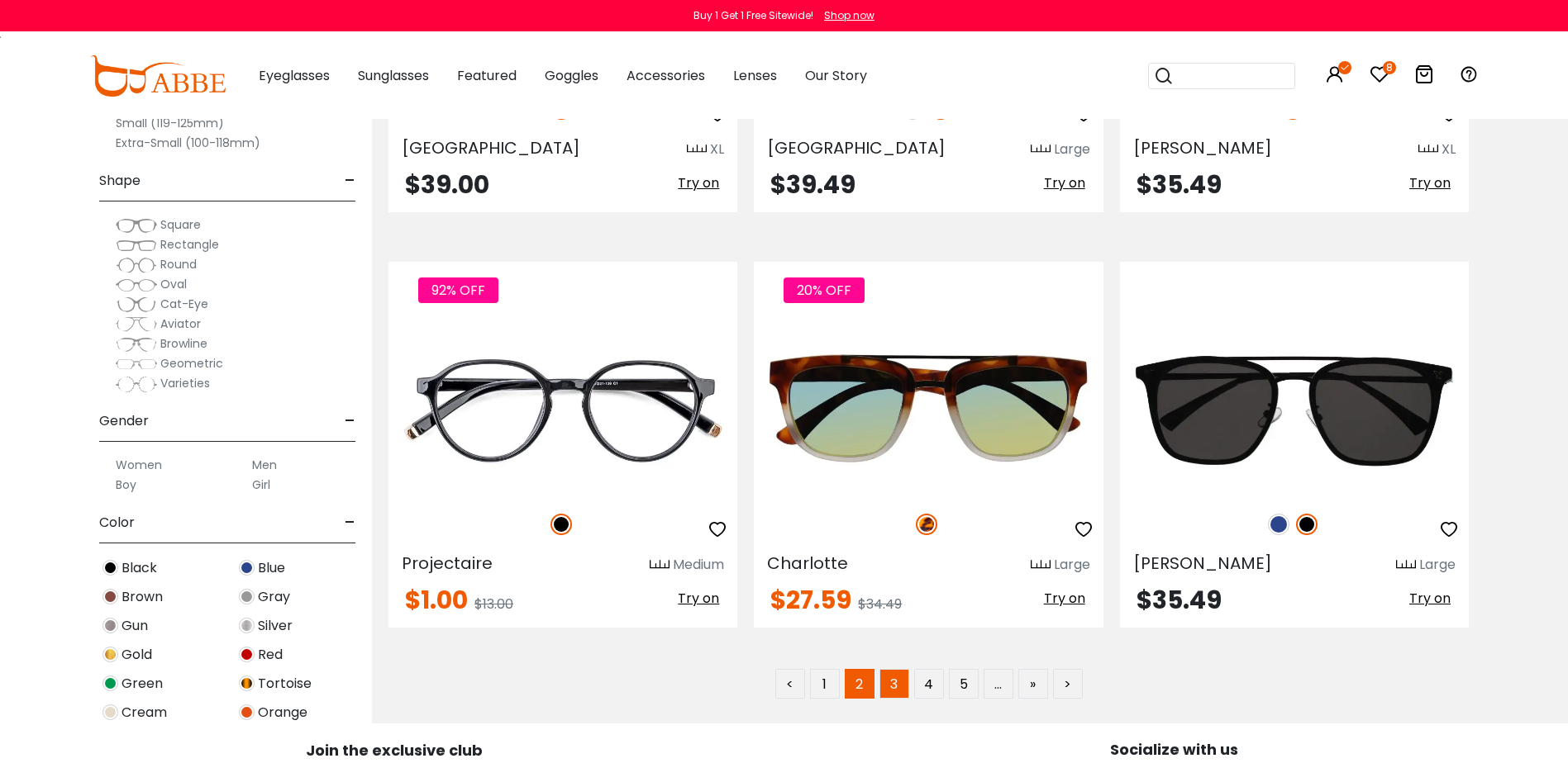
click at [889, 683] on link "3" at bounding box center [894, 683] width 30 height 30
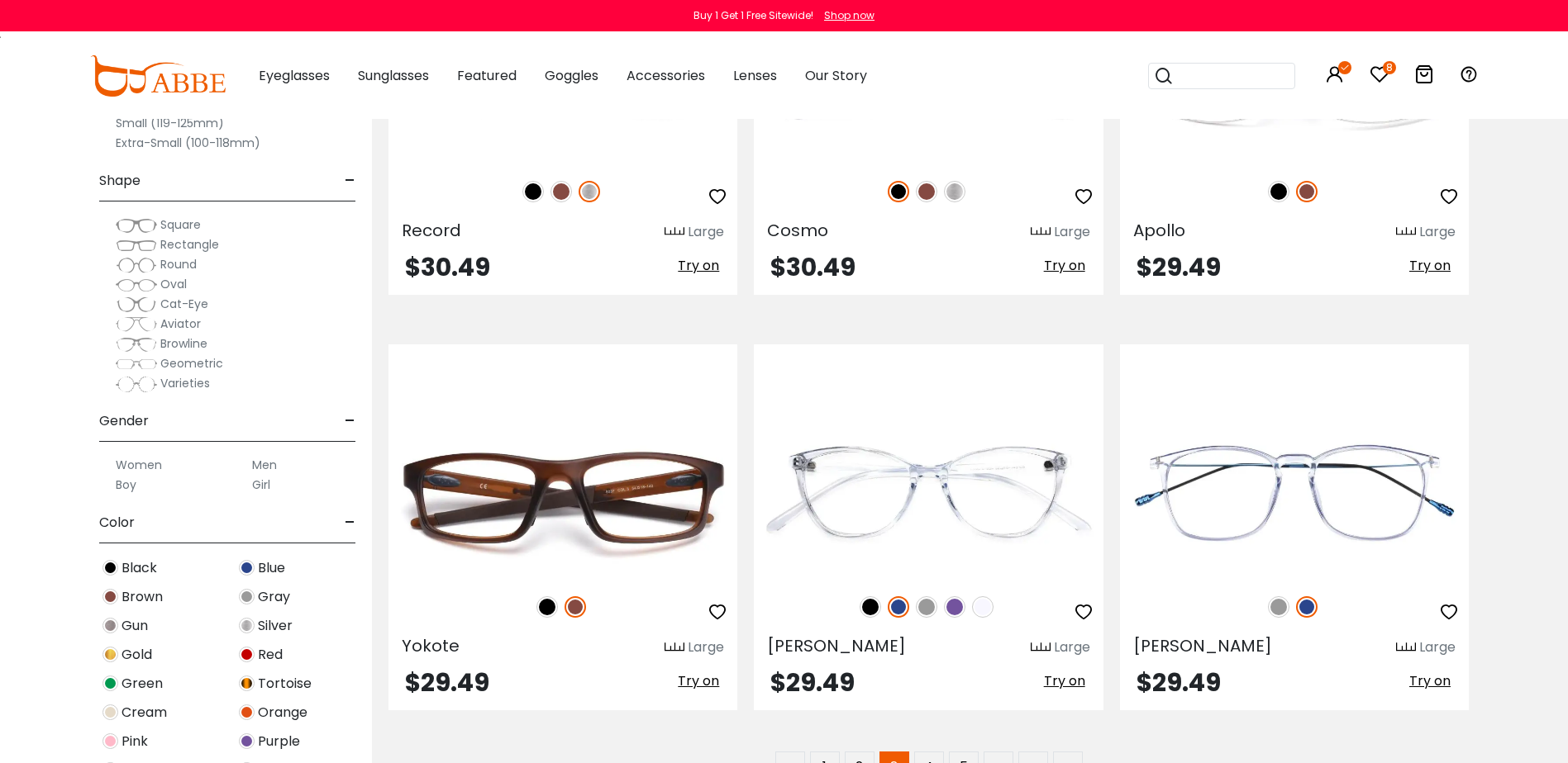
scroll to position [8672, 0]
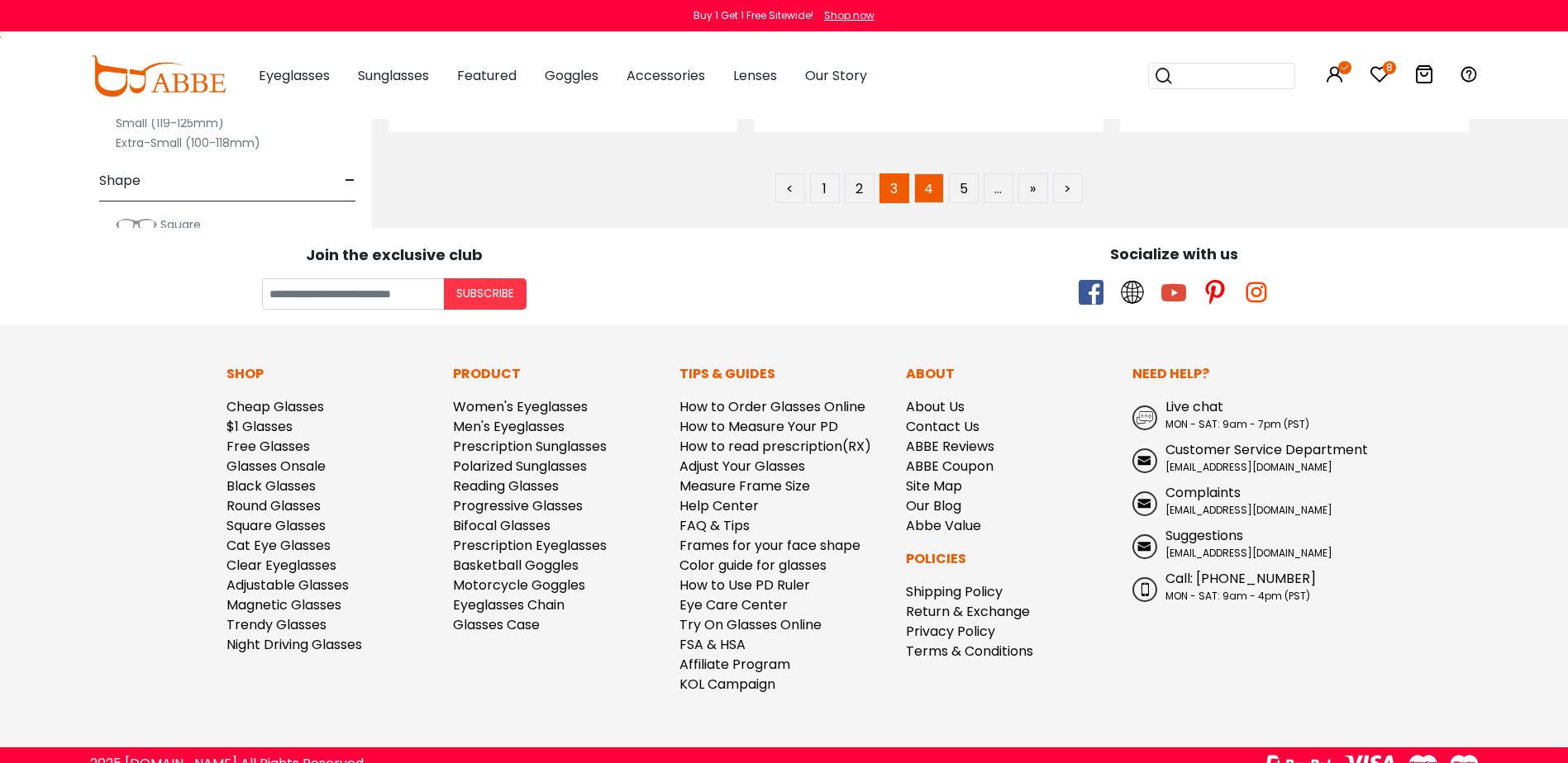
click at [932, 187] on link "4" at bounding box center [929, 188] width 30 height 30
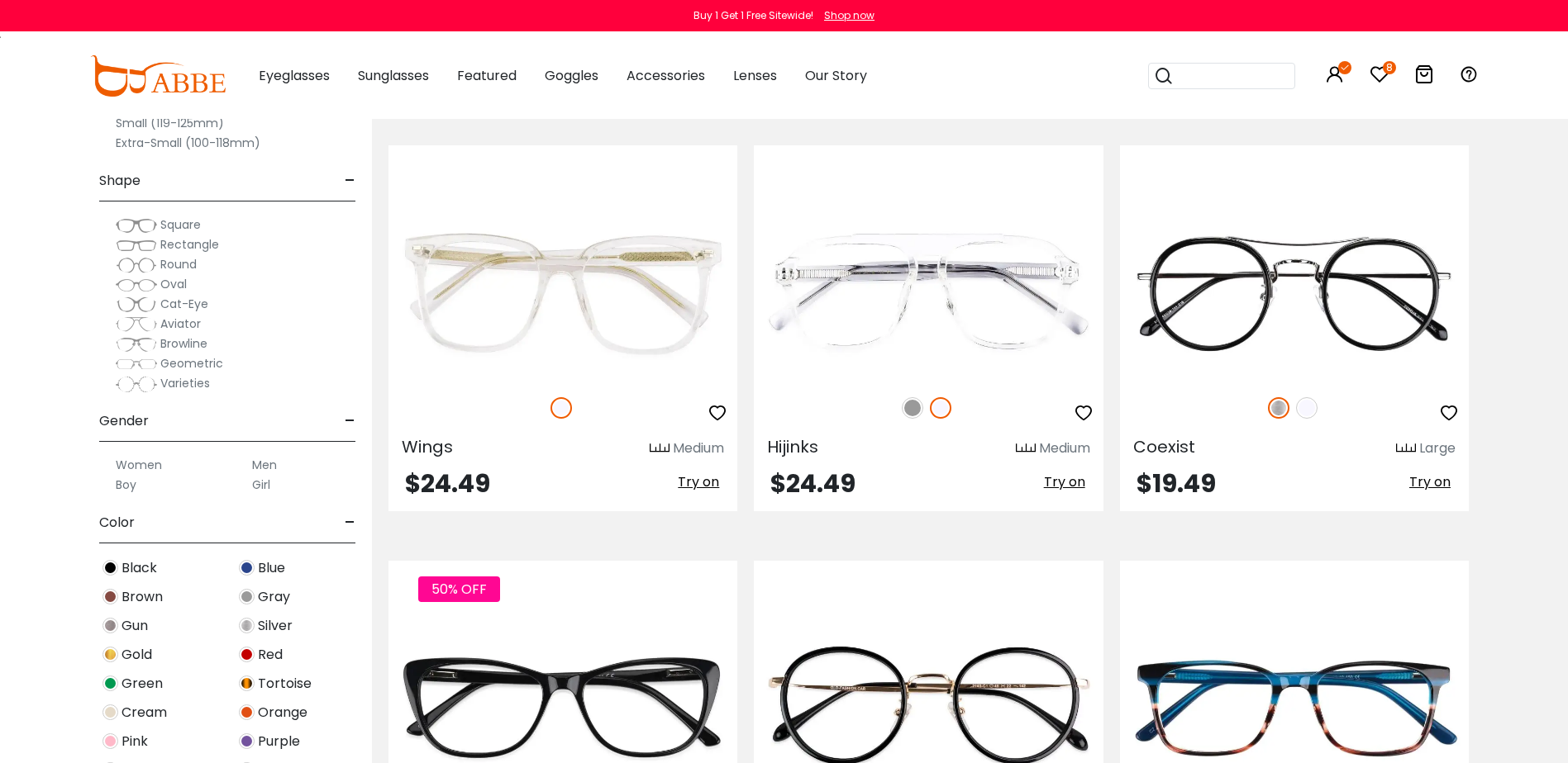
scroll to position [3221, 0]
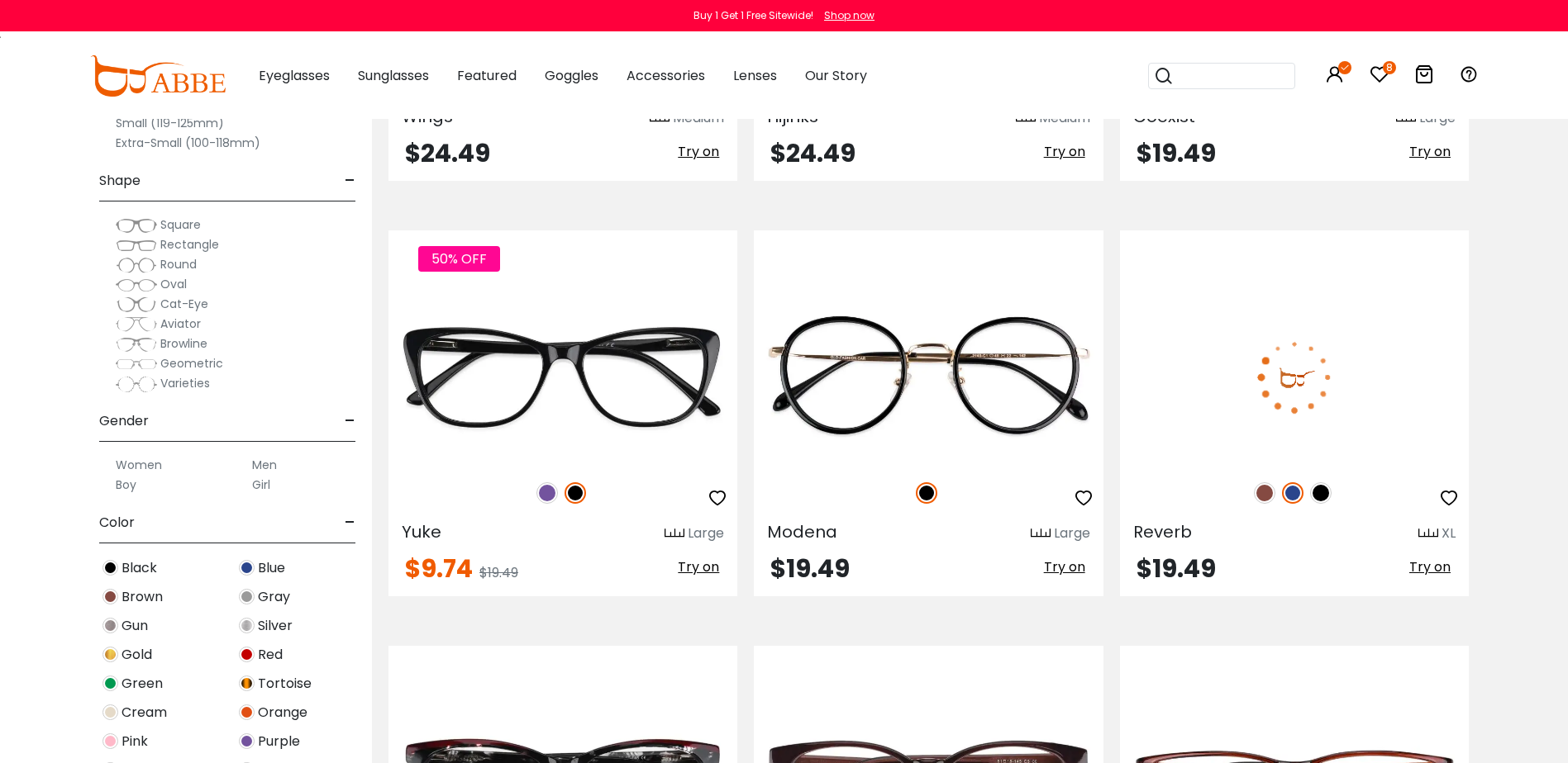
click at [1262, 490] on img at bounding box center [1265, 493] width 22 height 22
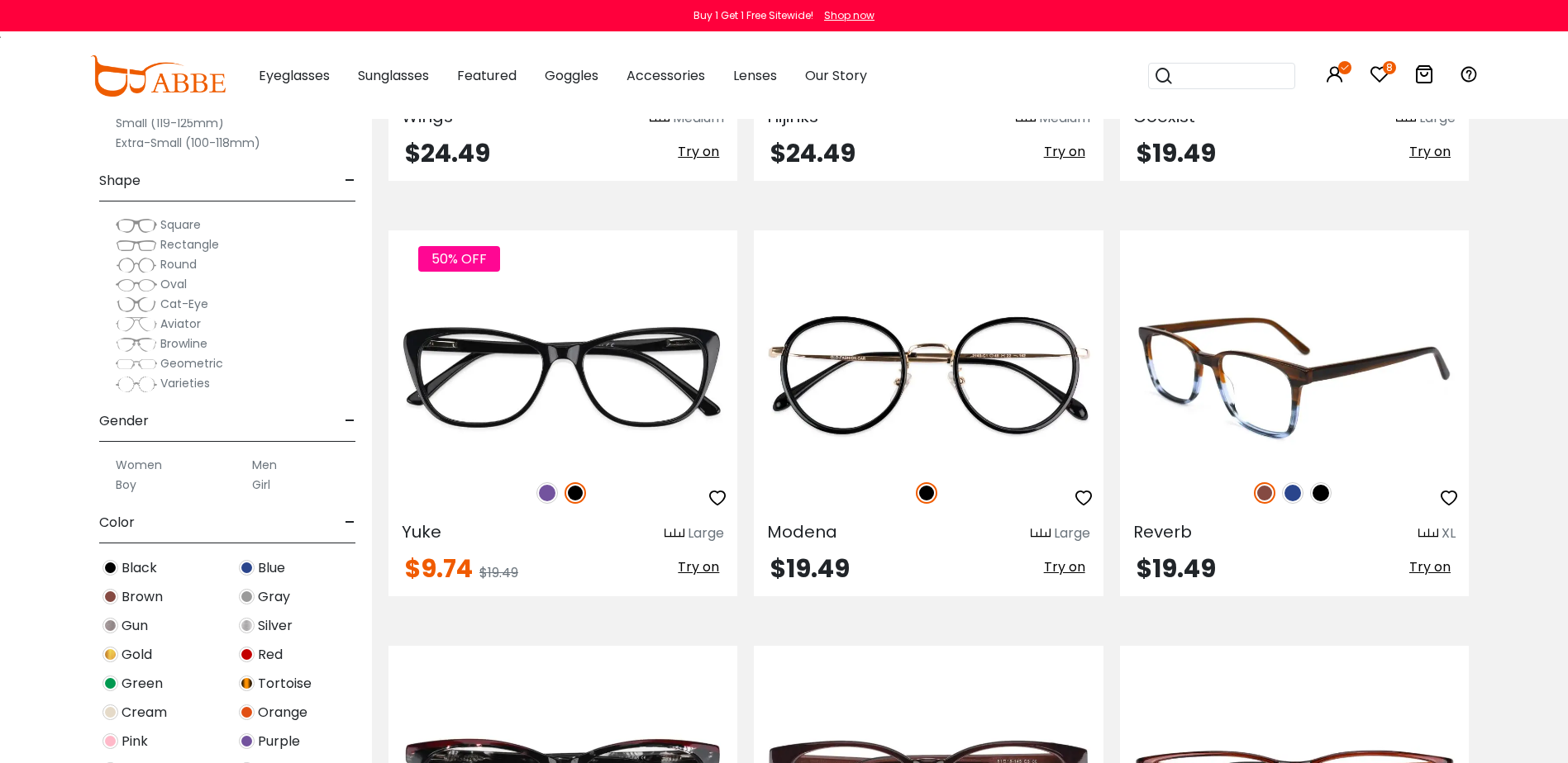
click at [1327, 493] on img at bounding box center [1321, 493] width 22 height 22
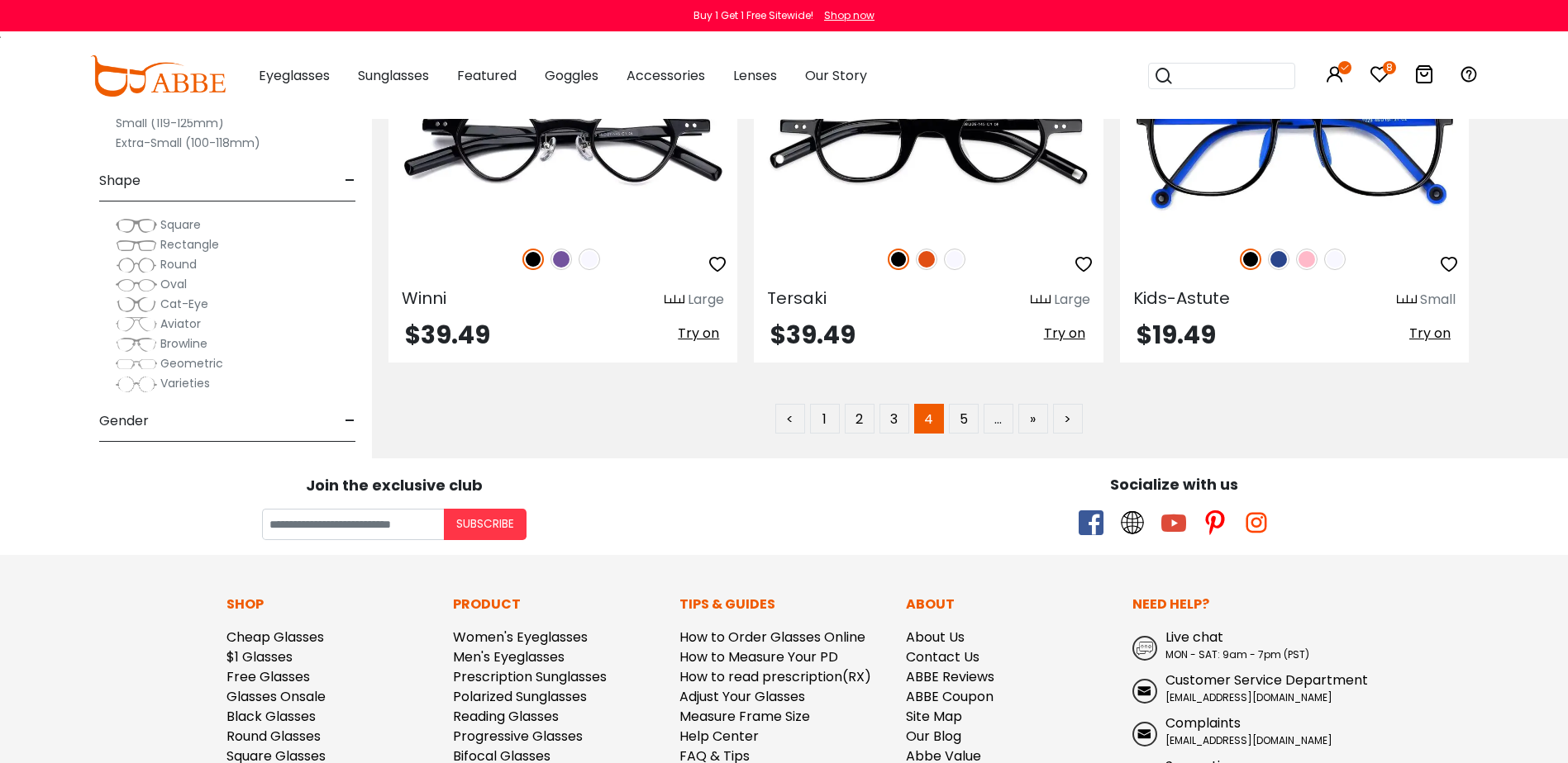
scroll to position [8590, 0]
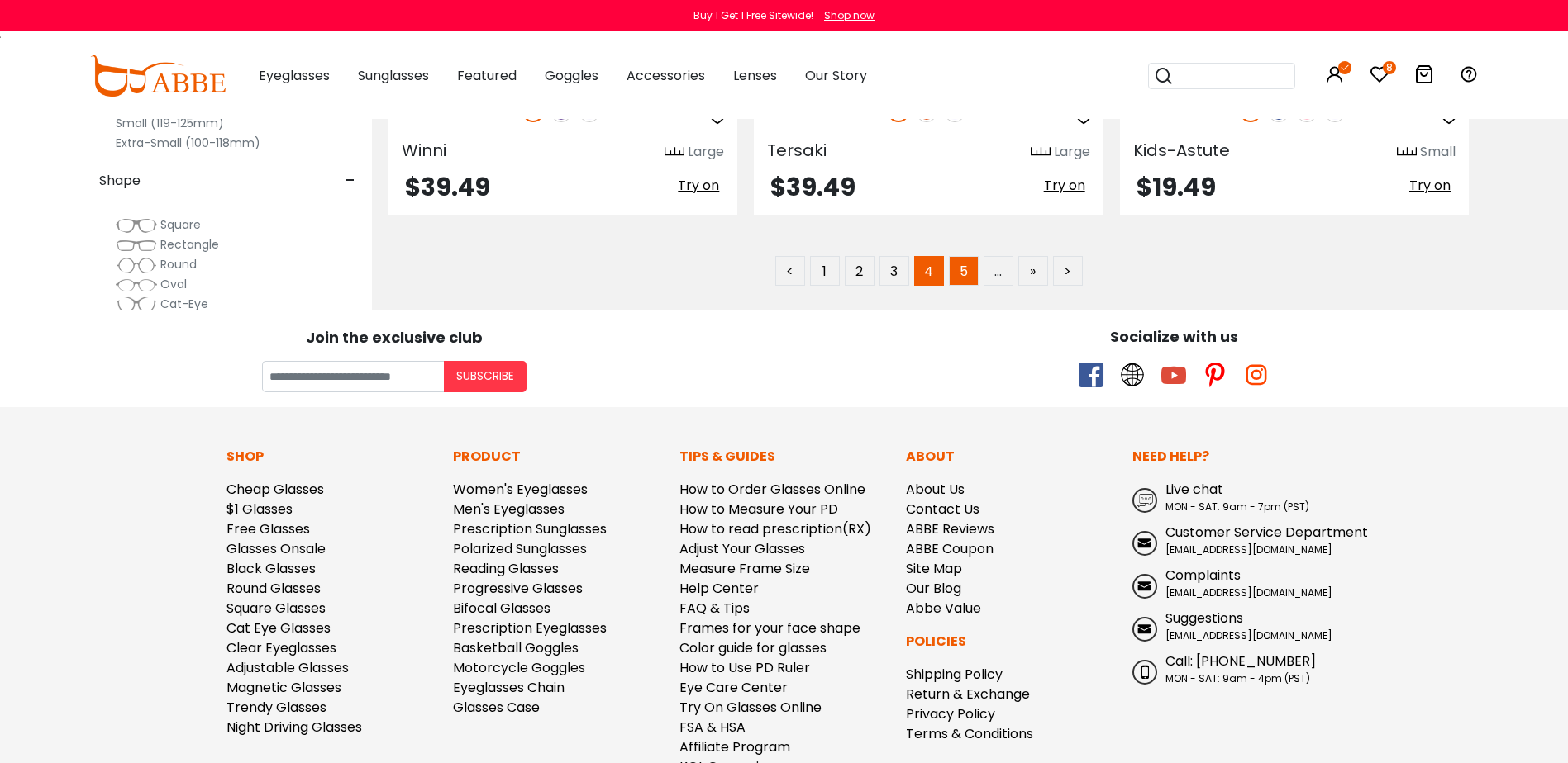
click at [962, 266] on link "5" at bounding box center [964, 271] width 30 height 30
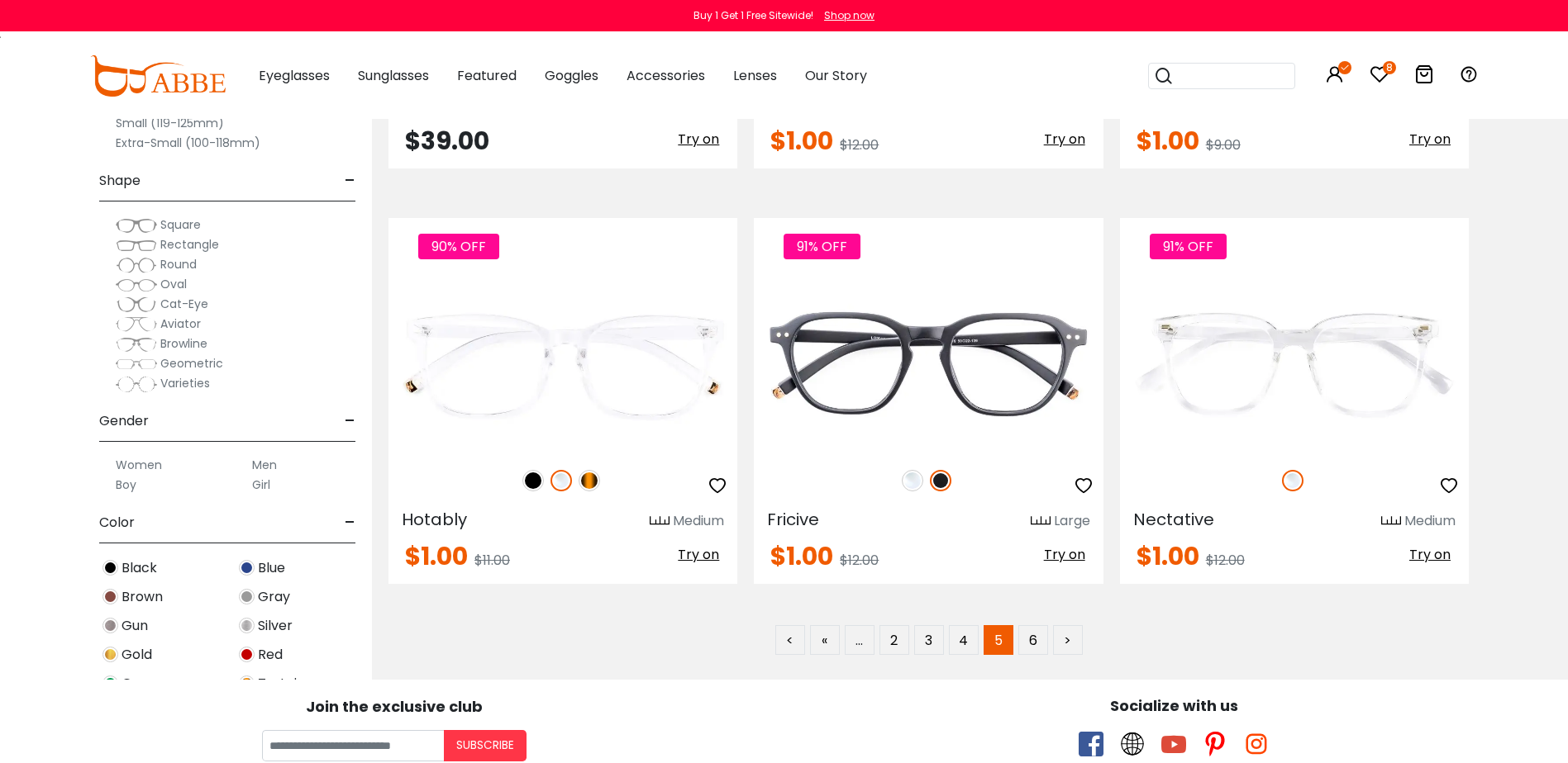
scroll to position [8259, 0]
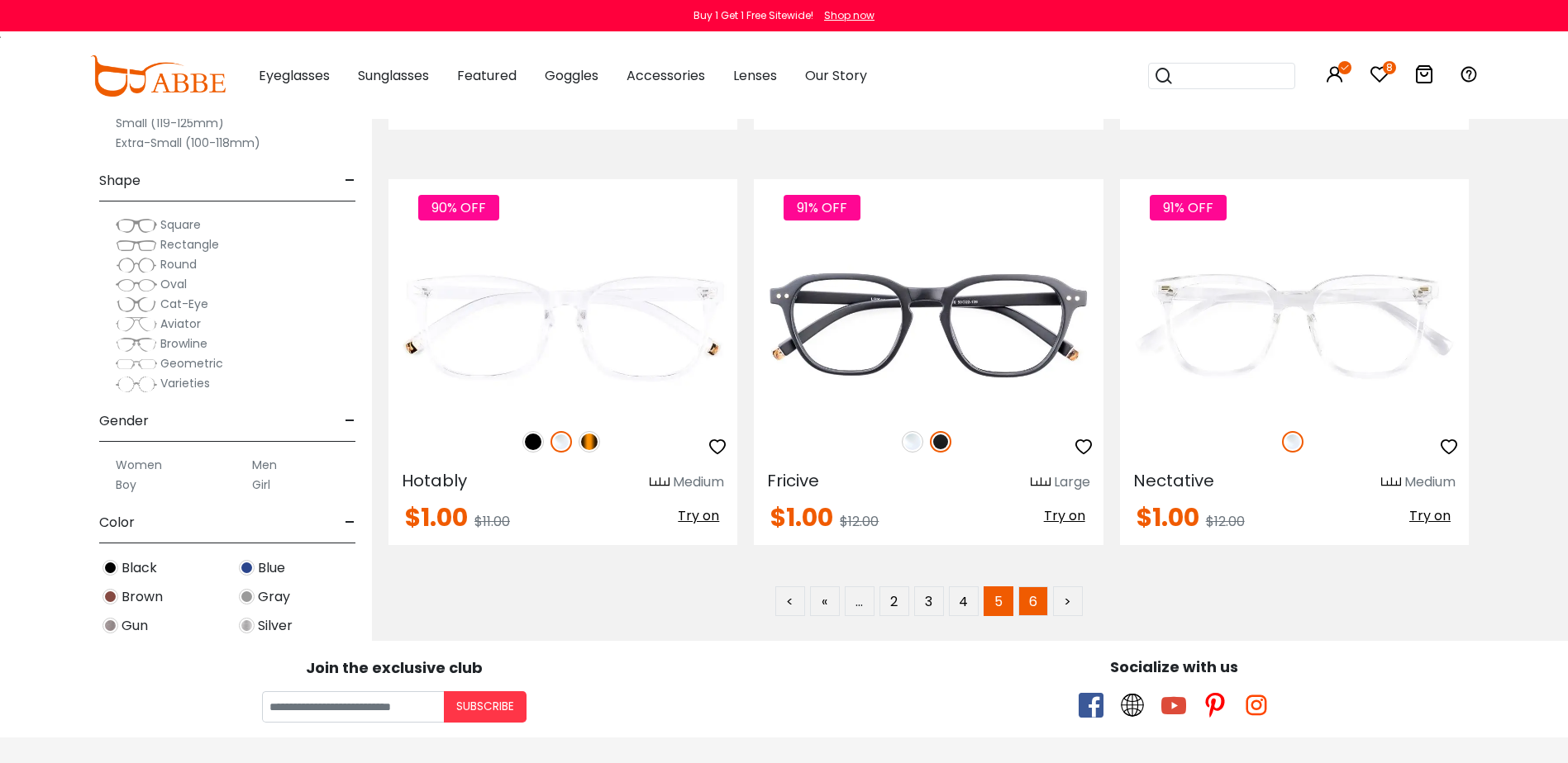
click at [1036, 586] on link "6" at bounding box center [1033, 601] width 30 height 30
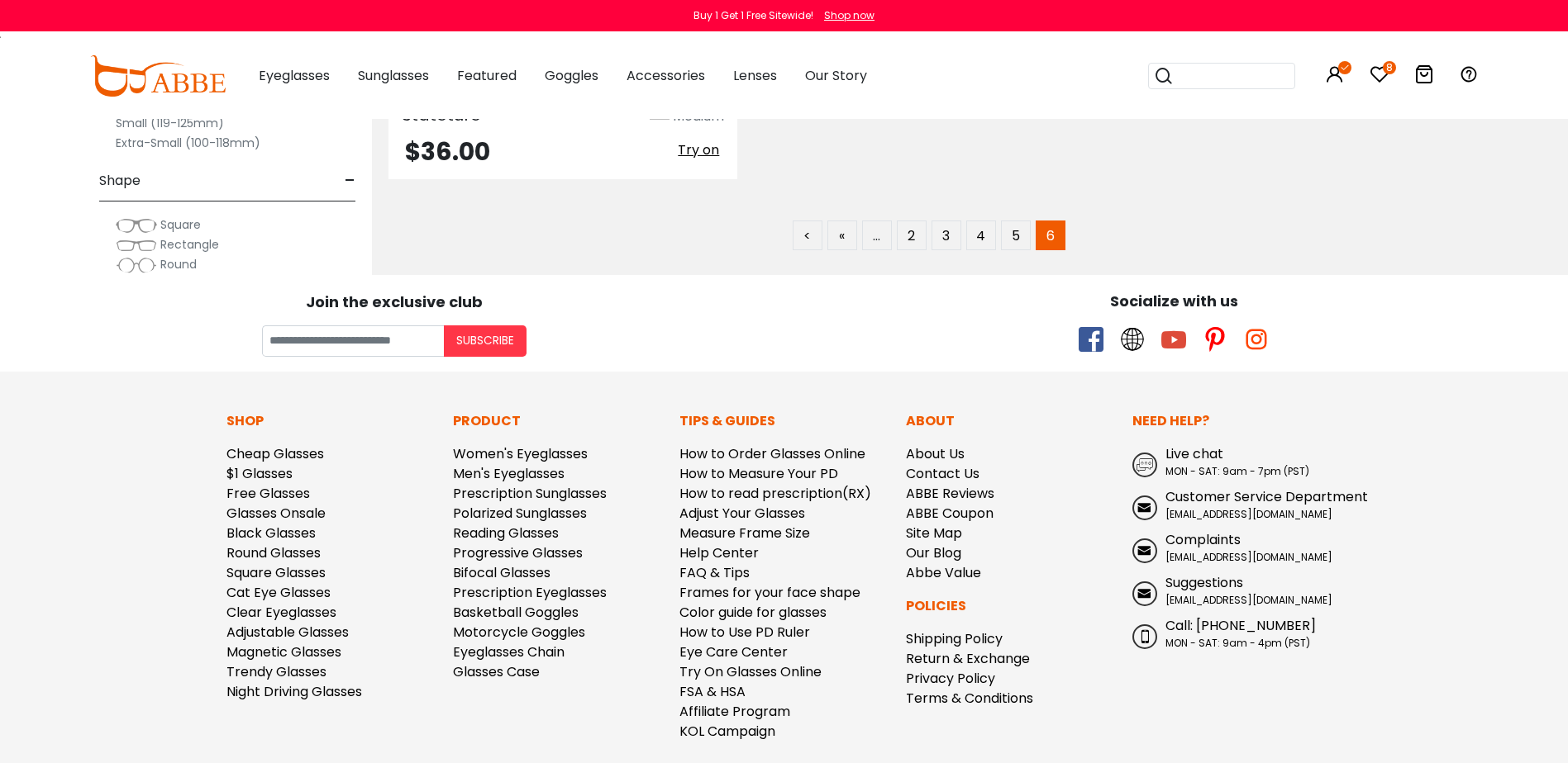
scroll to position [3954, 0]
